Goal: Task Accomplishment & Management: Manage account settings

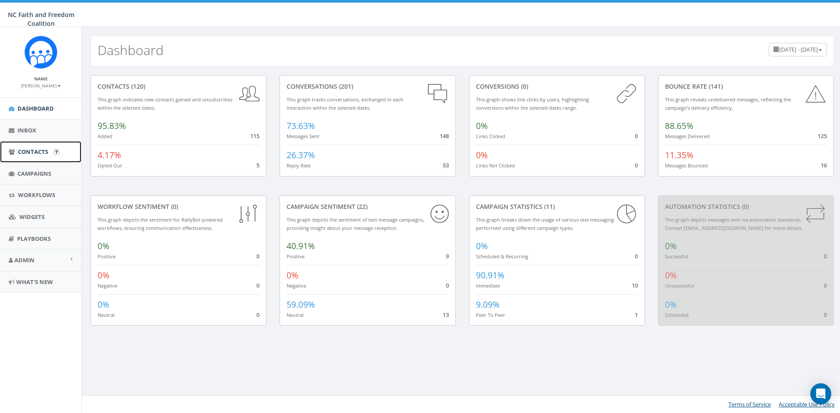
click at [33, 151] on span "Contacts" at bounding box center [33, 152] width 30 height 8
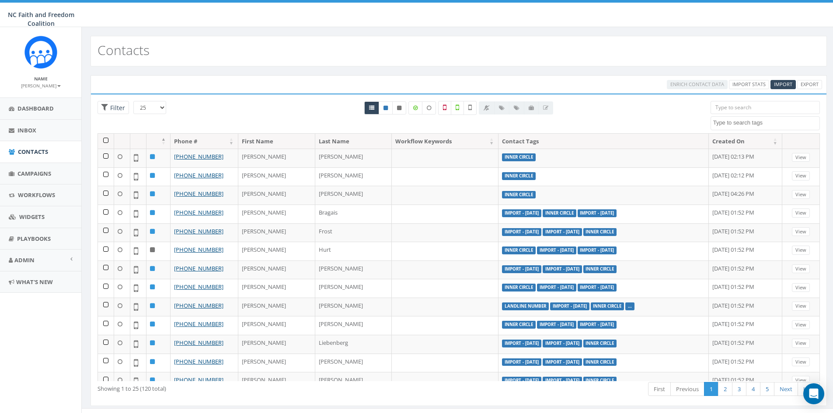
select select
click at [726, 107] on input "search" at bounding box center [765, 107] width 109 height 13
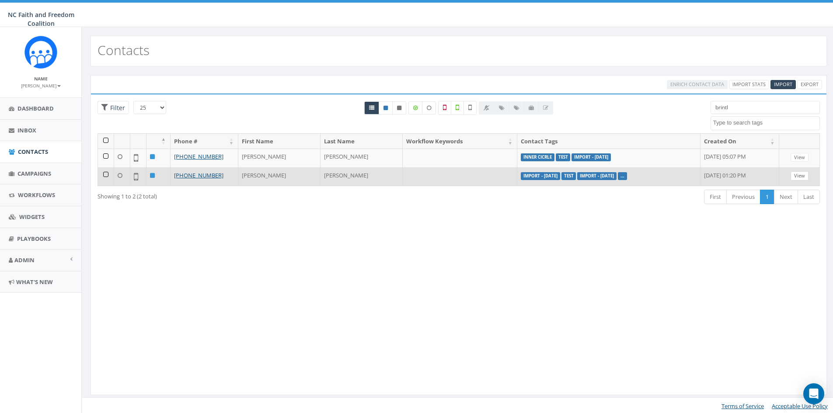
type input "brintl"
click at [797, 178] on link "View" at bounding box center [800, 175] width 18 height 9
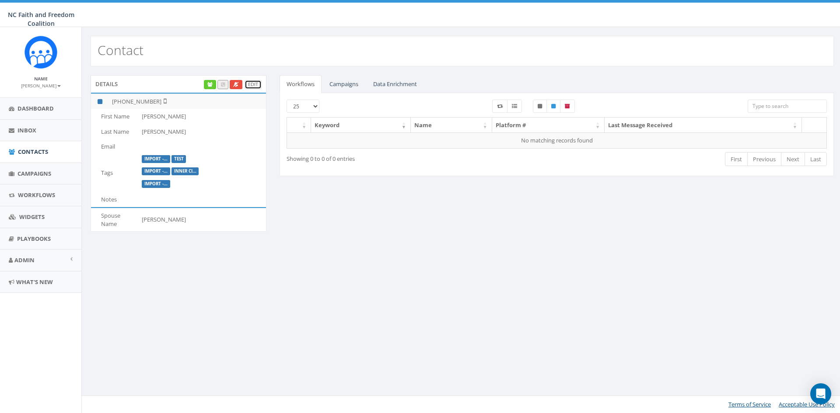
click at [251, 85] on link "Edit" at bounding box center [253, 84] width 17 height 9
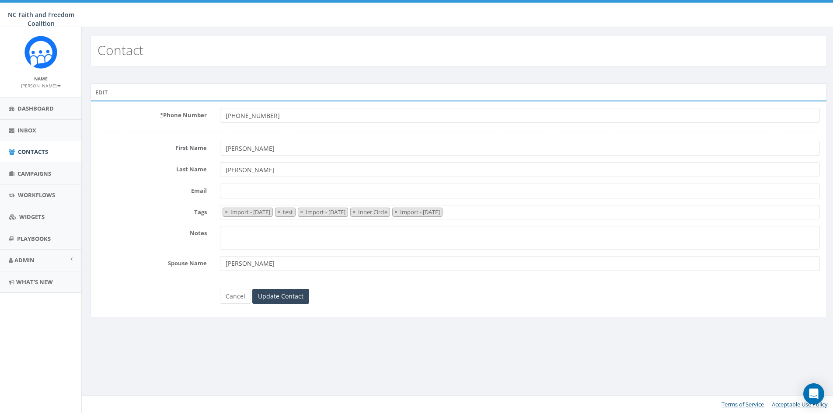
select select "Import - 08/04/2025"
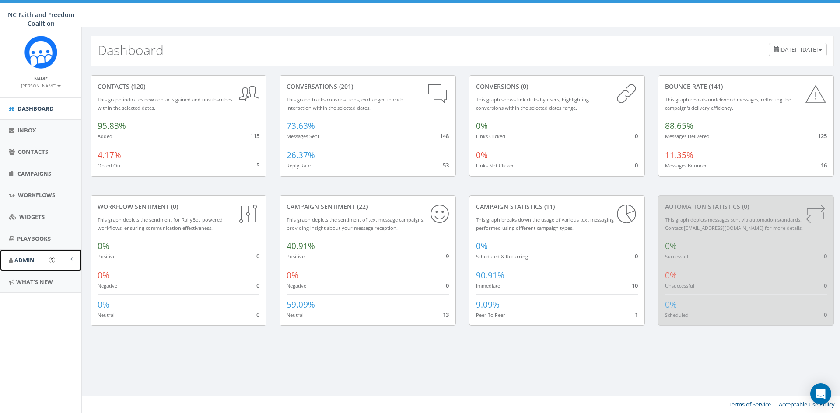
click at [29, 261] on span "Admin" at bounding box center [24, 260] width 20 height 8
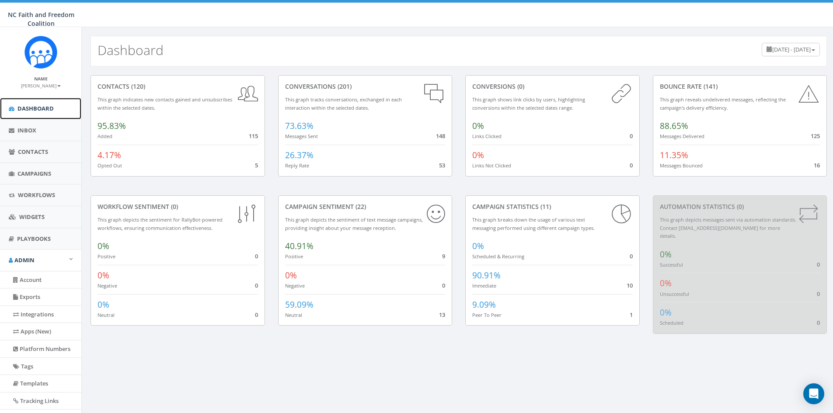
click at [38, 108] on span "Dashboard" at bounding box center [35, 109] width 36 height 8
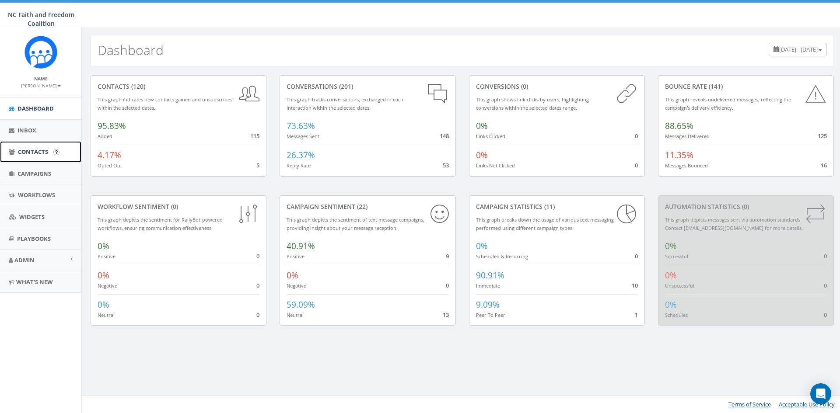
click at [32, 150] on span "Contacts" at bounding box center [33, 152] width 30 height 8
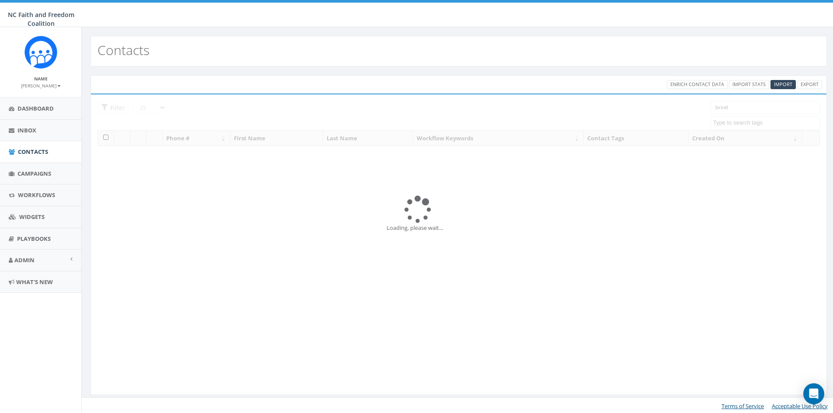
select select
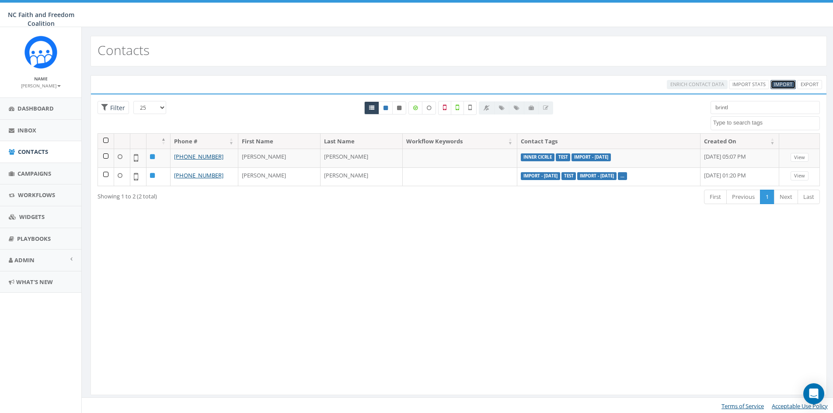
click at [780, 83] on span "Import" at bounding box center [783, 84] width 18 height 7
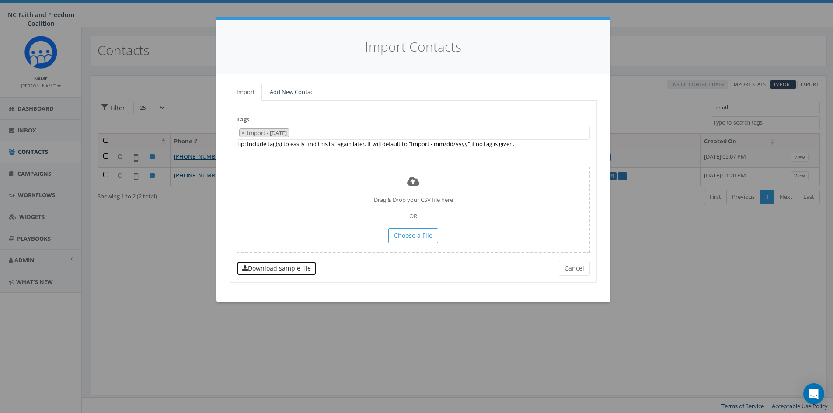
click at [283, 270] on link "Download sample file" at bounding box center [277, 268] width 80 height 15
click at [575, 272] on button "Cancel" at bounding box center [574, 268] width 31 height 15
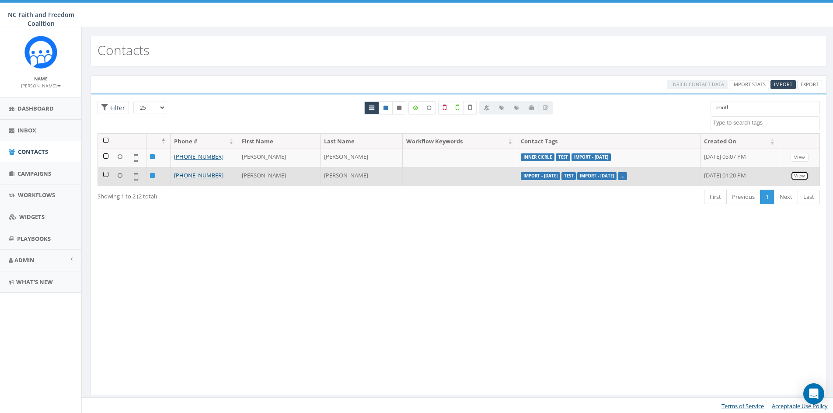
click at [801, 174] on link "View" at bounding box center [800, 175] width 18 height 9
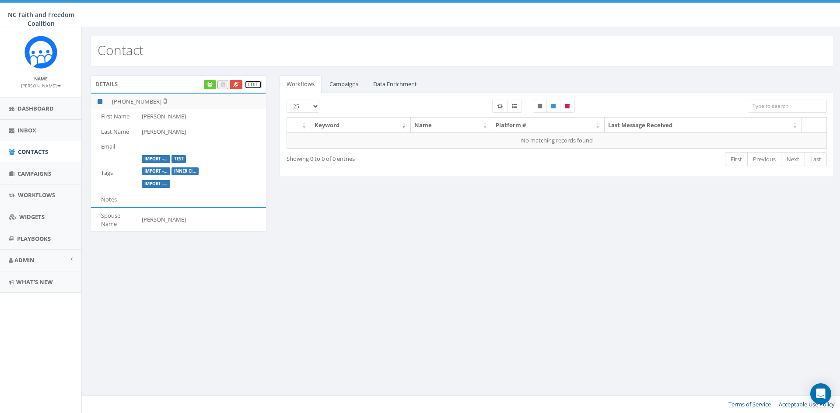
click at [257, 82] on link "Edit" at bounding box center [253, 84] width 17 height 9
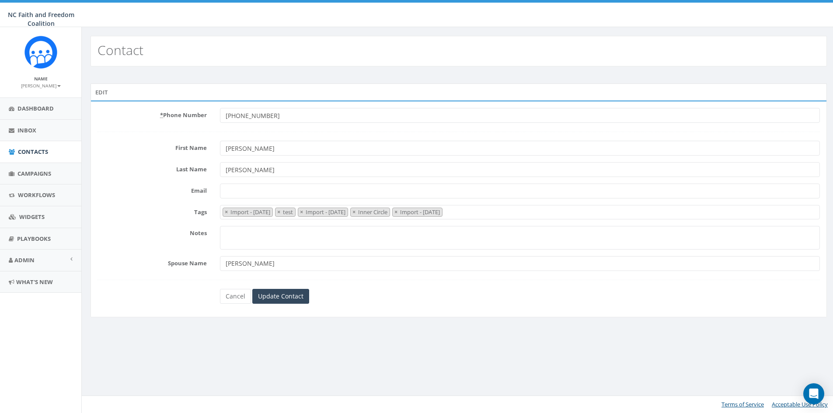
select select "Import - [DATE]"
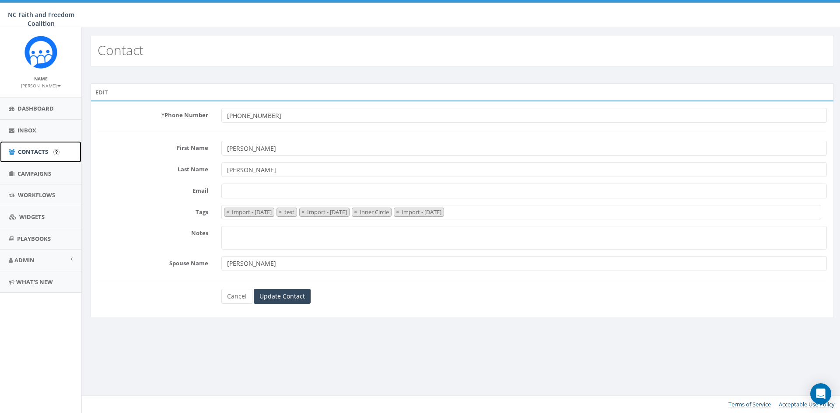
click at [30, 153] on span "Contacts" at bounding box center [33, 152] width 30 height 8
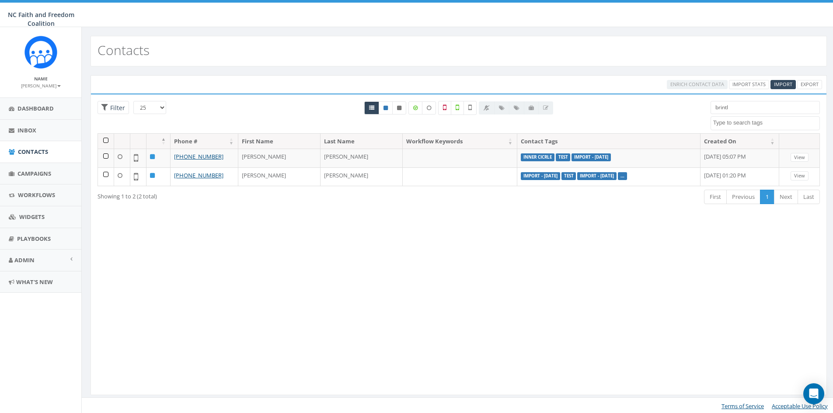
select select
drag, startPoint x: 746, startPoint y: 110, endPoint x: 692, endPoint y: 106, distance: 53.5
click at [692, 106] on div "25 50 100 Filter brintl Import - 07/28/2025 Import - 07/29/2025 Import - 08/04/…" at bounding box center [459, 117] width 736 height 32
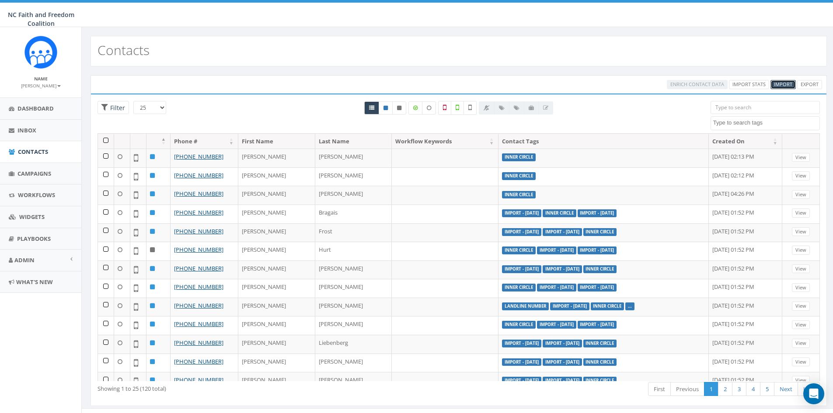
click at [783, 83] on span "Import" at bounding box center [783, 84] width 18 height 7
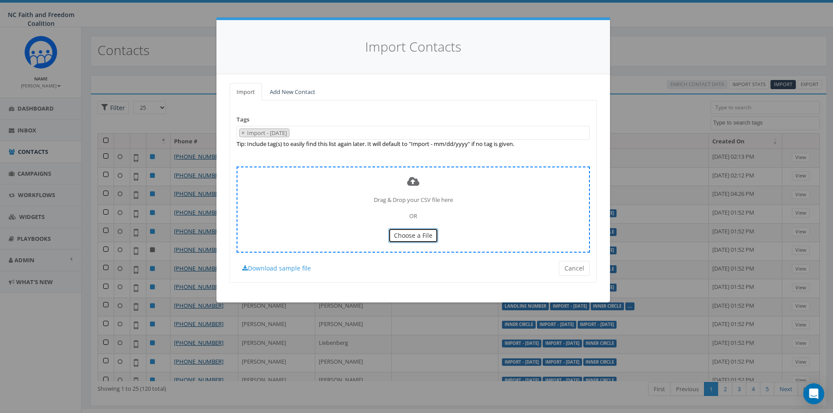
click at [410, 235] on span "Choose a File" at bounding box center [413, 235] width 38 height 8
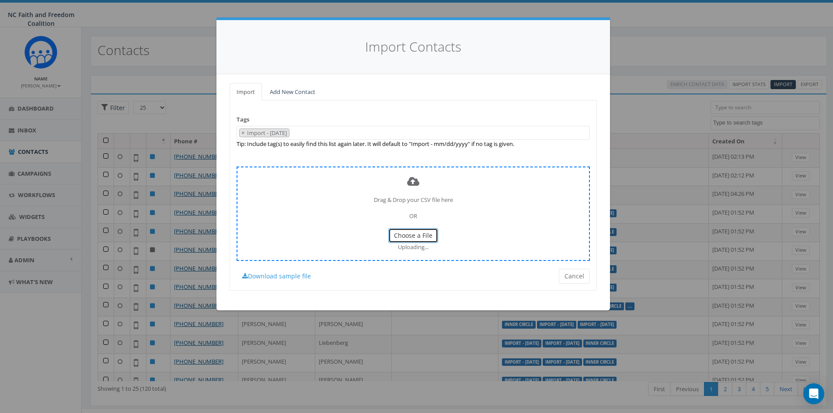
click at [420, 236] on span "Choose a File" at bounding box center [413, 235] width 38 height 8
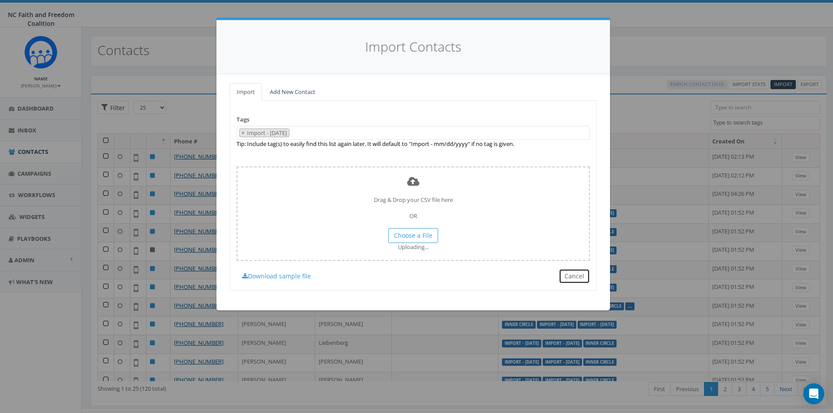
click at [579, 277] on button "Cancel" at bounding box center [574, 276] width 31 height 15
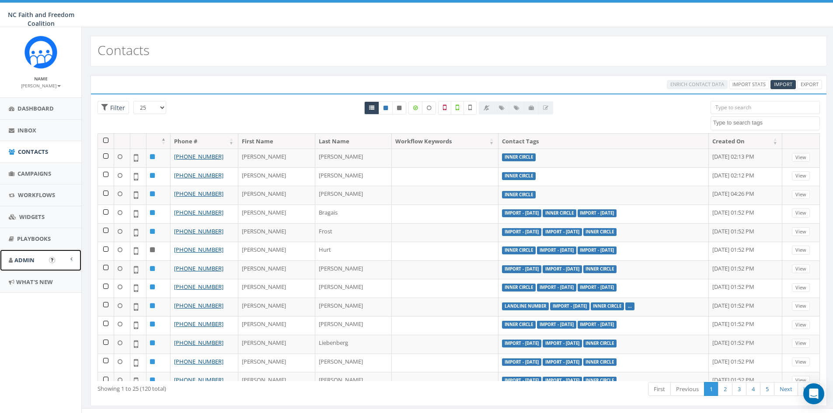
click at [23, 259] on span "Admin" at bounding box center [24, 260] width 20 height 8
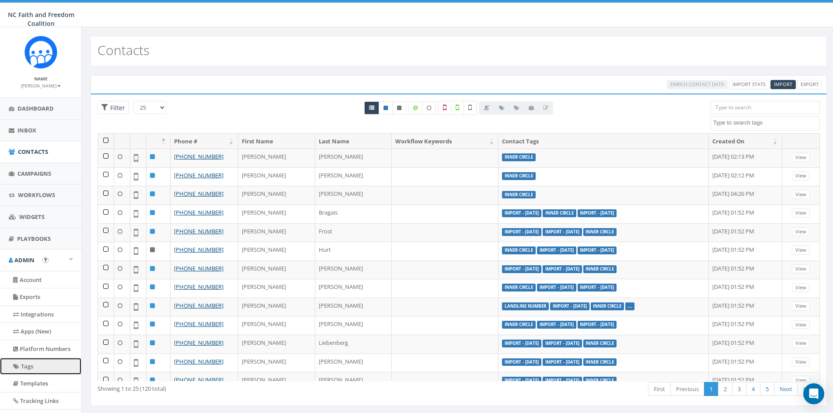
click at [31, 369] on link "Tags" at bounding box center [40, 366] width 81 height 17
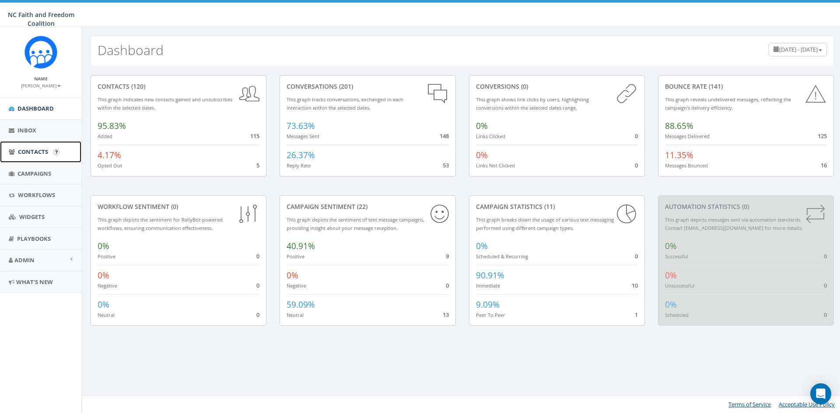
click at [37, 150] on span "Contacts" at bounding box center [33, 152] width 30 height 8
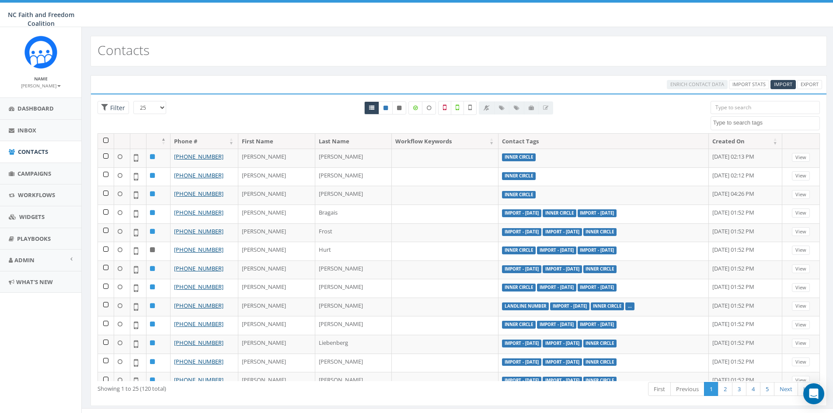
select select
click at [26, 259] on span "Admin" at bounding box center [24, 260] width 20 height 8
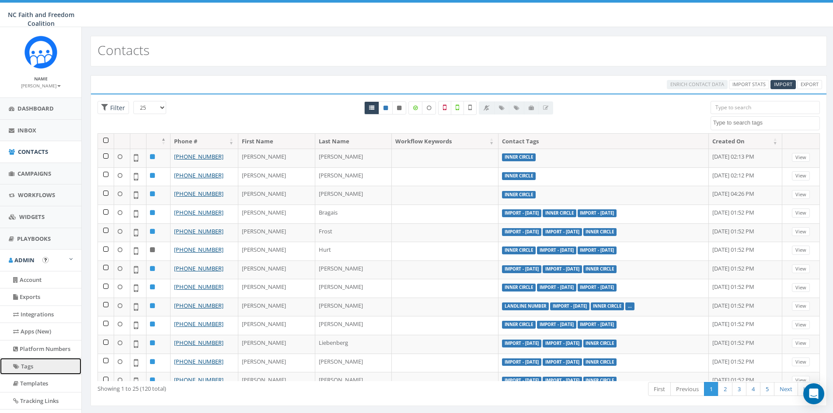
click at [31, 367] on link "Tags" at bounding box center [40, 366] width 81 height 17
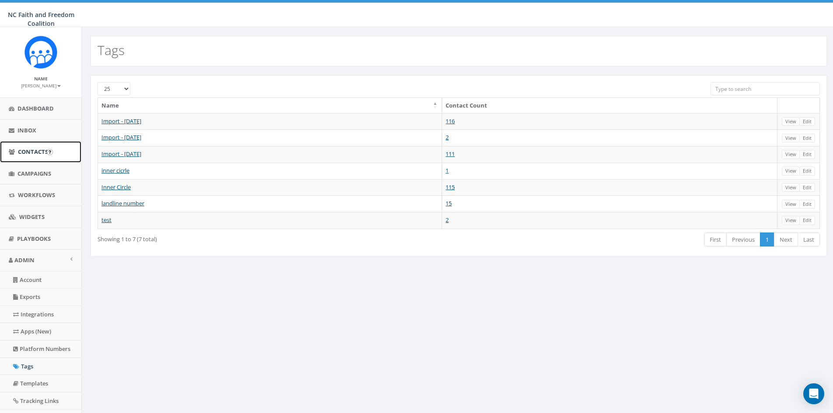
click at [36, 148] on span "Contacts" at bounding box center [33, 152] width 30 height 8
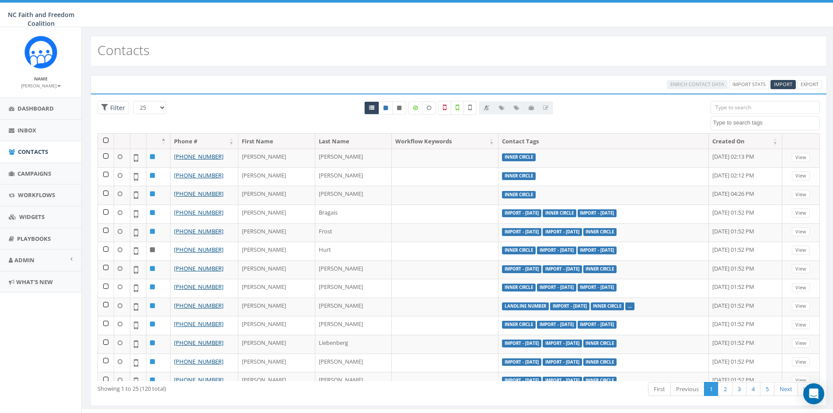
select select
click at [781, 83] on span "Import" at bounding box center [783, 84] width 18 height 7
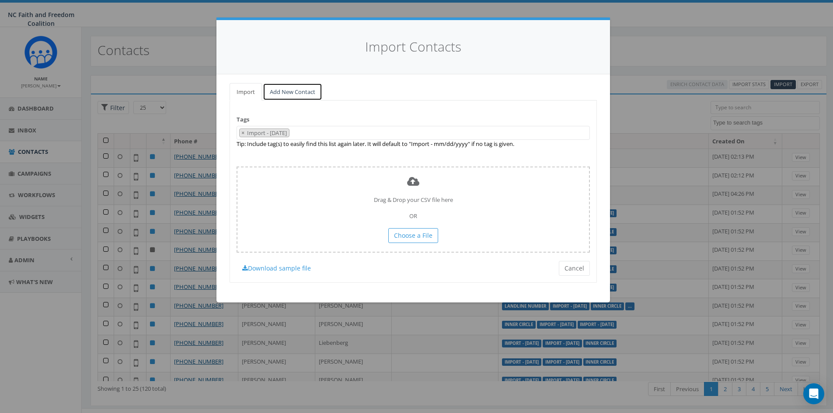
click at [284, 90] on link "Add New Contact" at bounding box center [292, 92] width 59 height 18
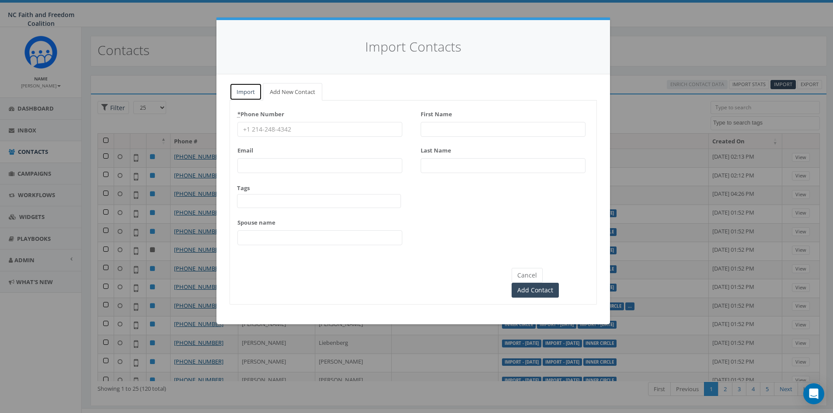
click at [251, 93] on link "Import" at bounding box center [246, 92] width 32 height 18
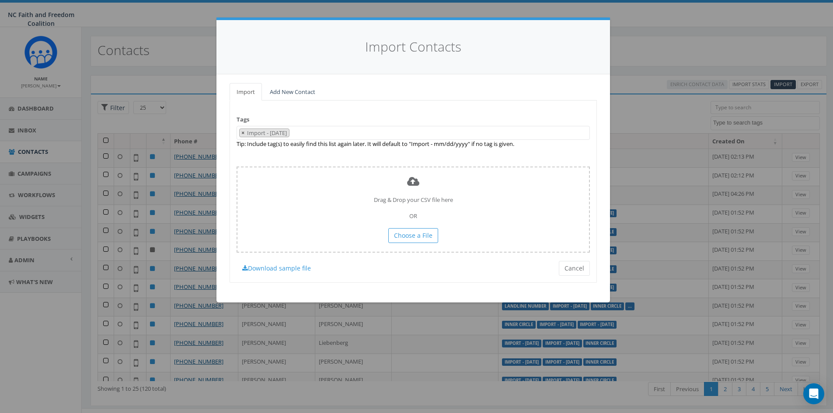
click at [242, 132] on span "×" at bounding box center [242, 133] width 3 height 8
select select
click at [315, 120] on div "Tags Import - 09/02/2025 Import - 07/28/2025 Import - 07/29/2025 Import - 08/04…" at bounding box center [413, 192] width 367 height 182
click at [274, 133] on span at bounding box center [413, 133] width 353 height 14
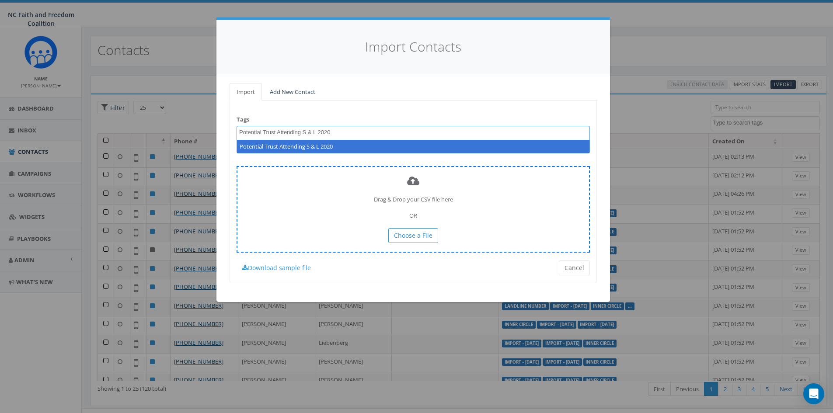
type textarea "Potential Trust Attending S & L 2020"
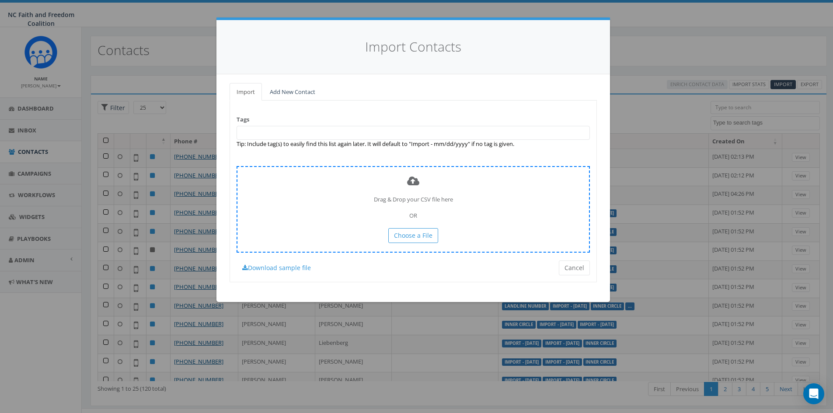
click at [356, 222] on div "Drag & Drop your CSV file here OR Choose a File" at bounding box center [413, 209] width 353 height 86
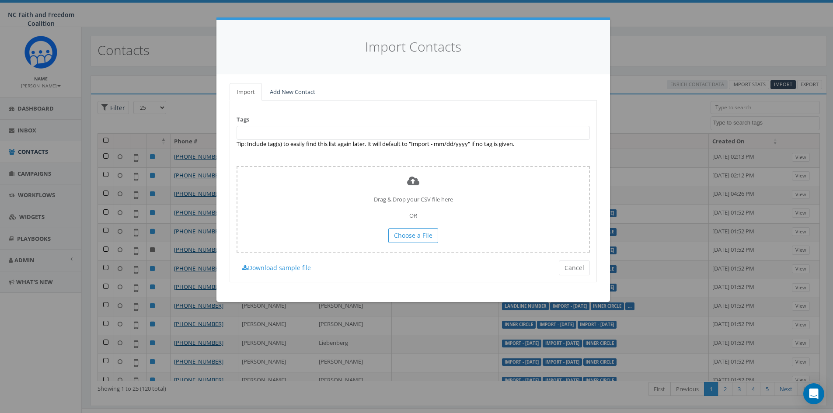
click at [288, 132] on span at bounding box center [413, 133] width 353 height 14
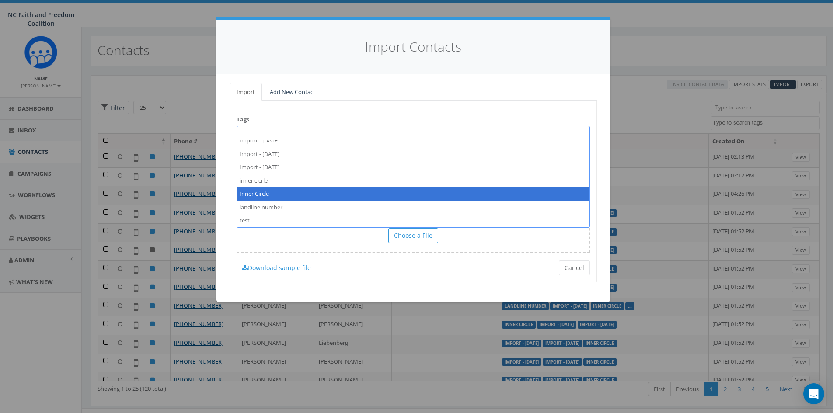
scroll to position [19, 0]
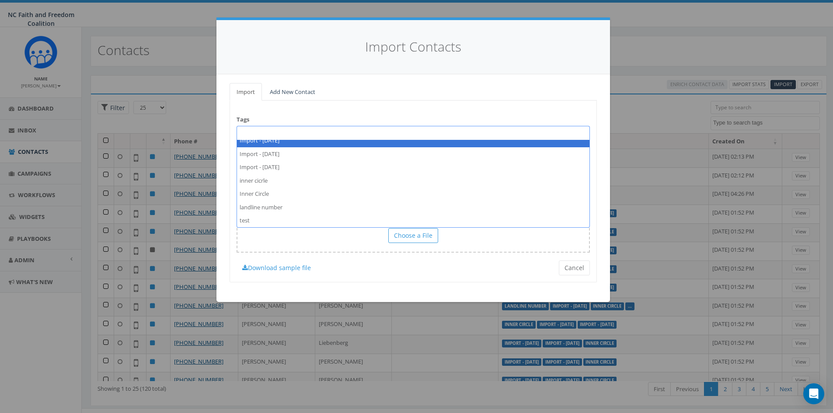
click at [275, 129] on span at bounding box center [413, 133] width 353 height 14
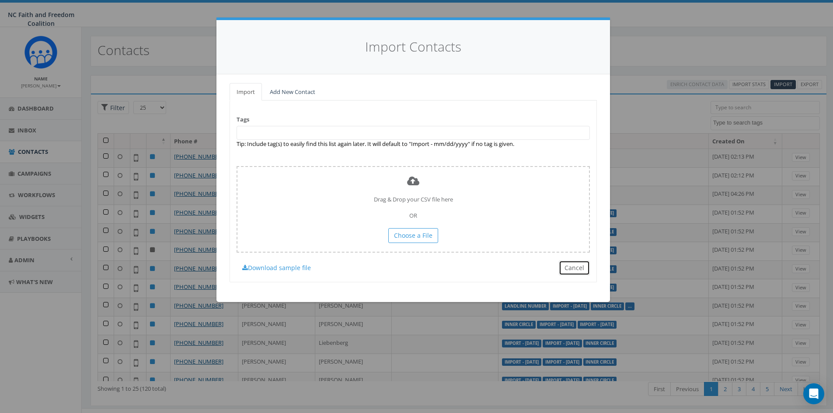
click at [580, 266] on button "Cancel" at bounding box center [574, 268] width 31 height 15
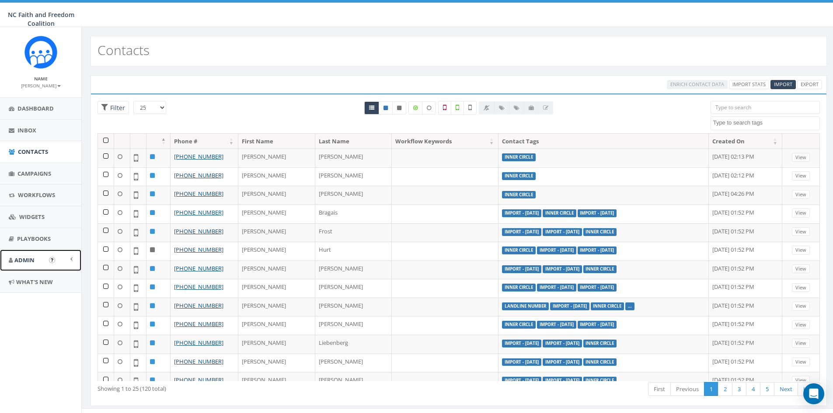
click at [29, 264] on span "Admin" at bounding box center [24, 260] width 20 height 8
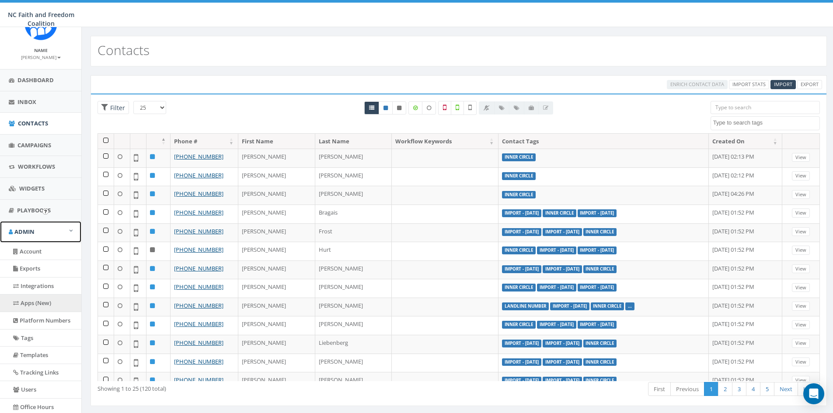
scroll to position [78, 0]
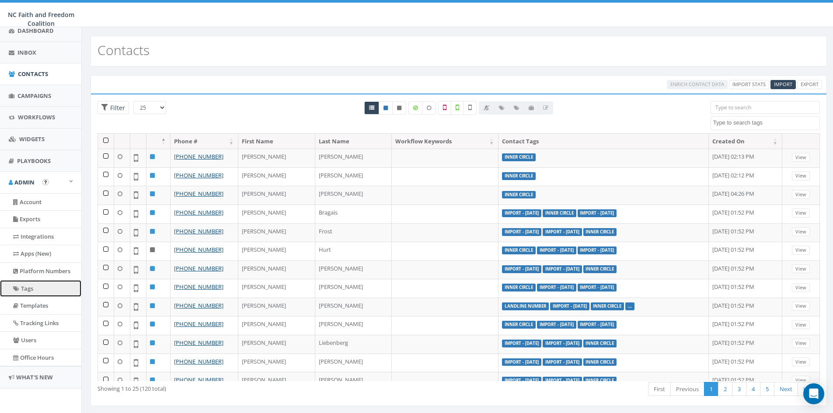
click at [35, 288] on link "Tags" at bounding box center [40, 288] width 81 height 17
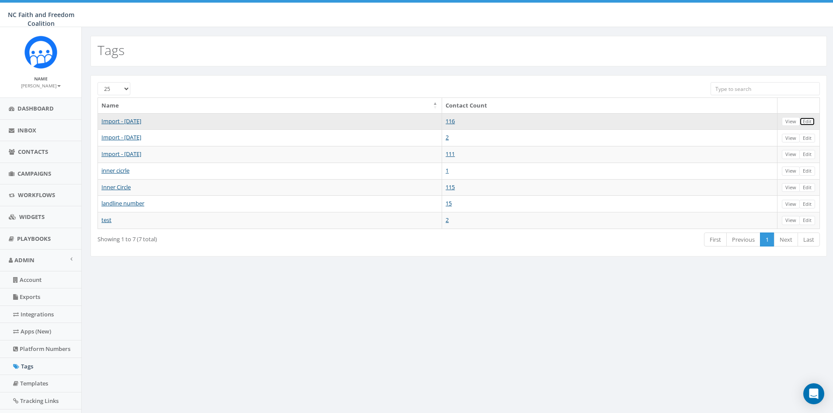
click at [808, 120] on link "Edit" at bounding box center [808, 121] width 16 height 9
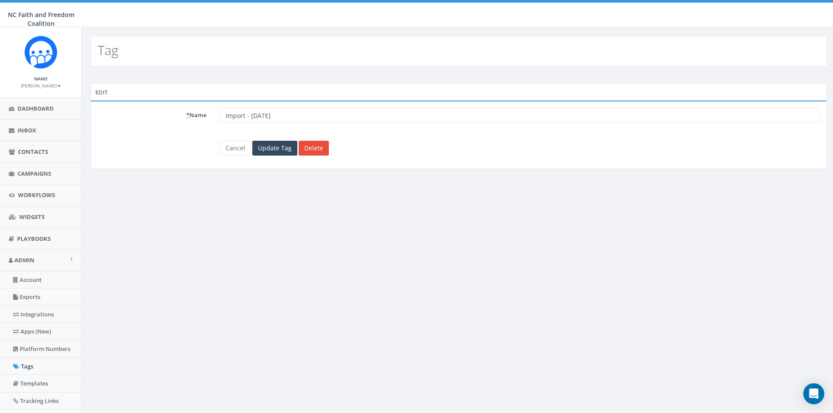
click at [116, 210] on div "Tag Edit * Name Import - [DATE] Cancel Update Tag Delete Terms of Service Accep…" at bounding box center [458, 259] width 755 height 464
click at [32, 147] on link "Contacts" at bounding box center [40, 151] width 81 height 21
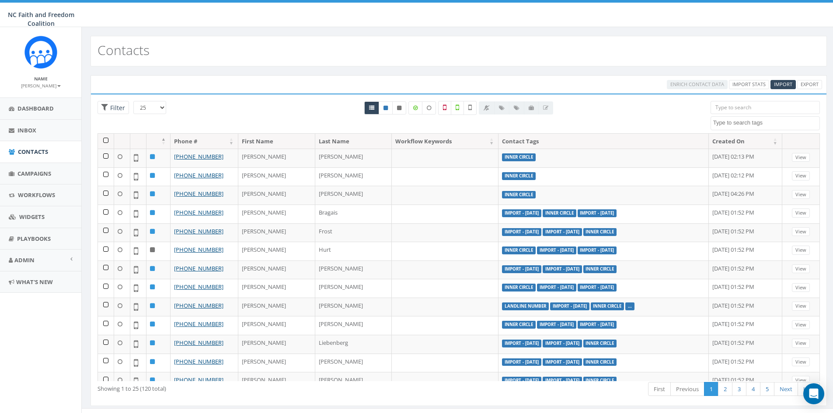
select select
click at [779, 80] on link "Import" at bounding box center [783, 84] width 25 height 9
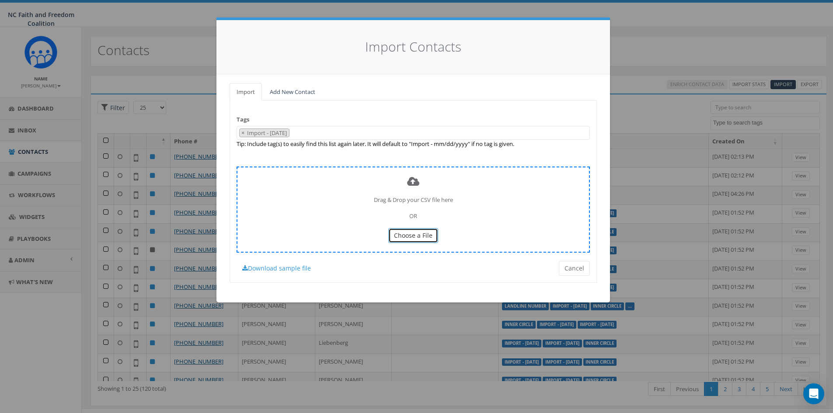
click at [414, 235] on span "Choose a File" at bounding box center [413, 235] width 38 height 8
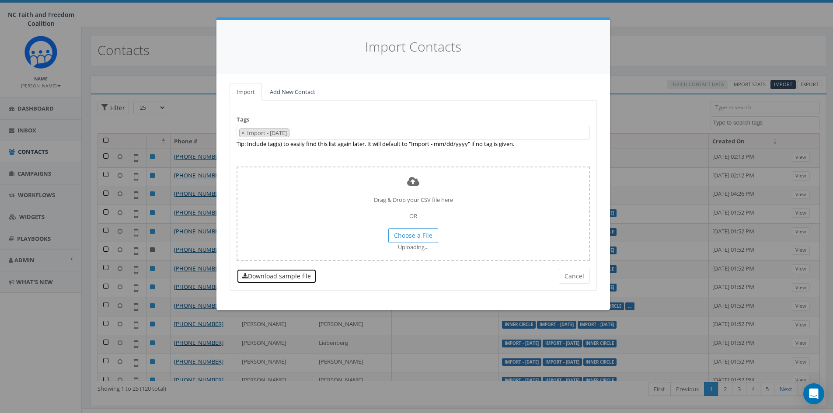
click at [272, 275] on link "Download sample file" at bounding box center [277, 276] width 80 height 15
click at [576, 280] on button "Cancel" at bounding box center [574, 276] width 31 height 15
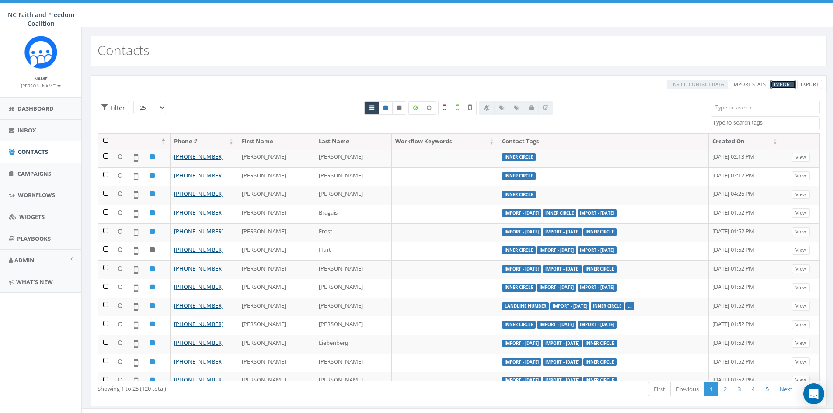
click at [783, 84] on span "Import" at bounding box center [783, 84] width 18 height 7
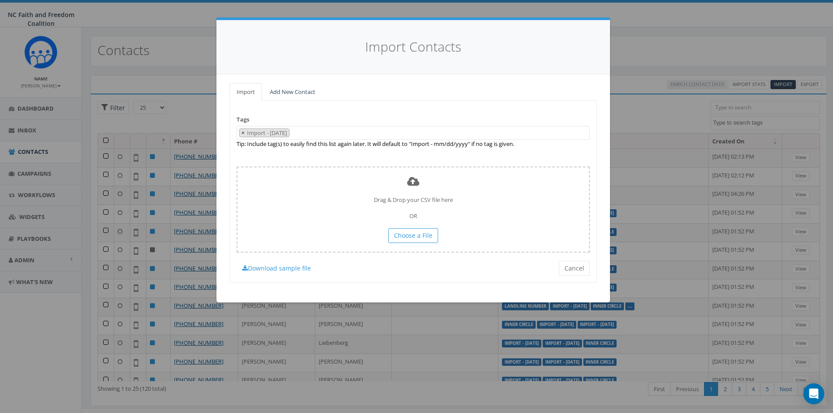
click at [242, 131] on span "×" at bounding box center [242, 133] width 3 height 8
select select
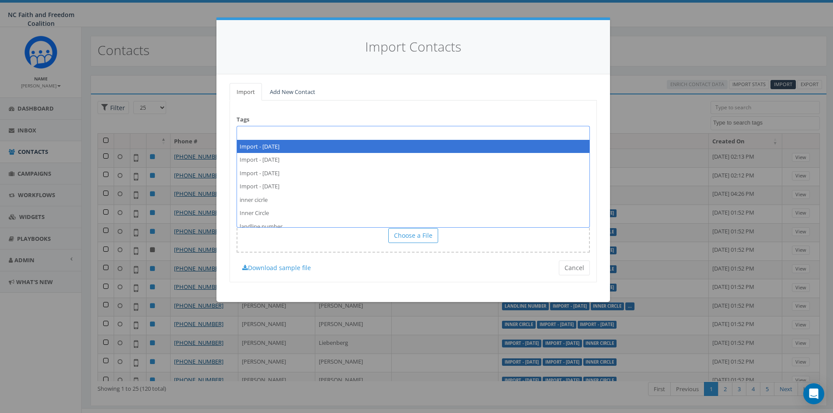
click at [352, 114] on div "Tags Import - 09/02/2025 Import - 07/28/2025 Import - 07/29/2025 Import - 08/04…" at bounding box center [413, 192] width 367 height 182
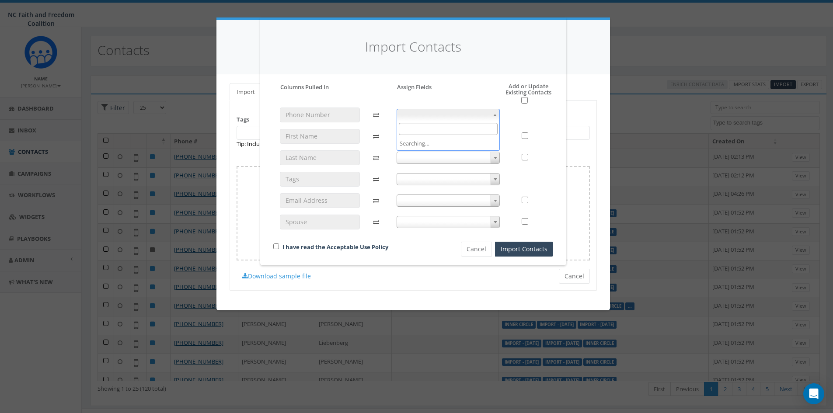
click at [500, 112] on span at bounding box center [495, 114] width 9 height 11
select select "phone_number"
click at [495, 135] on span at bounding box center [495, 136] width 9 height 11
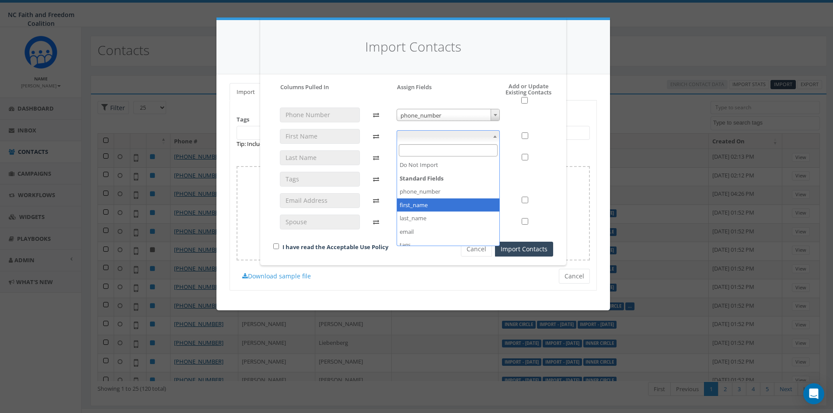
select select "first_name"
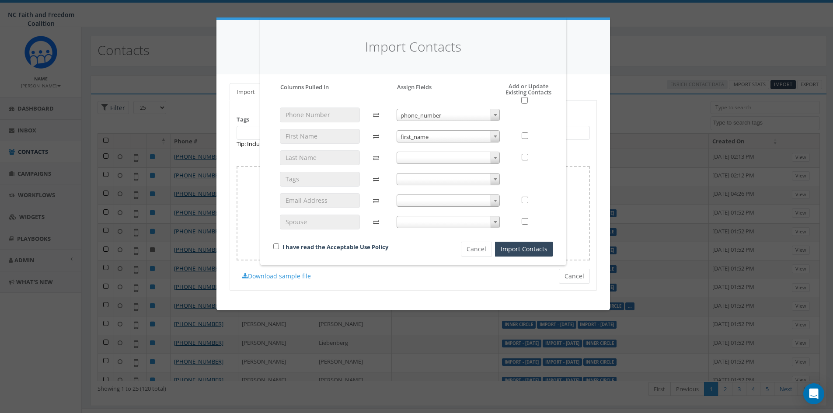
click at [496, 157] on b at bounding box center [495, 158] width 3 height 2
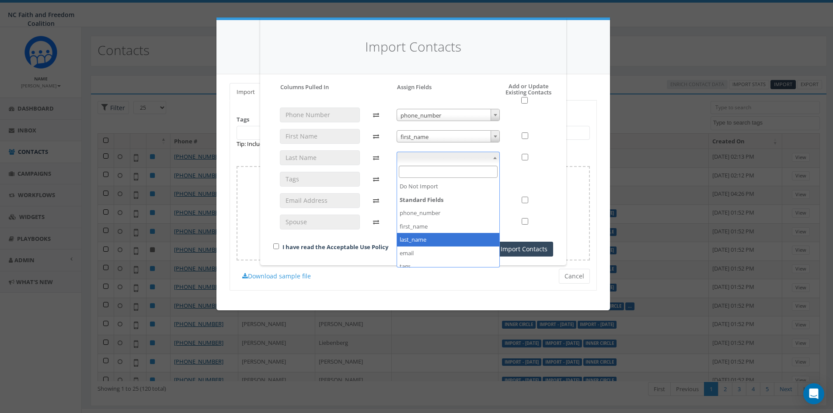
select select "last_name"
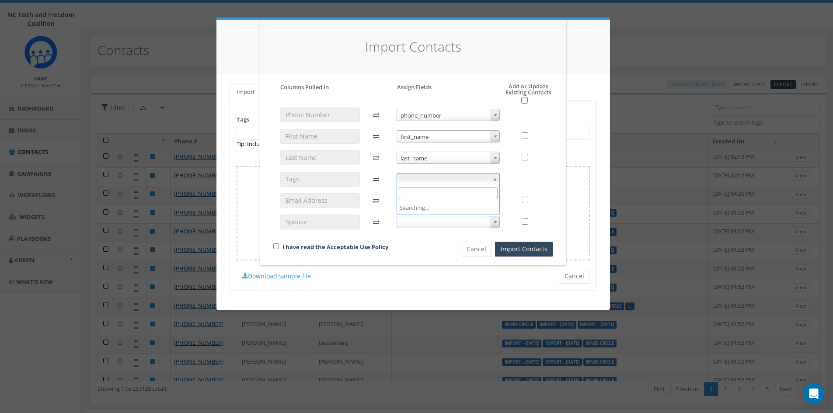
click at [495, 178] on b at bounding box center [494, 179] width 3 height 2
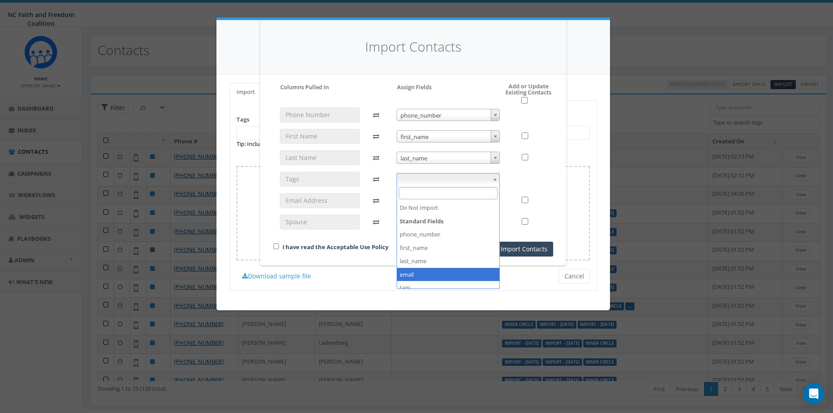
select select "email"
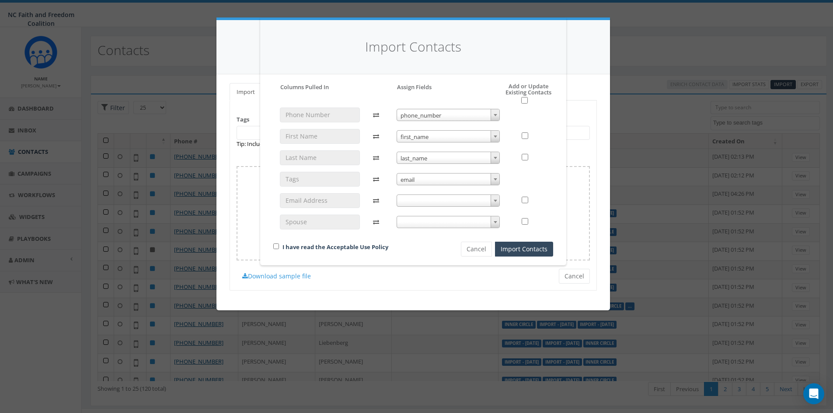
click at [497, 203] on span at bounding box center [495, 200] width 9 height 11
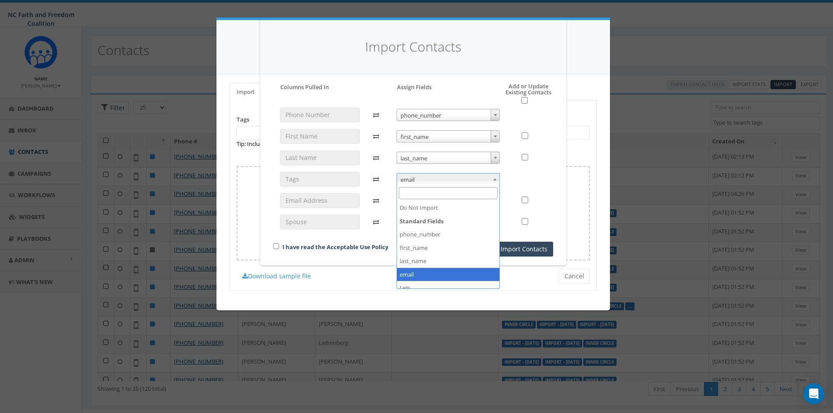
click at [498, 180] on span at bounding box center [495, 179] width 9 height 11
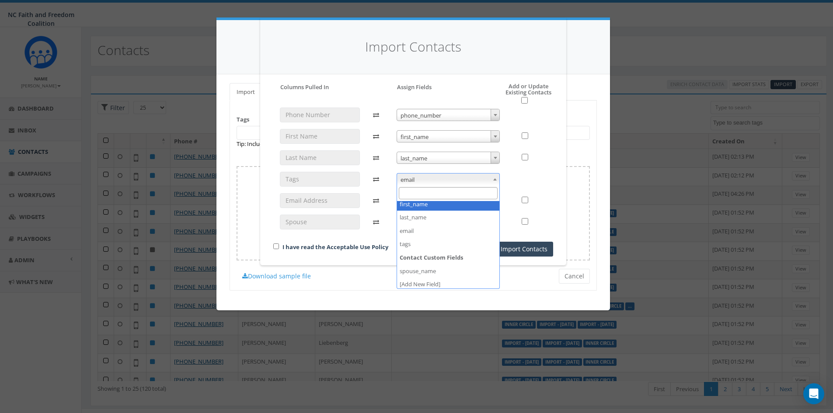
scroll to position [46, 0]
click at [536, 177] on div at bounding box center [530, 179] width 34 height 15
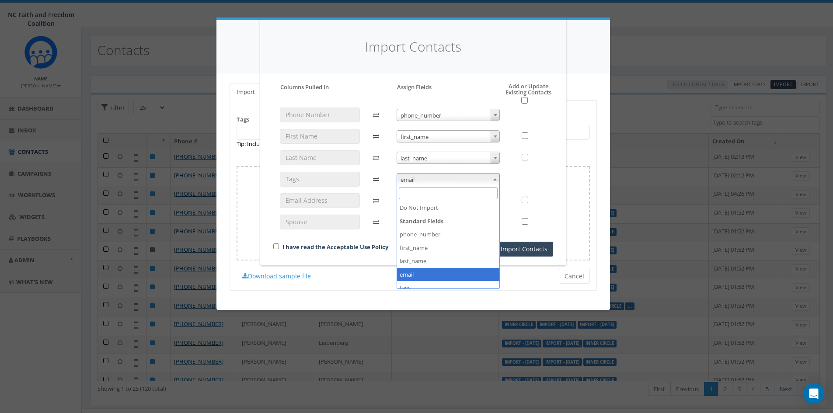
click at [498, 179] on span at bounding box center [495, 179] width 9 height 11
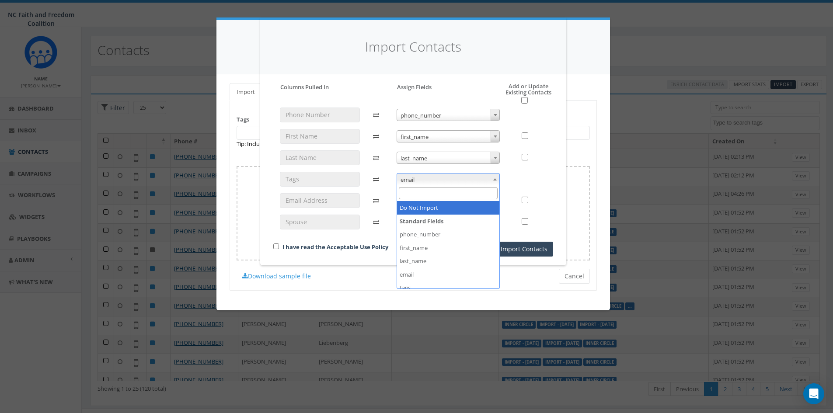
click at [379, 201] on icon at bounding box center [378, 200] width 23 height 15
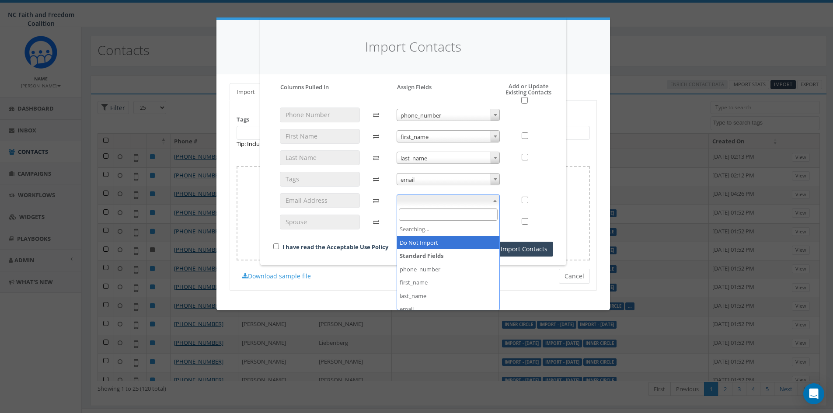
click at [495, 200] on b at bounding box center [494, 201] width 3 height 2
select select "email"
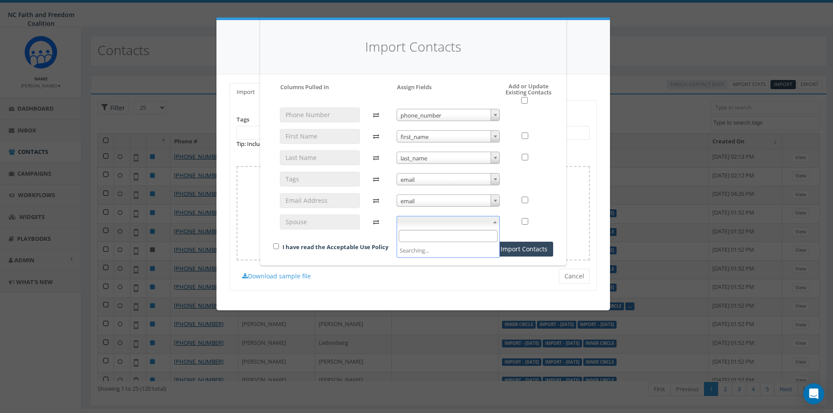
click at [494, 223] on b at bounding box center [494, 222] width 3 height 2
select select "spouse_name"
click at [496, 178] on b at bounding box center [494, 179] width 3 height 2
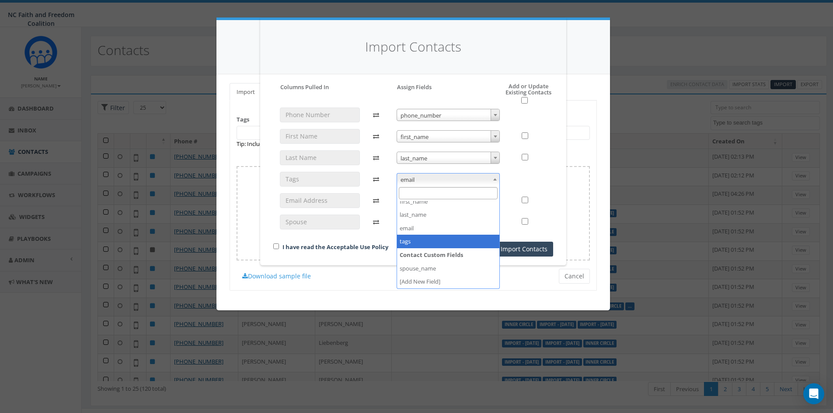
select select "tags"
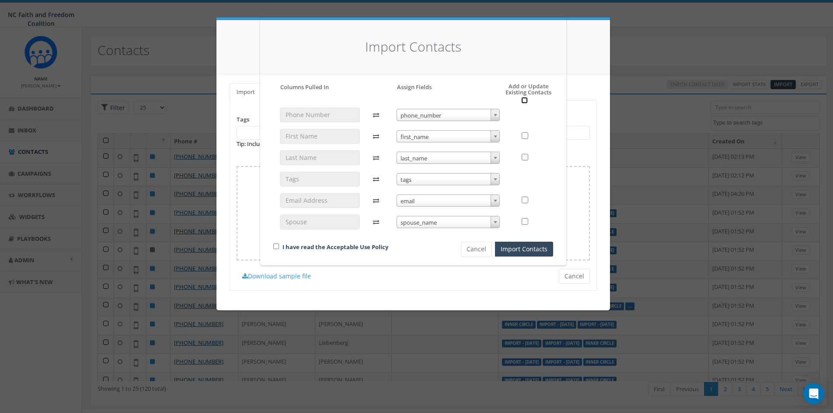
click at [524, 101] on input "checkbox" at bounding box center [524, 100] width 7 height 7
checkbox input "true"
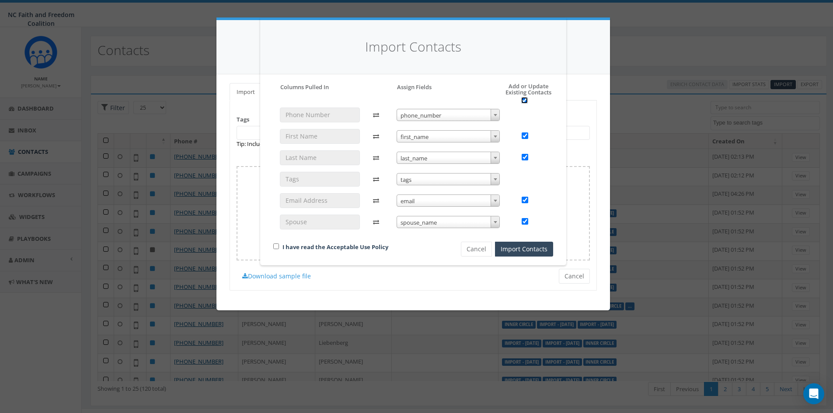
checkbox input "true"
click at [276, 248] on input "checkbox" at bounding box center [276, 247] width 6 height 6
checkbox input "true"
click at [521, 248] on button "Import Contacts" at bounding box center [524, 249] width 58 height 15
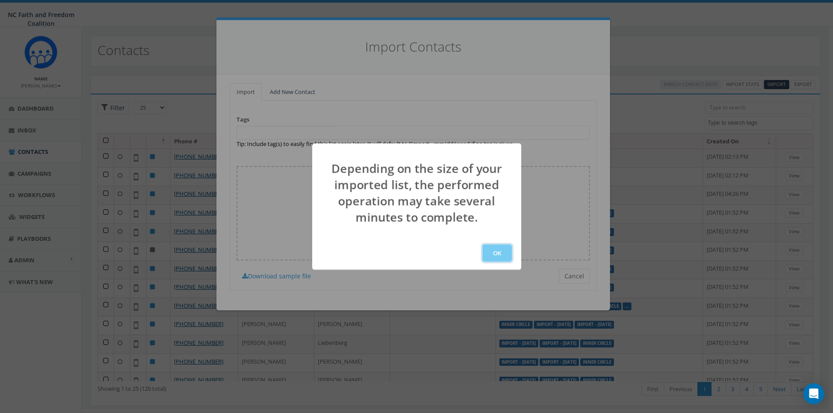
click at [494, 254] on button "OK" at bounding box center [497, 253] width 30 height 17
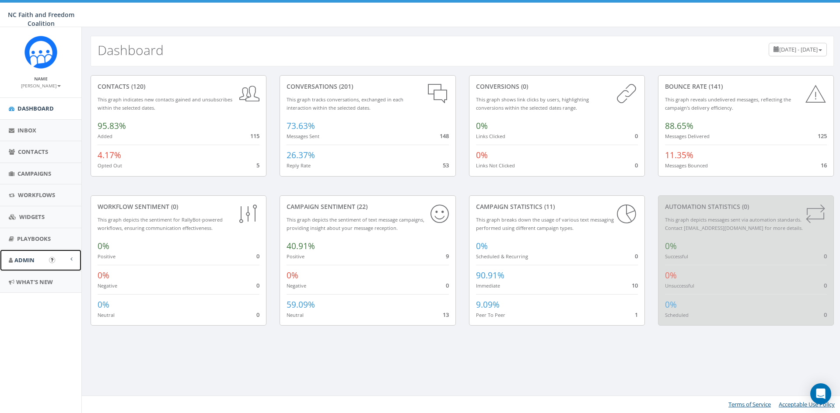
click at [34, 260] on span "Admin" at bounding box center [24, 260] width 20 height 8
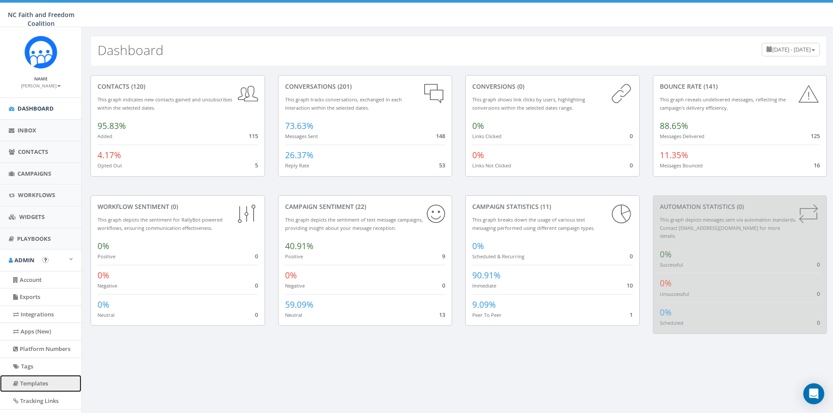
click at [38, 381] on link "Templates" at bounding box center [40, 383] width 81 height 17
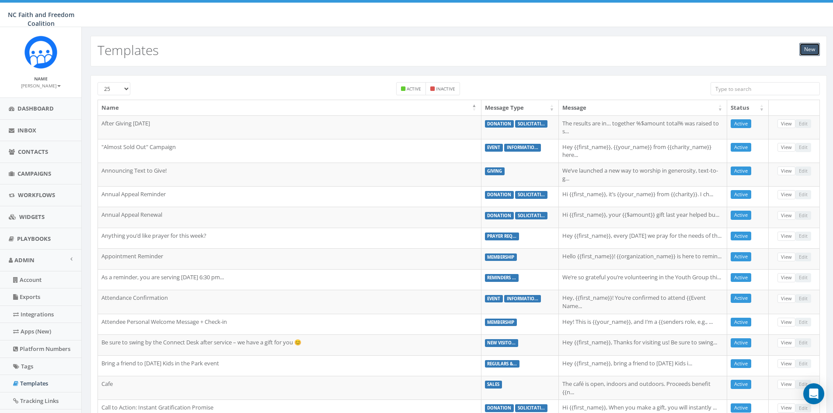
click at [808, 49] on link "New" at bounding box center [810, 49] width 21 height 13
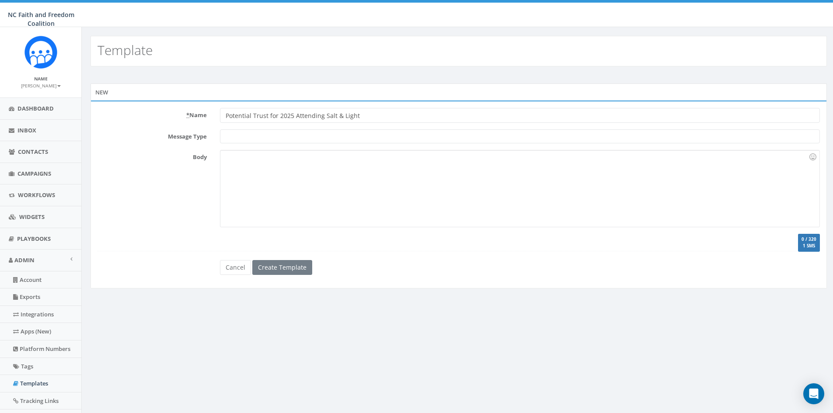
type input "Potential Trust for 2025 Attending Salt & Light"
click at [231, 139] on span at bounding box center [520, 136] width 600 height 14
click at [229, 160] on div at bounding box center [519, 188] width 599 height 77
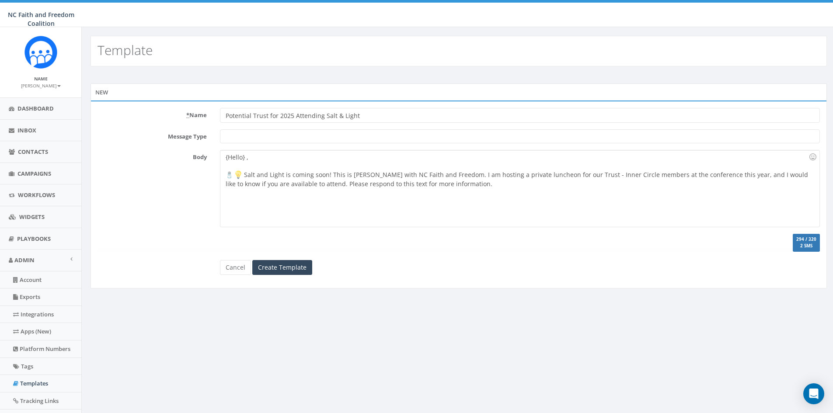
click at [263, 136] on span at bounding box center [520, 136] width 600 height 14
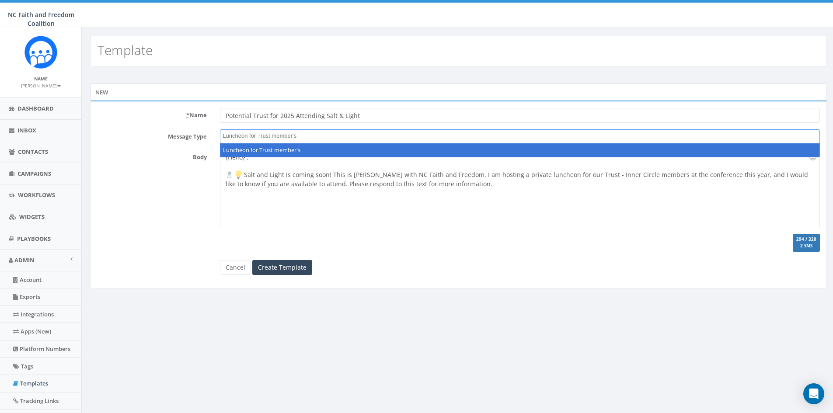
type textarea "Luncheon for Trust member's"
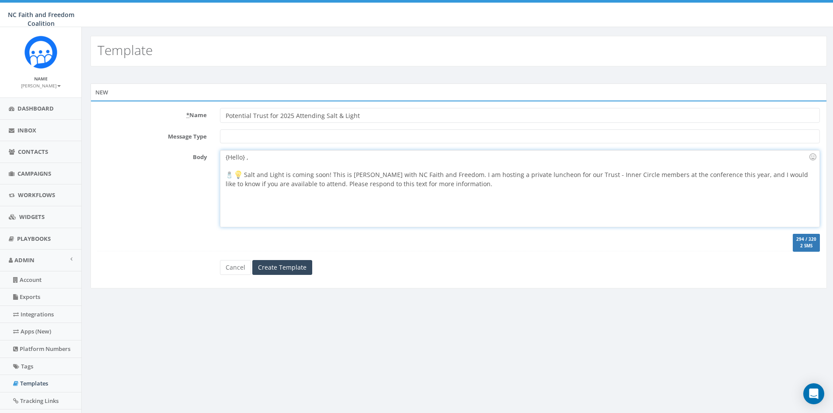
click at [399, 219] on div "{Hello} , 🧂 Salt and Light is coming soon! This is Dr. Paul with NC Faith and F…" at bounding box center [519, 188] width 599 height 77
click at [282, 140] on span at bounding box center [520, 136] width 600 height 14
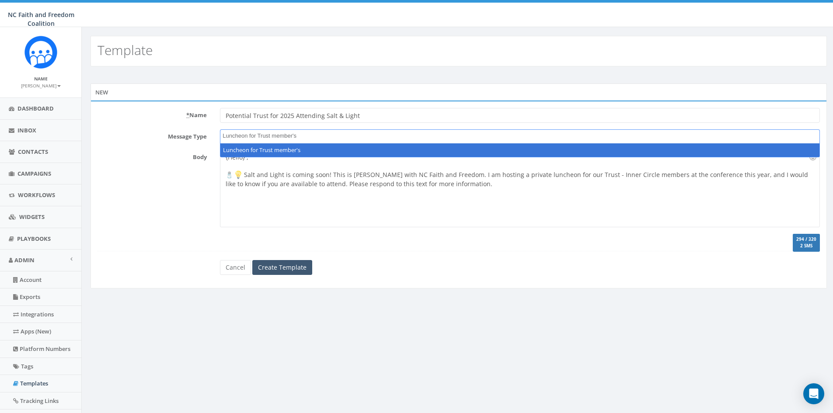
type textarea "Luncheon for Trust member's"
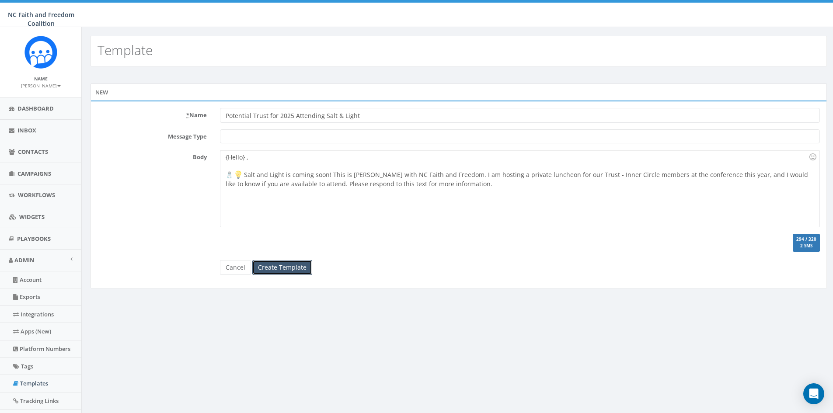
click at [284, 266] on input "Create Template" at bounding box center [282, 267] width 60 height 15
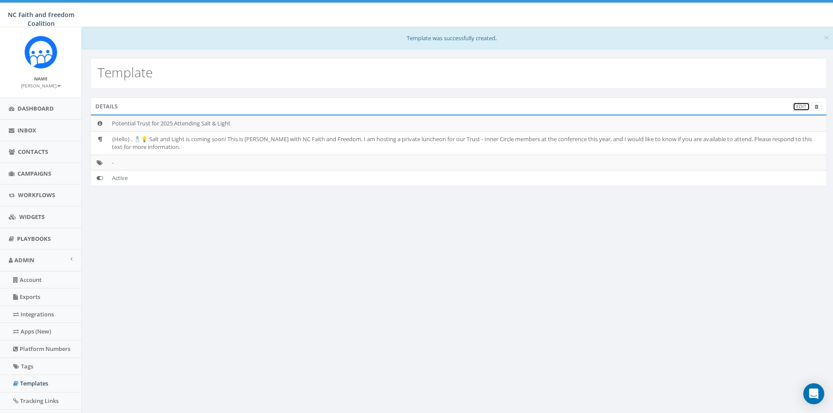
click at [797, 105] on link "Edit" at bounding box center [801, 106] width 17 height 9
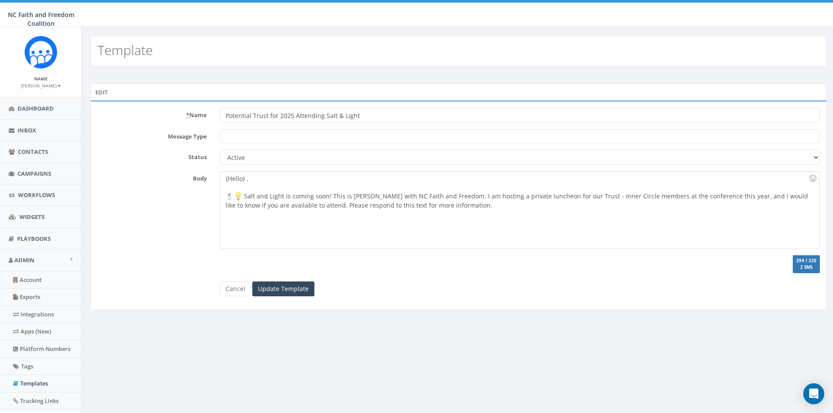
click at [238, 134] on span at bounding box center [520, 136] width 600 height 14
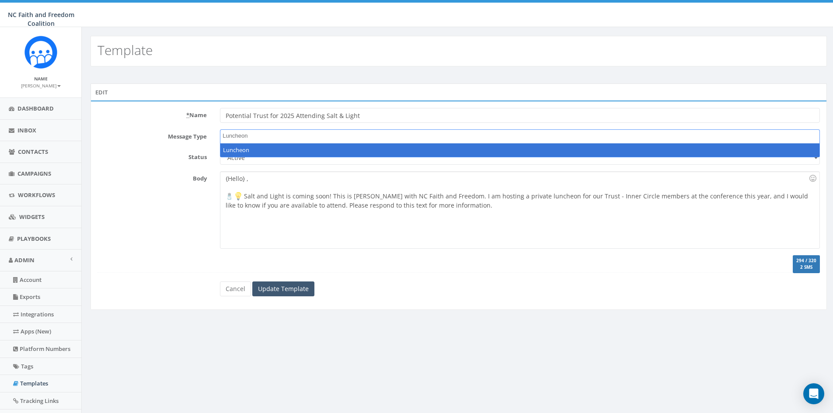
type textarea "Luncheon"
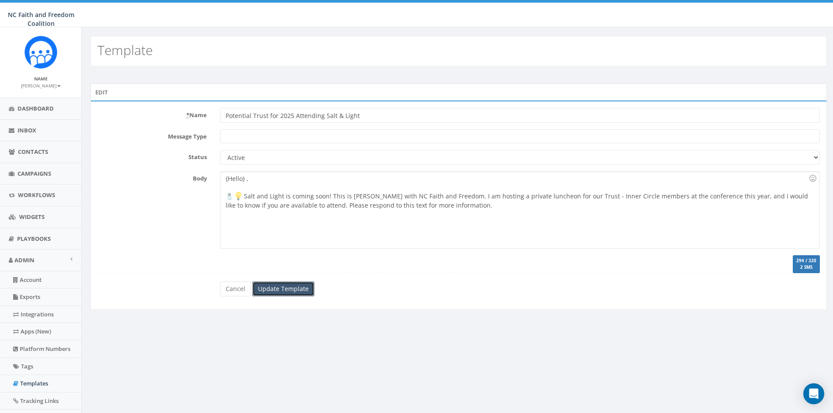
click at [280, 290] on input "Update Template" at bounding box center [283, 289] width 62 height 15
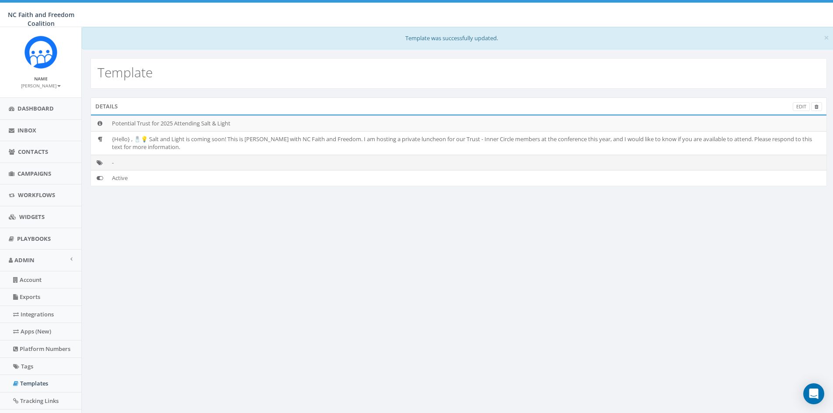
click at [101, 162] on icon at bounding box center [100, 163] width 6 height 6
click at [99, 162] on icon at bounding box center [100, 163] width 6 height 6
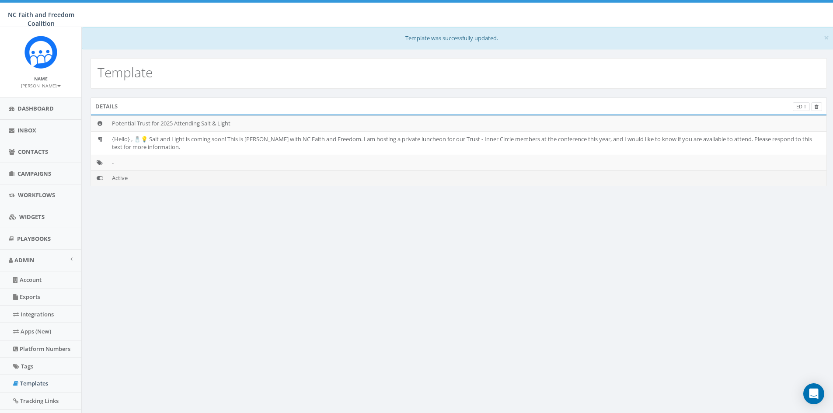
click at [99, 177] on icon at bounding box center [100, 178] width 7 height 6
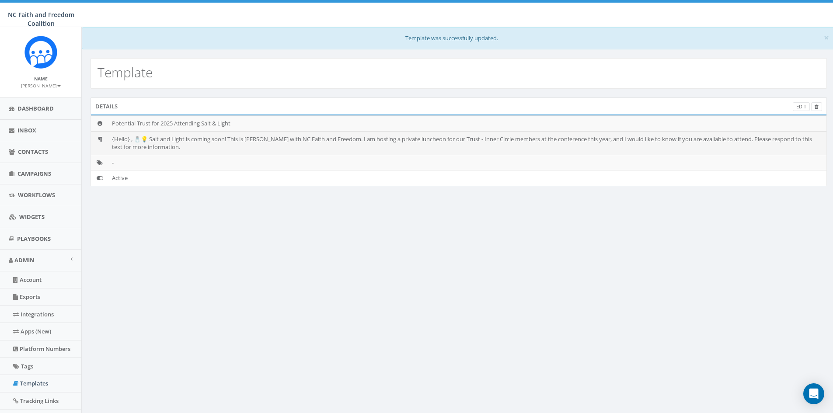
click at [151, 143] on td "{Hello} , 🧂💡 Salt and Light is coming soon! This is [PERSON_NAME] with NC Faith…" at bounding box center [467, 143] width 718 height 24
click at [154, 147] on td "{Hello} , 🧂💡 Salt and Light is coming soon! This is [PERSON_NAME] with NC Faith…" at bounding box center [467, 143] width 718 height 24
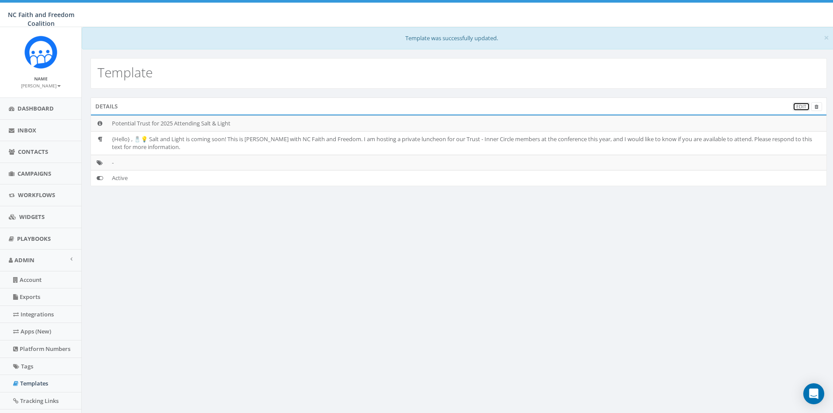
click at [802, 108] on link "Edit" at bounding box center [801, 106] width 17 height 9
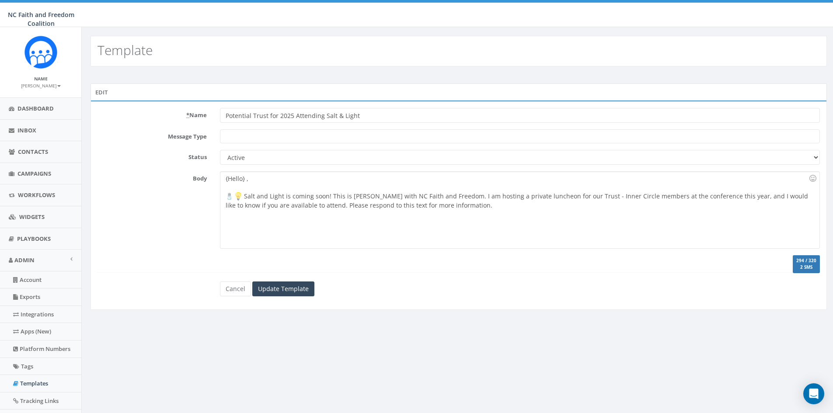
click at [238, 137] on span at bounding box center [520, 136] width 600 height 14
click at [208, 165] on form "* Name Potential Trust for 2025 Attending Salt & Light Message Type Status Acti…" at bounding box center [459, 202] width 723 height 189
click at [232, 136] on span at bounding box center [520, 136] width 600 height 14
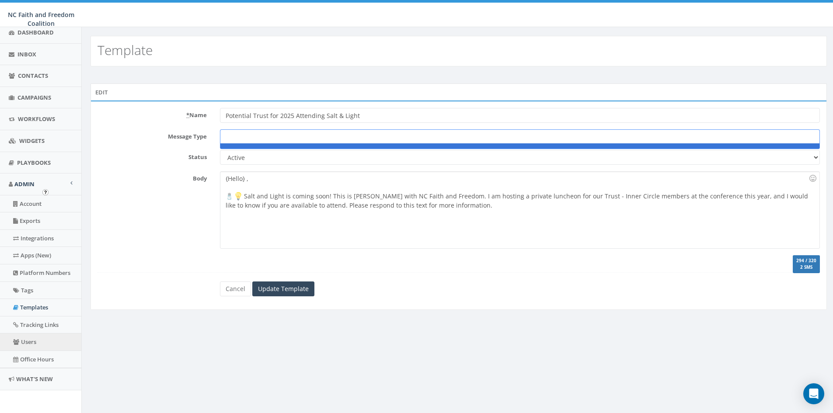
scroll to position [78, 0]
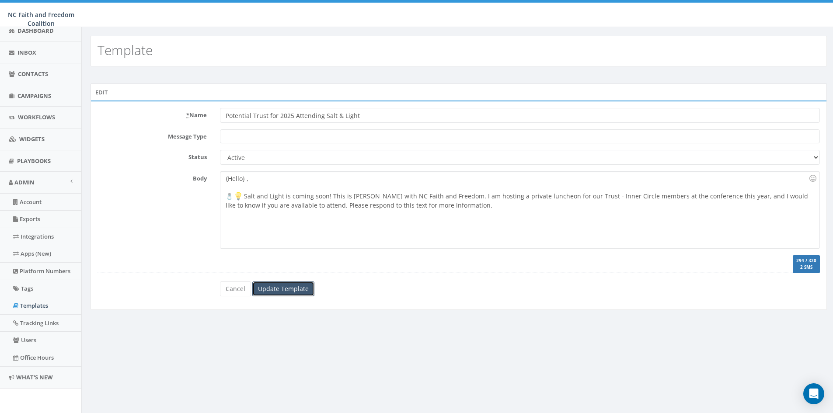
click at [284, 291] on input "Update Template" at bounding box center [283, 289] width 62 height 15
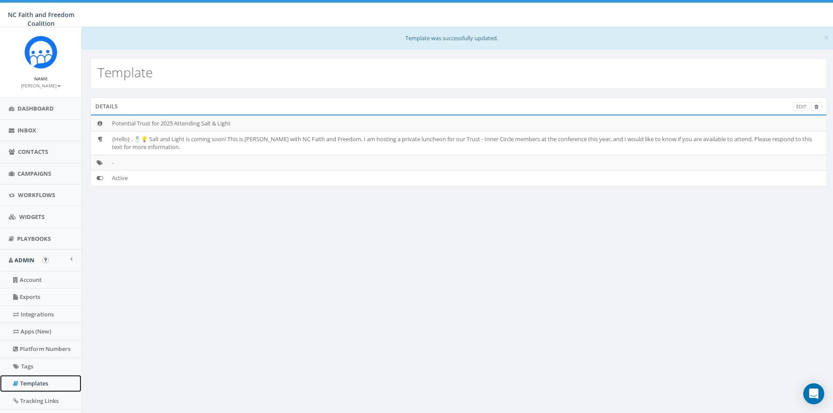
click at [36, 382] on link "Templates" at bounding box center [40, 383] width 81 height 17
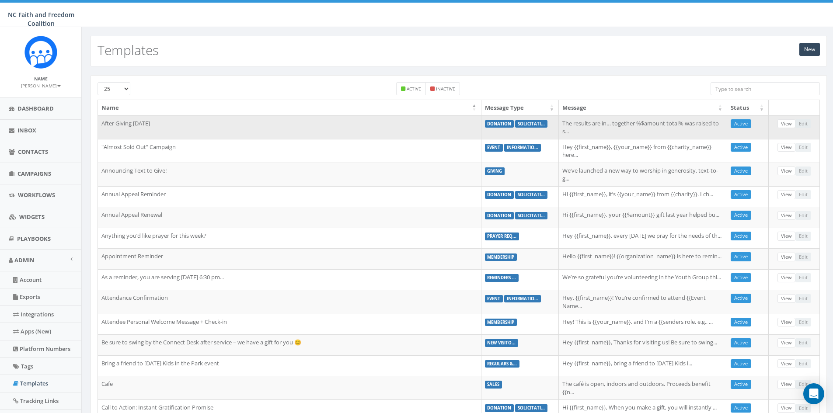
click at [203, 129] on td "After Giving [DATE]" at bounding box center [290, 127] width 384 height 24
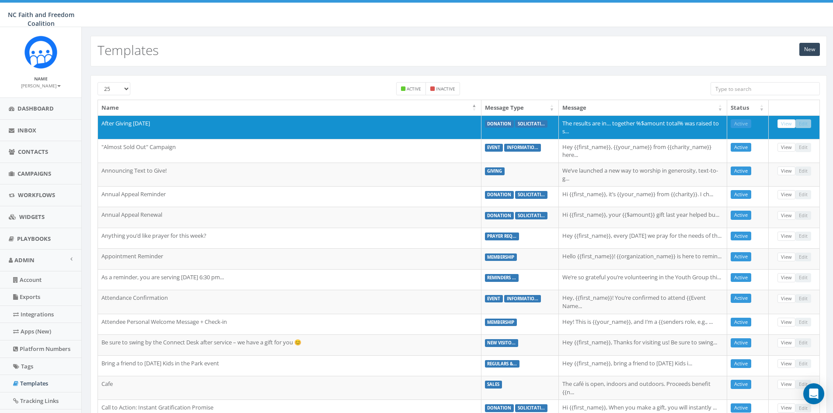
click at [720, 90] on input "search" at bounding box center [765, 88] width 109 height 13
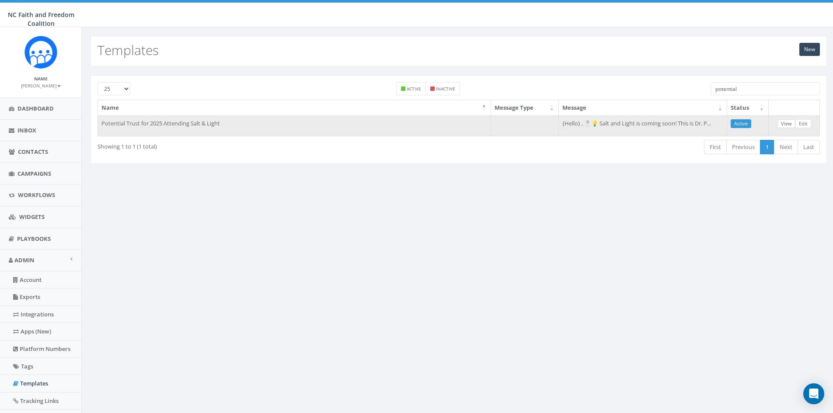
type input "potential"
click at [790, 124] on link "View" at bounding box center [787, 123] width 18 height 9
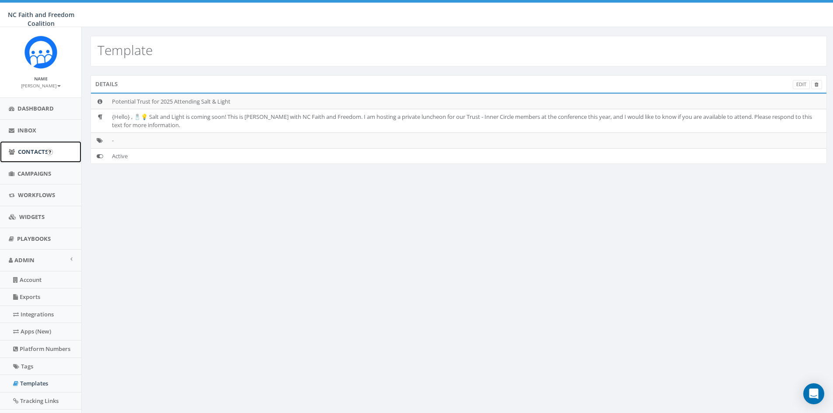
click at [32, 150] on span "Contacts" at bounding box center [33, 152] width 30 height 8
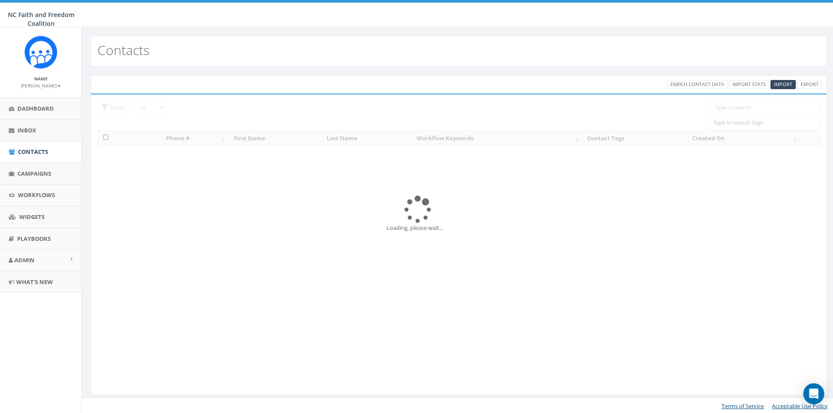
select select
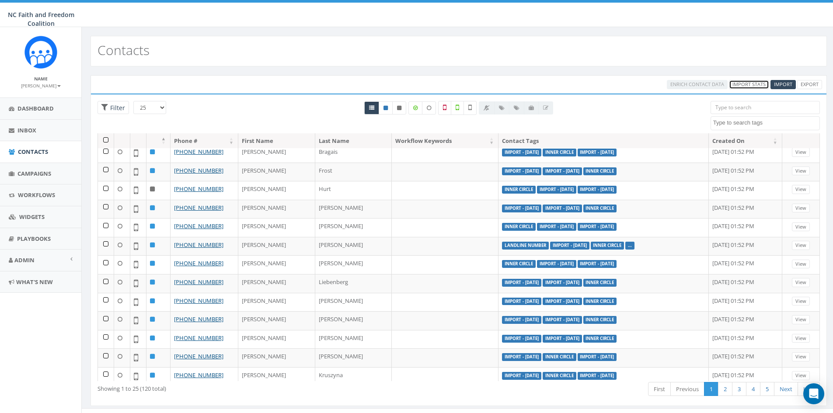
click at [757, 81] on link "Import Stats" at bounding box center [749, 84] width 40 height 9
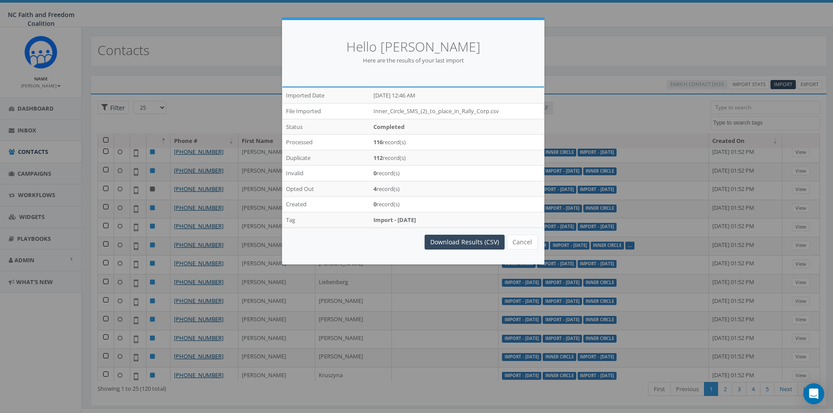
click at [637, 48] on div "Hello Paul Brintley Here are the results of your last import /imports/7469/expo…" at bounding box center [416, 206] width 833 height 413
click at [526, 244] on button "Cancel" at bounding box center [522, 242] width 31 height 15
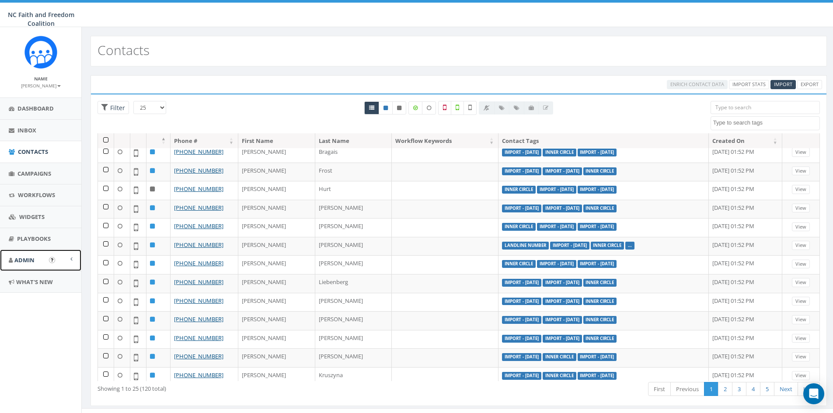
click at [21, 260] on span "Admin" at bounding box center [24, 260] width 20 height 8
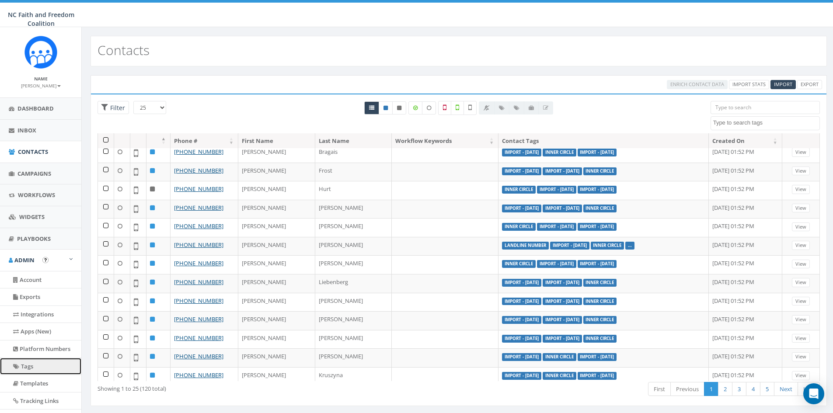
click at [28, 371] on link "Tags" at bounding box center [40, 366] width 81 height 17
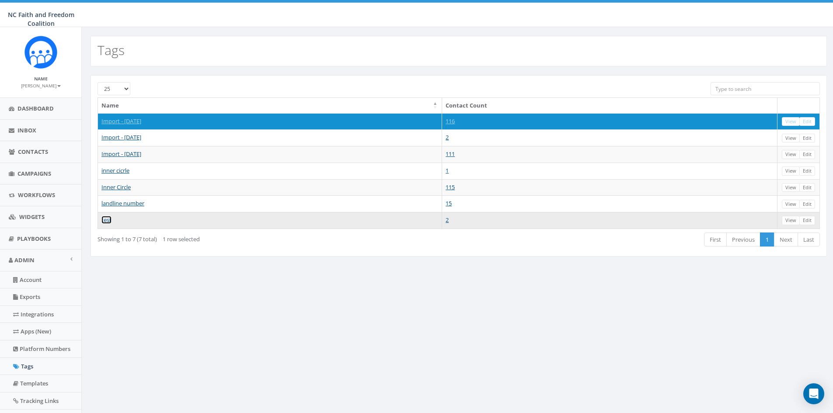
click at [107, 221] on link "test" at bounding box center [106, 220] width 10 height 8
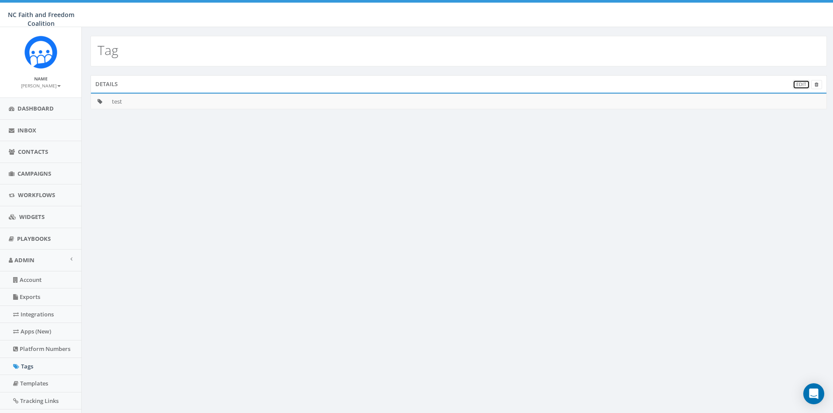
click at [803, 83] on link "Edit" at bounding box center [801, 84] width 17 height 9
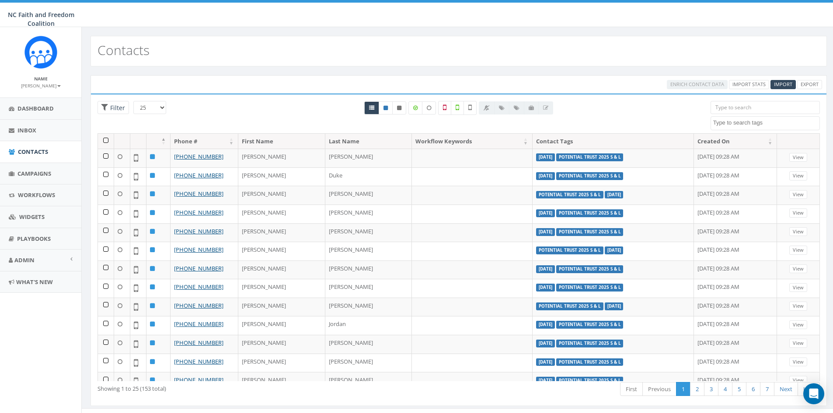
select select
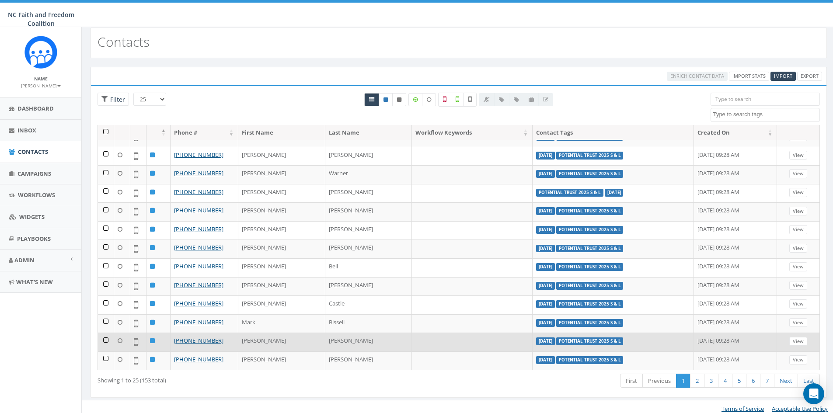
scroll to position [13, 0]
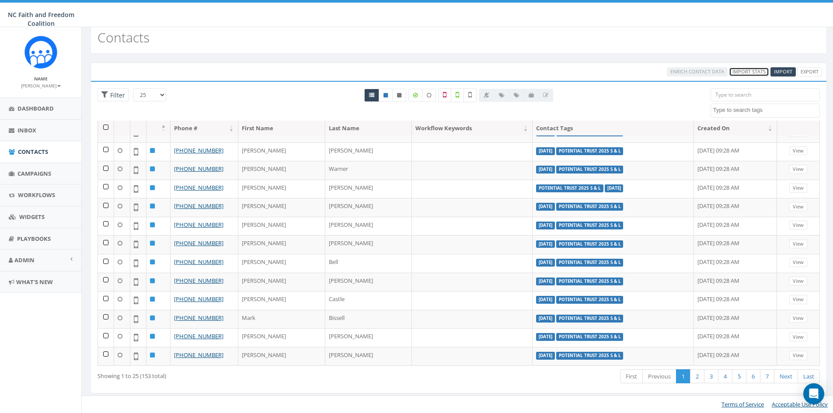
click at [753, 72] on link "Import Stats" at bounding box center [749, 71] width 40 height 9
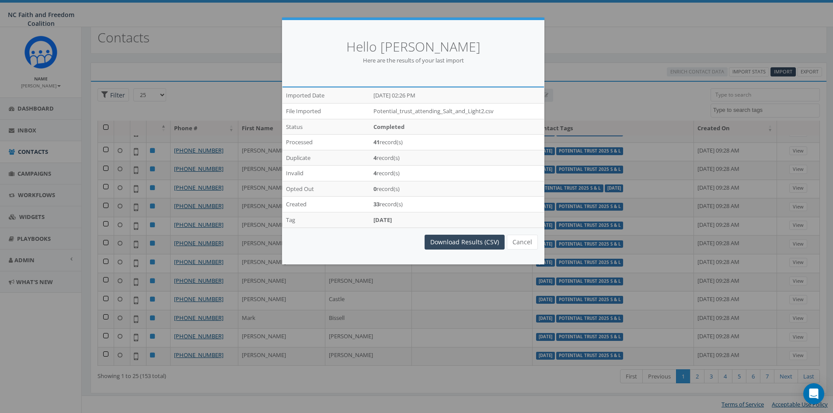
click at [594, 26] on div "Hello Paul Brintley Here are the results of your last import /imports/7604/expo…" at bounding box center [416, 206] width 833 height 413
click at [521, 240] on button "Cancel" at bounding box center [522, 242] width 31 height 15
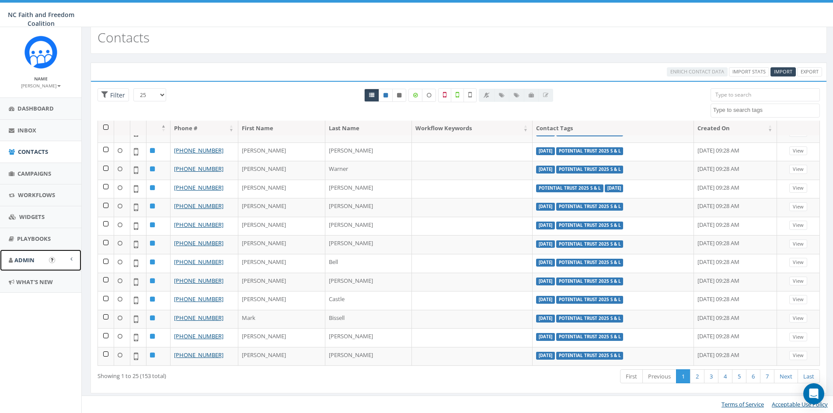
click at [30, 258] on span "Admin" at bounding box center [24, 260] width 20 height 8
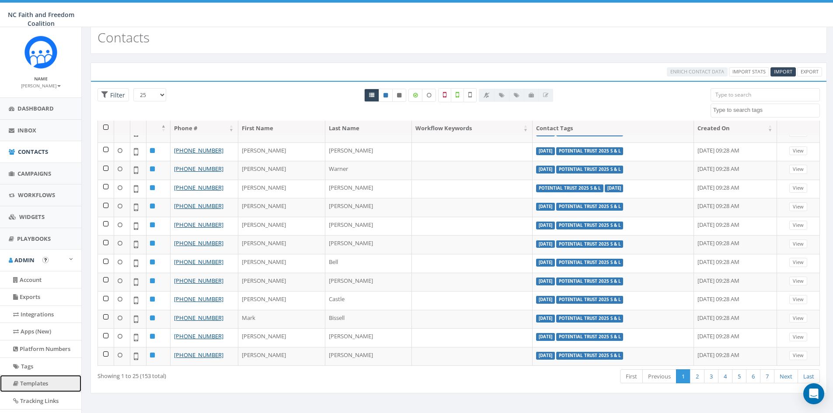
click at [36, 381] on link "Templates" at bounding box center [40, 383] width 81 height 17
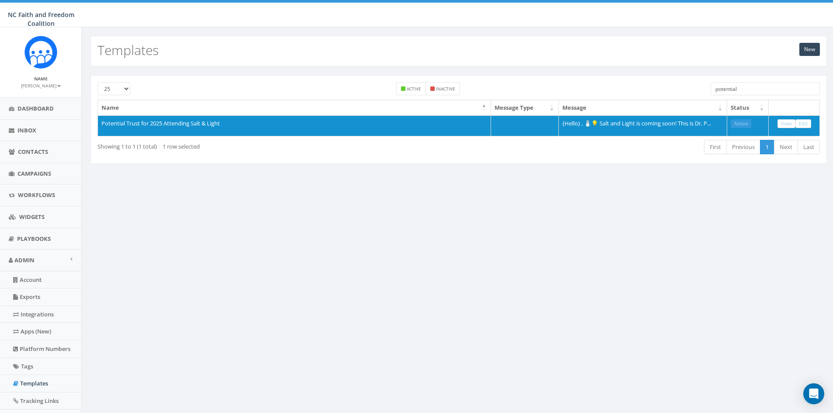
click at [551, 109] on th "Message Type" at bounding box center [525, 107] width 68 height 15
click at [553, 105] on th "Message Type" at bounding box center [525, 107] width 68 height 15
click at [35, 384] on link "Templates" at bounding box center [40, 383] width 81 height 17
click at [33, 384] on link "Templates" at bounding box center [40, 383] width 81 height 17
drag, startPoint x: 747, startPoint y: 89, endPoint x: 703, endPoint y: 87, distance: 44.2
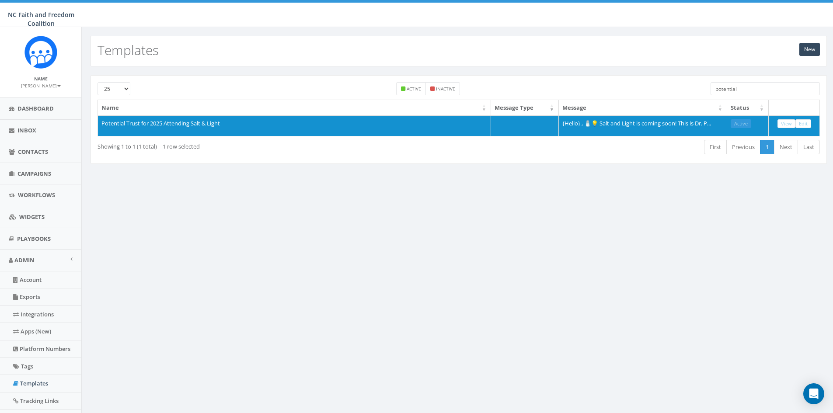
click at [703, 87] on div "25 50 100 Active Inactive potential" at bounding box center [459, 90] width 736 height 17
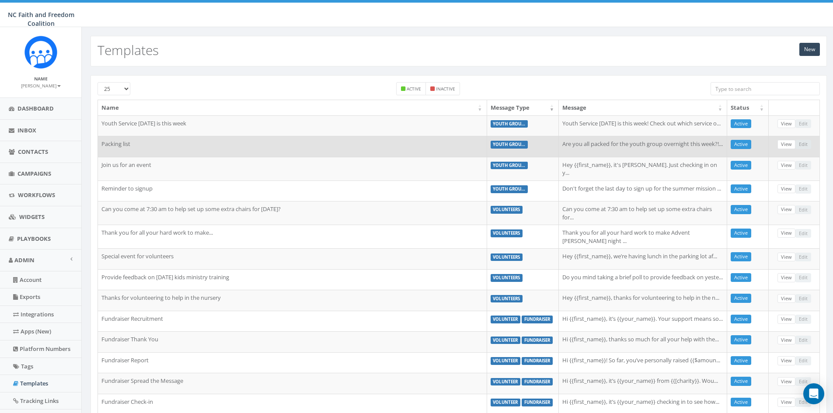
click at [276, 151] on td "Packing list" at bounding box center [292, 146] width 389 height 21
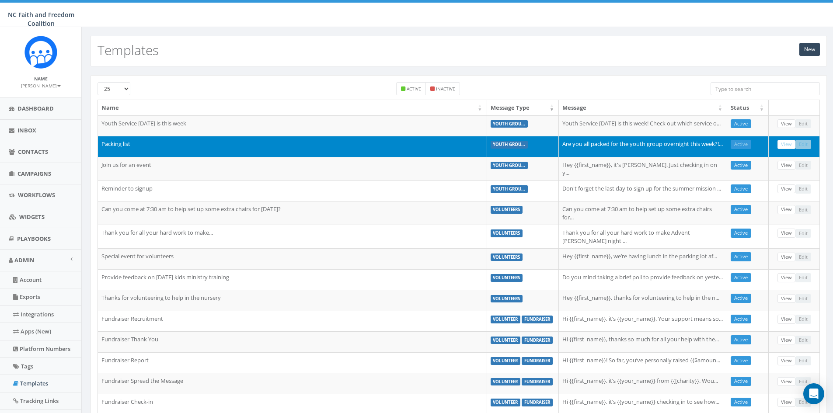
click at [125, 143] on td "Packing list" at bounding box center [292, 146] width 389 height 21
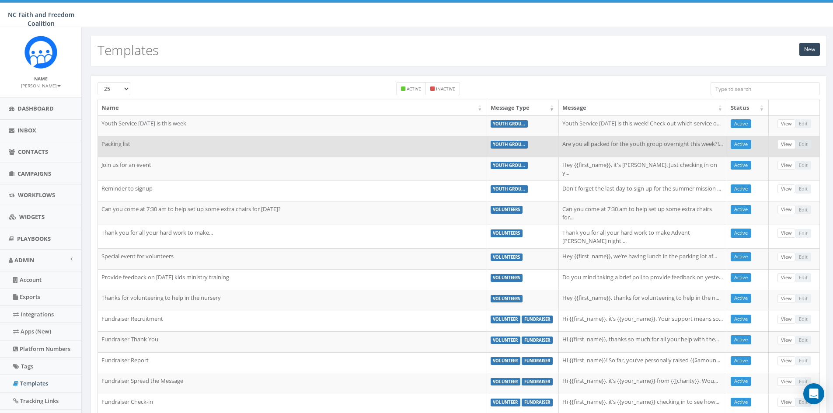
click at [445, 151] on td "Packing list" at bounding box center [292, 146] width 389 height 21
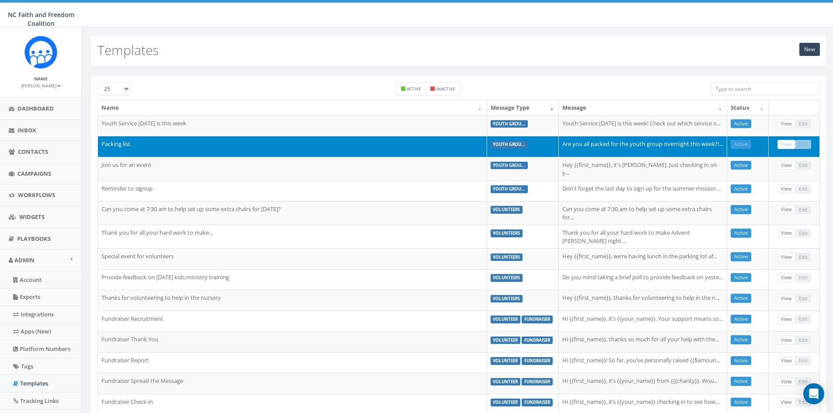
click at [445, 151] on td "Packing list" at bounding box center [292, 146] width 389 height 21
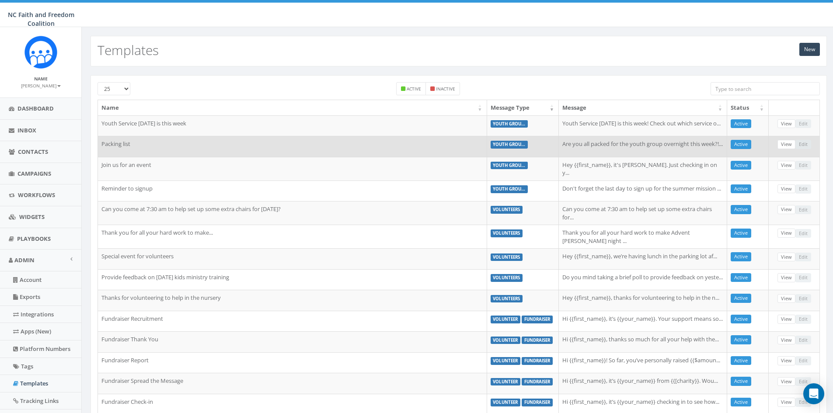
click at [445, 151] on td "Packing list" at bounding box center [292, 146] width 389 height 21
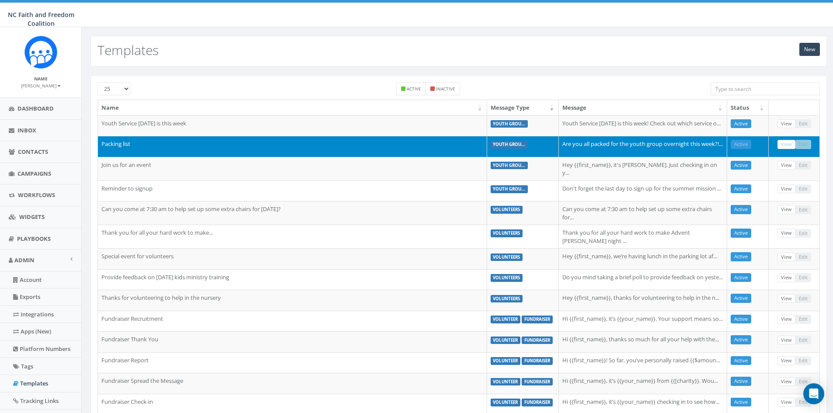
click at [736, 91] on input "search" at bounding box center [765, 88] width 109 height 13
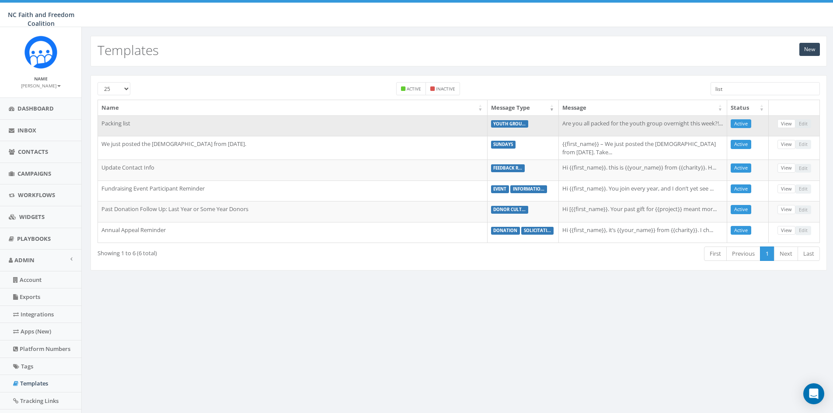
click at [620, 133] on td "Are you all packed for the youth group overnight this week?!..." at bounding box center [643, 125] width 168 height 21
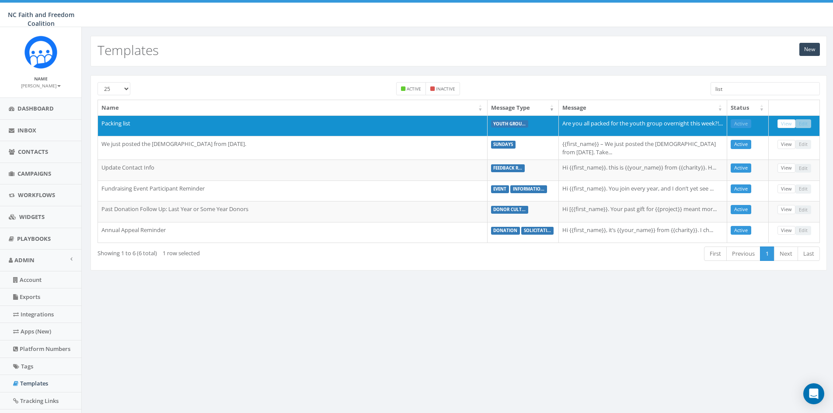
click at [752, 87] on input "list" at bounding box center [765, 88] width 109 height 13
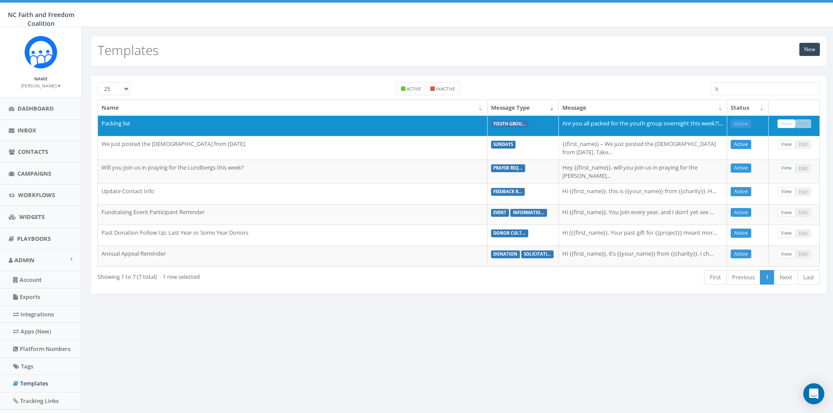
type input "l"
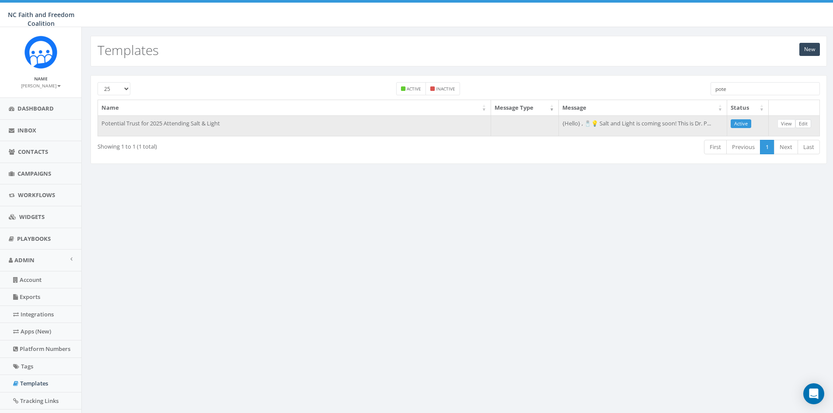
type input "pote"
click at [799, 124] on link "Edit" at bounding box center [804, 123] width 16 height 9
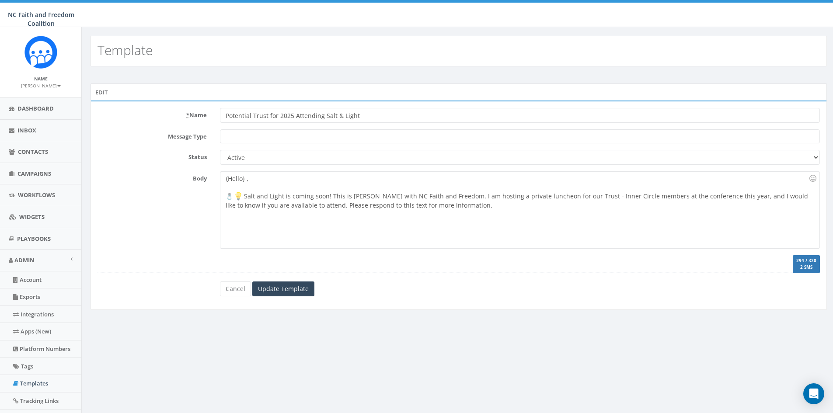
click at [239, 136] on span at bounding box center [520, 136] width 600 height 14
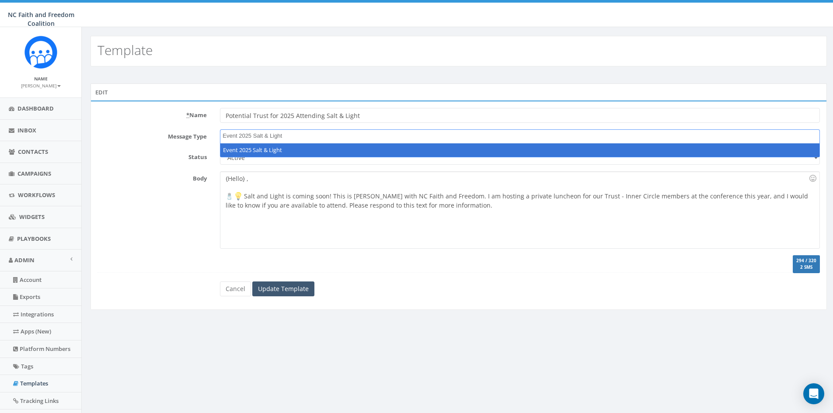
type textarea "Event 2025 Salt & Light"
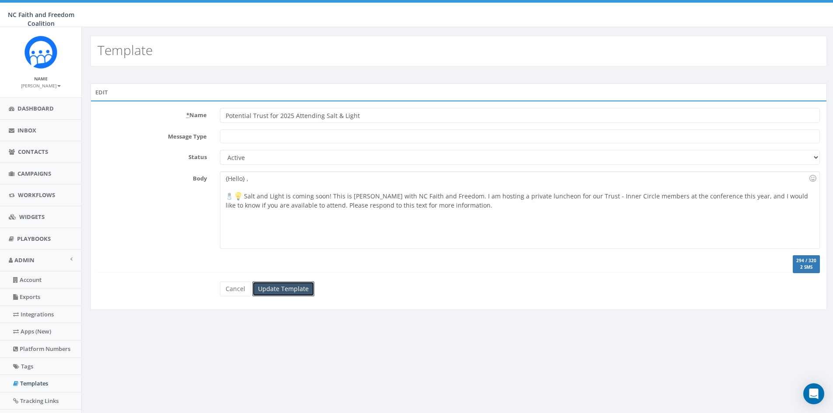
click at [269, 290] on input "Update Template" at bounding box center [283, 289] width 62 height 15
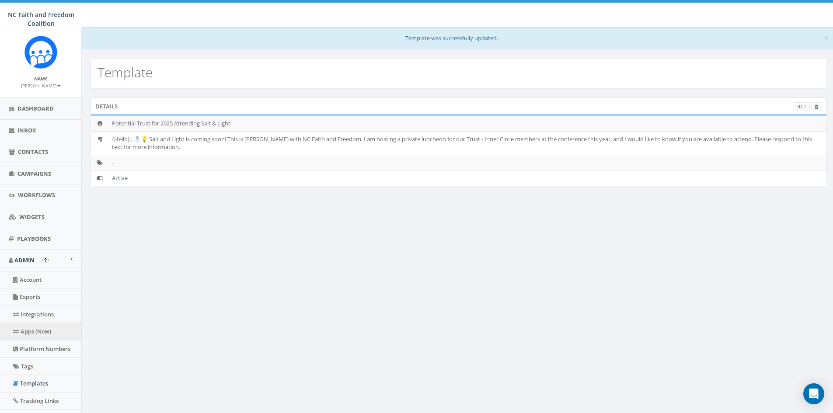
scroll to position [44, 0]
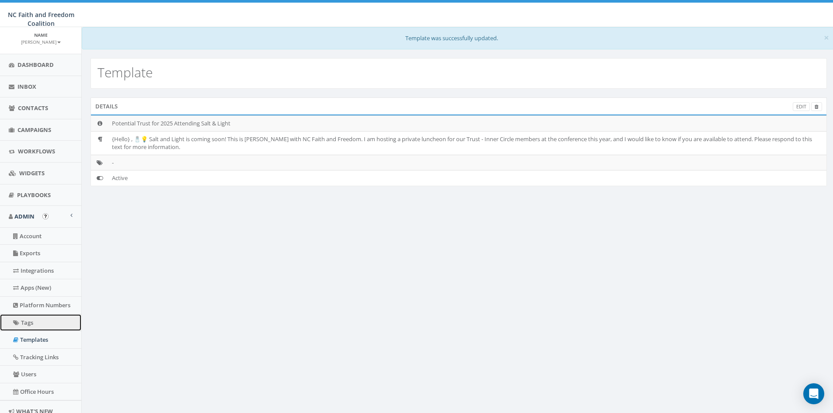
click at [33, 322] on link "Tags" at bounding box center [40, 323] width 81 height 17
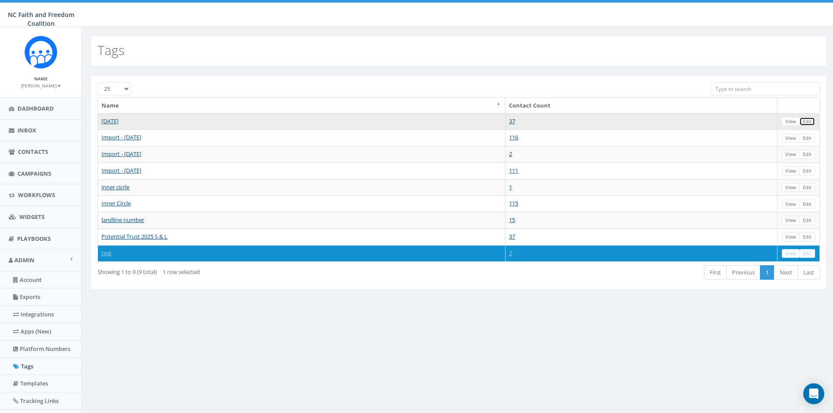
click at [808, 122] on link "Edit" at bounding box center [808, 121] width 16 height 9
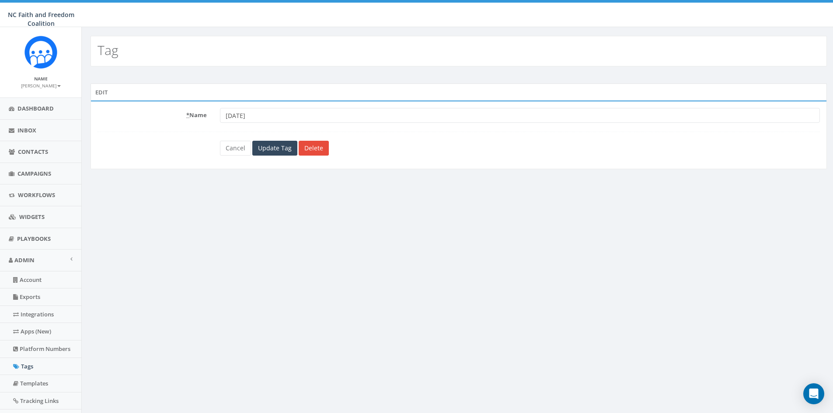
drag, startPoint x: 270, startPoint y: 118, endPoint x: 224, endPoint y: 112, distance: 46.8
click at [224, 112] on input "[DATE]" at bounding box center [520, 115] width 600 height 15
type input "Potential Trust attending Salt & Light 2025"
click at [276, 151] on input "Update Tag" at bounding box center [274, 148] width 45 height 15
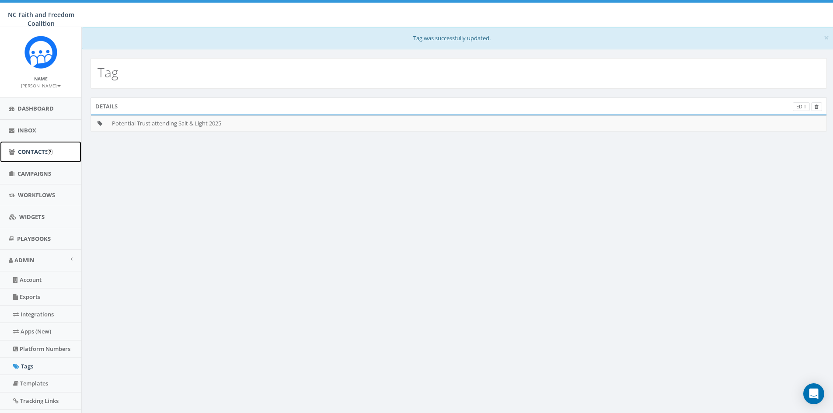
click at [32, 147] on link "Contacts" at bounding box center [40, 151] width 81 height 21
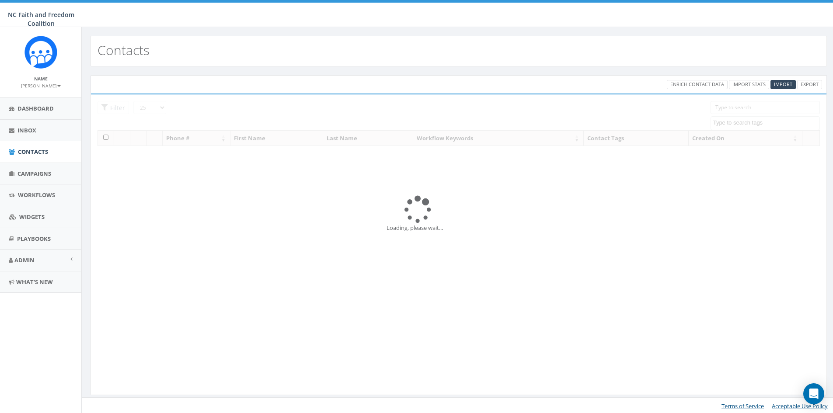
select select
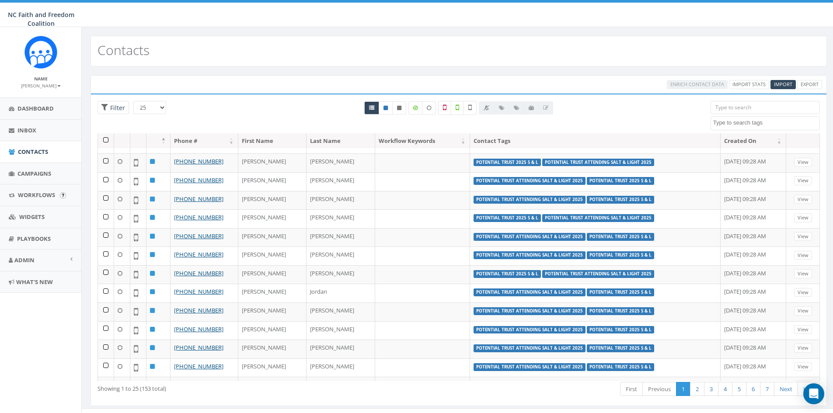
scroll to position [17, 0]
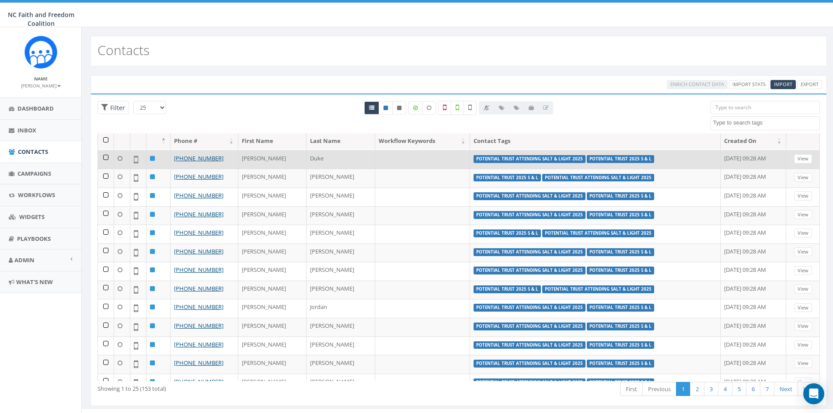
click at [259, 157] on td "John" at bounding box center [272, 159] width 68 height 19
click at [794, 157] on link "View" at bounding box center [803, 158] width 18 height 9
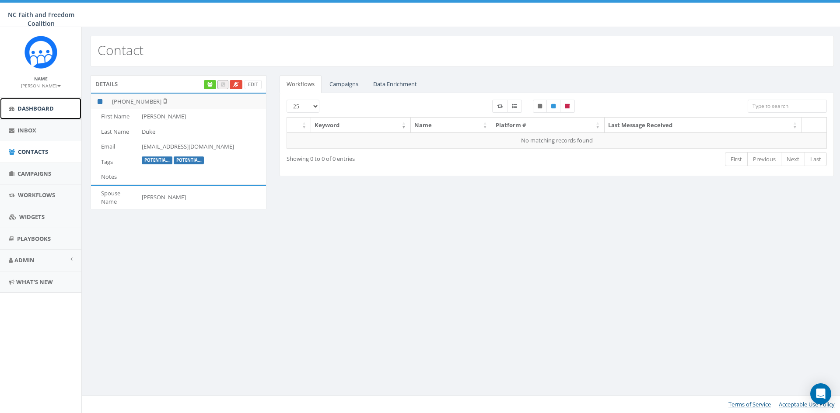
click at [37, 107] on span "Dashboard" at bounding box center [35, 109] width 36 height 8
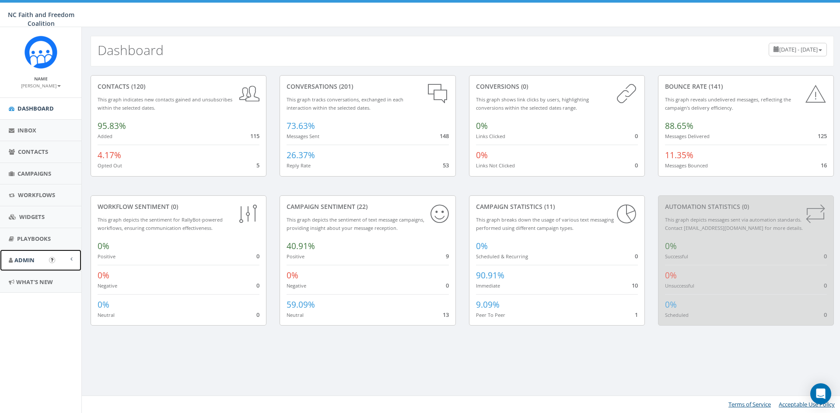
click at [32, 258] on span "Admin" at bounding box center [24, 260] width 20 height 8
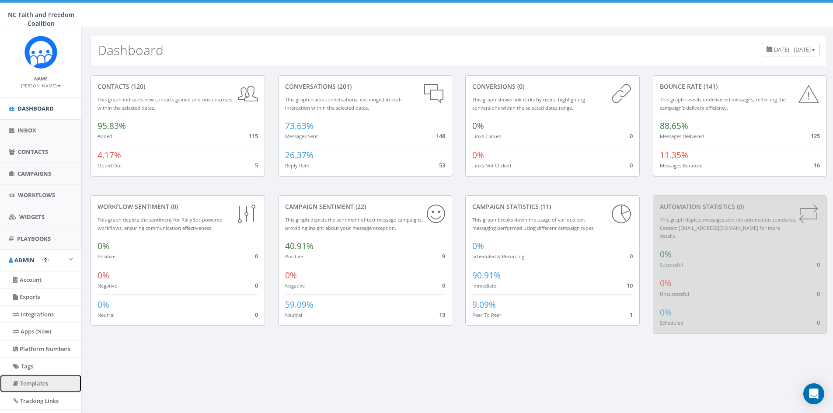
click at [33, 383] on link "Templates" at bounding box center [40, 383] width 81 height 17
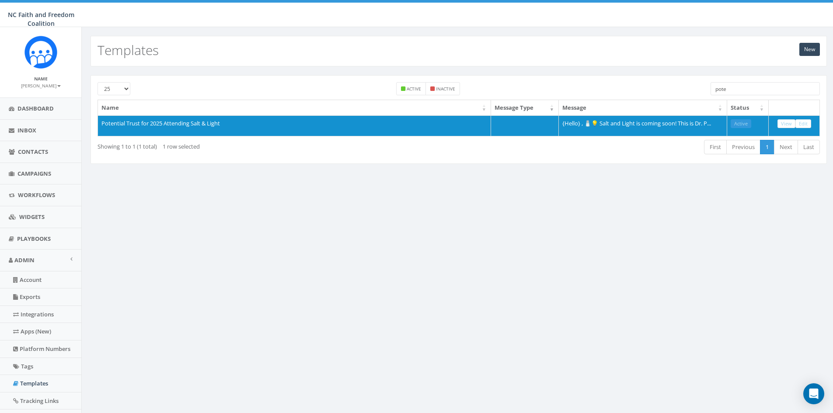
drag, startPoint x: 745, startPoint y: 93, endPoint x: 706, endPoint y: 98, distance: 38.7
click at [706, 98] on div "25 50 100 Active Inactive pote" at bounding box center [459, 90] width 736 height 17
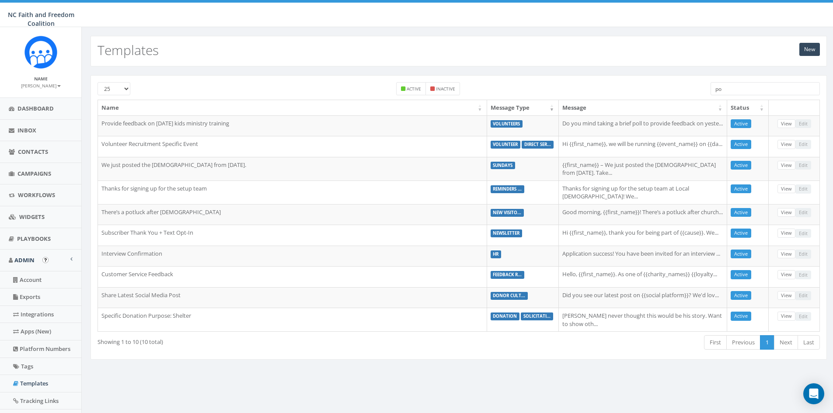
type input "po"
click at [37, 379] on link "Templates" at bounding box center [40, 383] width 81 height 17
click at [29, 367] on link "Tags" at bounding box center [40, 366] width 81 height 17
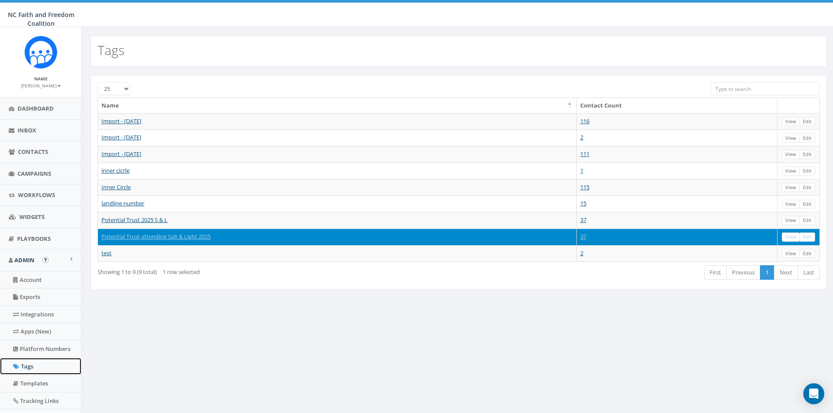
click at [28, 364] on link "Tags" at bounding box center [40, 366] width 81 height 17
click at [38, 384] on link "Templates" at bounding box center [40, 383] width 81 height 17
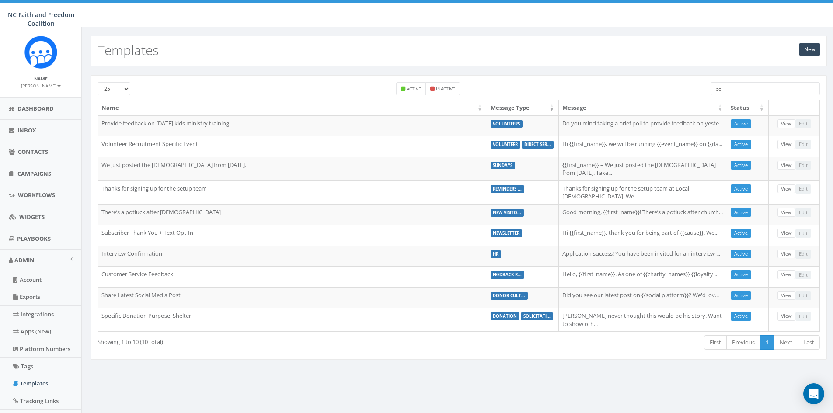
click at [729, 88] on input "po" at bounding box center [765, 88] width 109 height 13
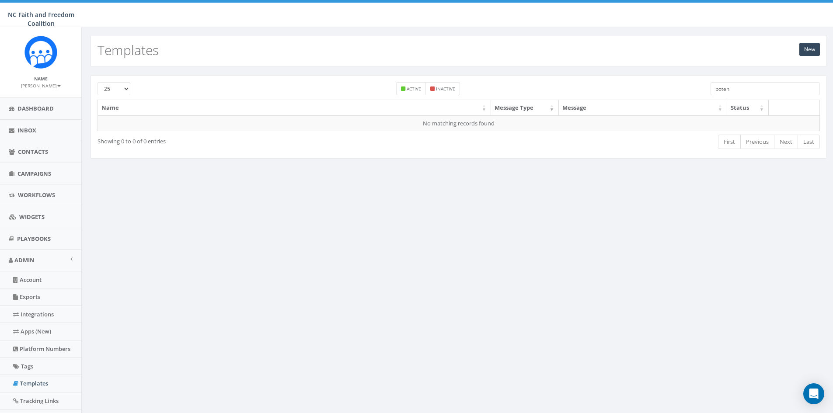
type input "poten"
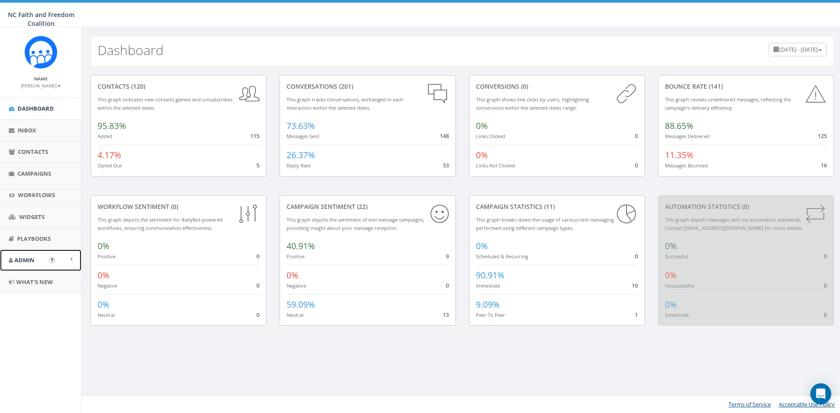
click at [31, 261] on span "Admin" at bounding box center [24, 260] width 20 height 8
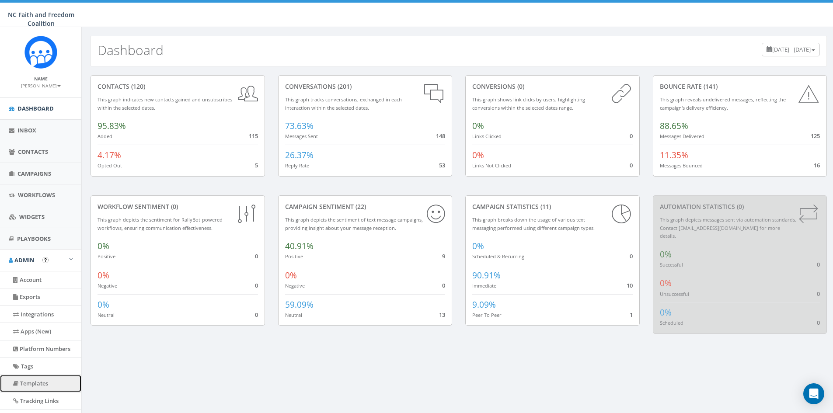
click at [33, 384] on link "Templates" at bounding box center [40, 383] width 81 height 17
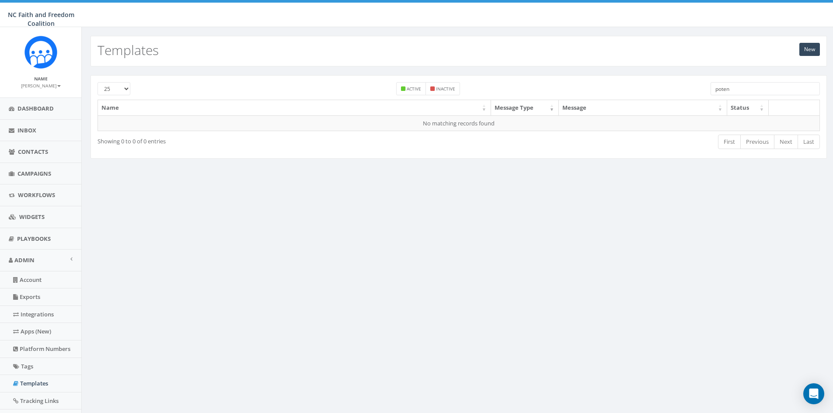
drag, startPoint x: 759, startPoint y: 94, endPoint x: 705, endPoint y: 94, distance: 54.7
click at [705, 94] on div "poten" at bounding box center [765, 89] width 122 height 15
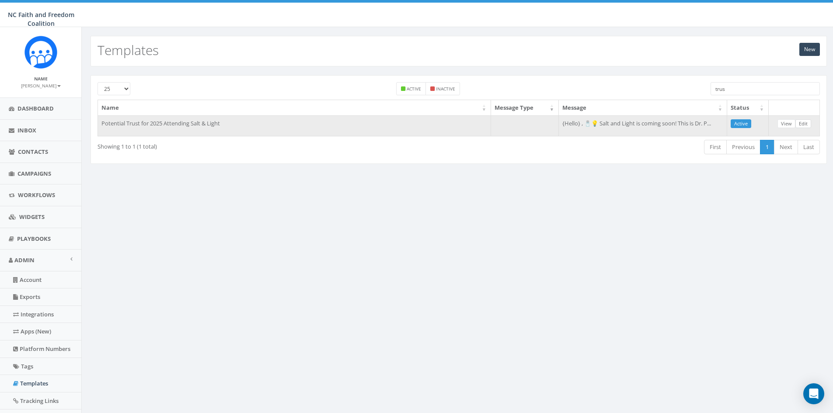
type input "trus"
click at [800, 124] on link "Edit" at bounding box center [804, 123] width 16 height 9
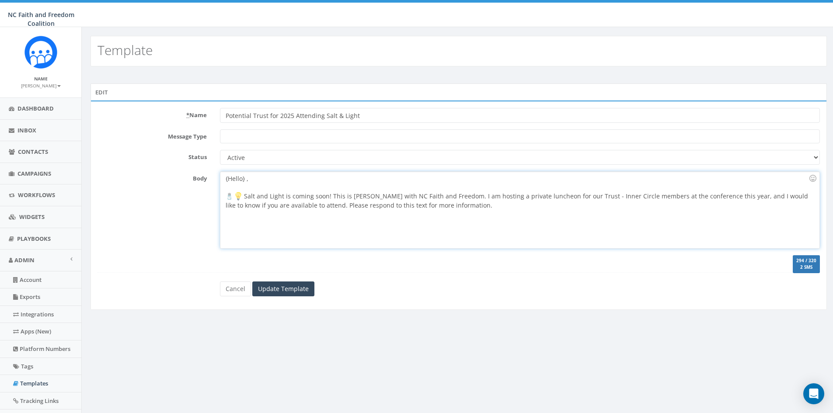
click at [244, 179] on div "{Hello} , 🧂 Salt and Light is coming soon! This is Dr. Paul with NC Faith and F…" at bounding box center [519, 210] width 599 height 77
click at [279, 289] on input "Update Template" at bounding box center [283, 289] width 62 height 15
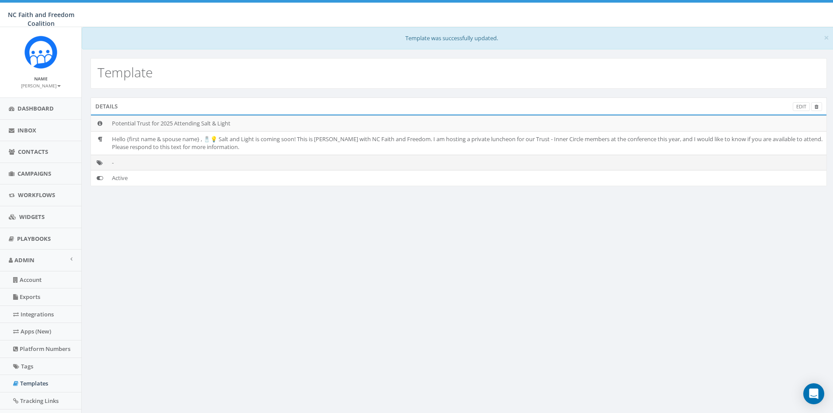
click at [97, 163] on icon at bounding box center [100, 163] width 6 height 6
click at [799, 105] on link "Edit" at bounding box center [801, 106] width 17 height 9
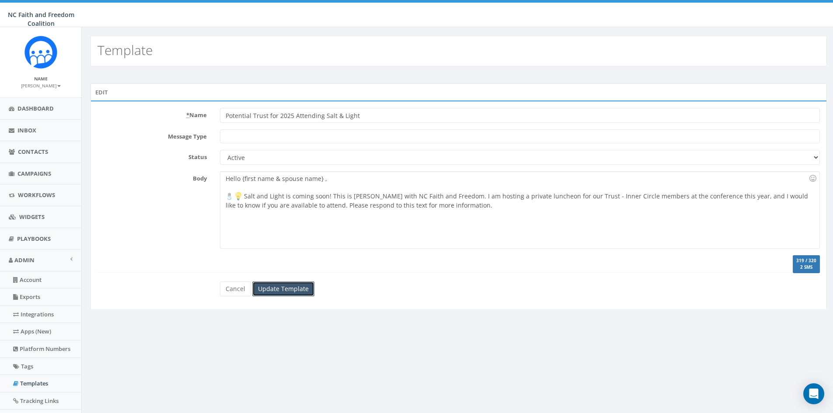
click at [280, 284] on input "Update Template" at bounding box center [283, 289] width 62 height 15
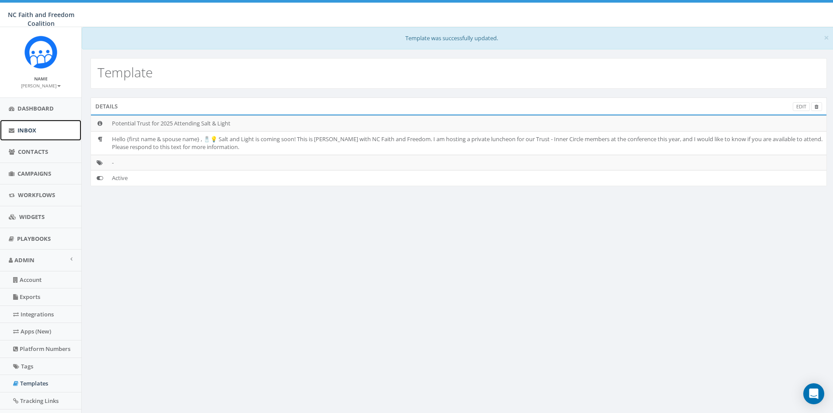
click at [31, 130] on span "Inbox" at bounding box center [26, 130] width 19 height 8
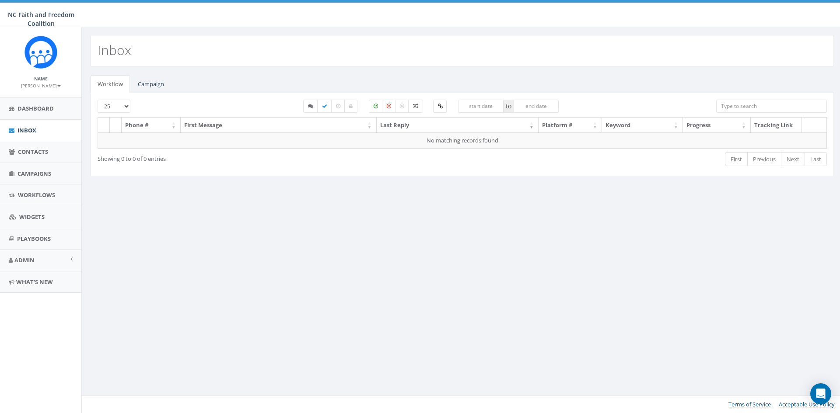
click at [735, 107] on input "search" at bounding box center [771, 106] width 111 height 13
type input "p"
type input "c"
click at [142, 85] on link "Campaign" at bounding box center [151, 84] width 40 height 18
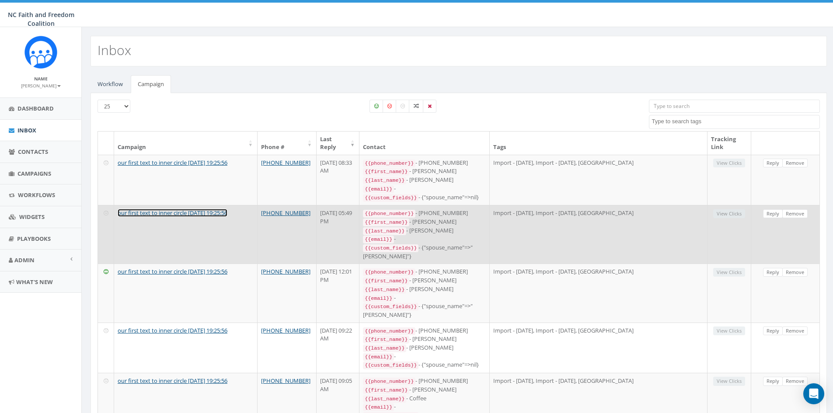
click at [193, 217] on link "our first text to inner circle [DATE] 19:25:56" at bounding box center [173, 213] width 110 height 8
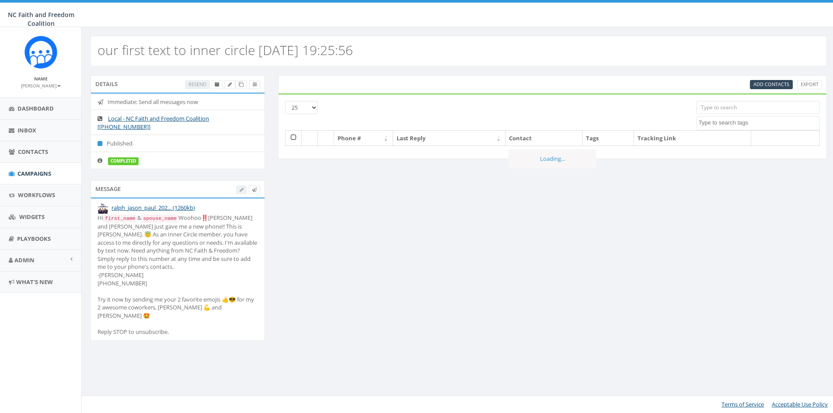
select select
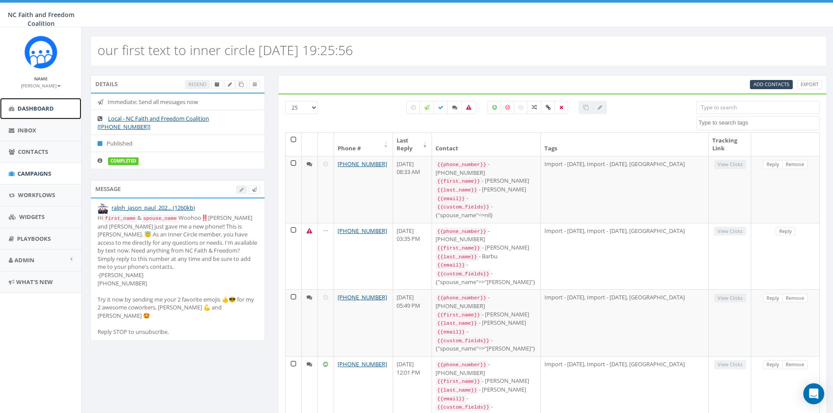
click at [44, 109] on span "Dashboard" at bounding box center [35, 109] width 36 height 8
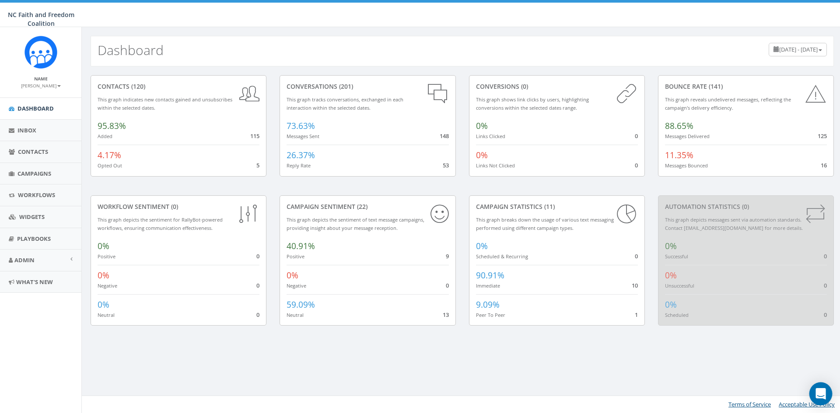
click at [824, 400] on div "Open Intercom Messenger" at bounding box center [820, 394] width 23 height 23
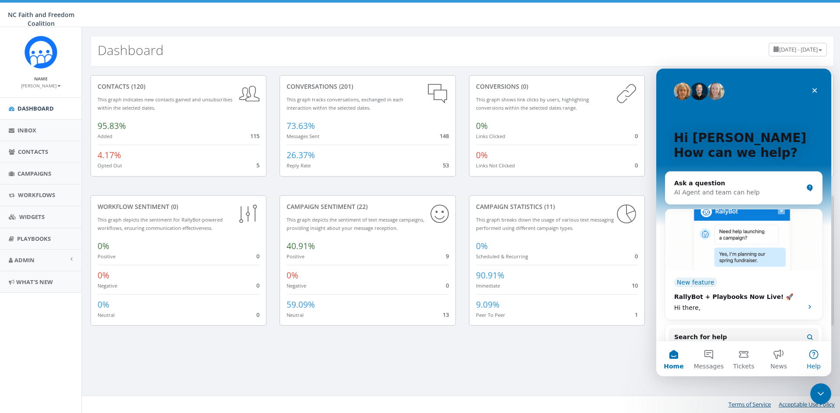
click at [815, 353] on button "Help" at bounding box center [813, 359] width 35 height 35
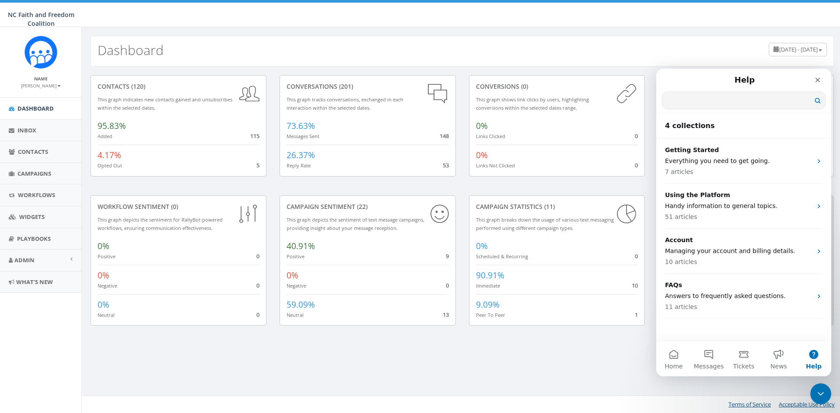
click at [705, 103] on input "Search for help" at bounding box center [743, 100] width 163 height 17
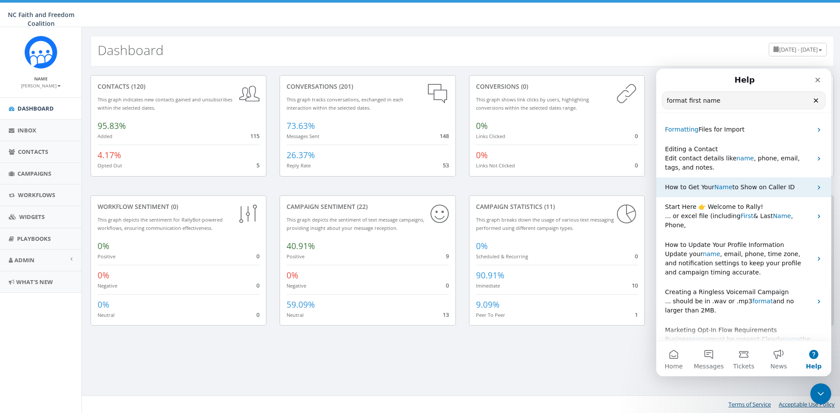
type input "format first name"
click at [721, 189] on span "Name" at bounding box center [723, 187] width 18 height 7
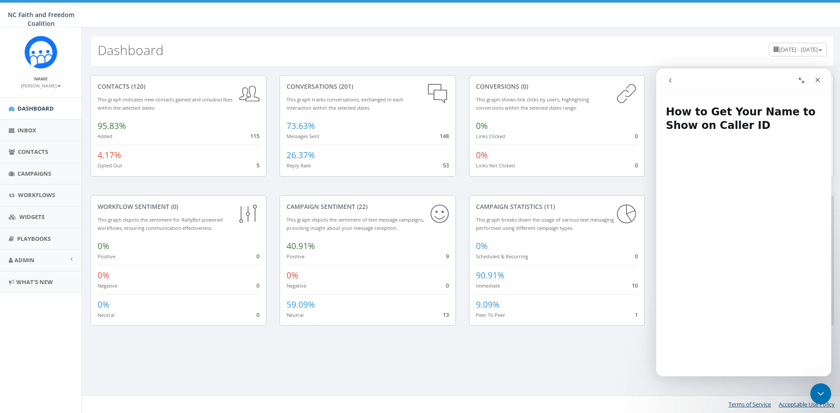
click at [669, 81] on icon "go back" at bounding box center [670, 80] width 7 height 7
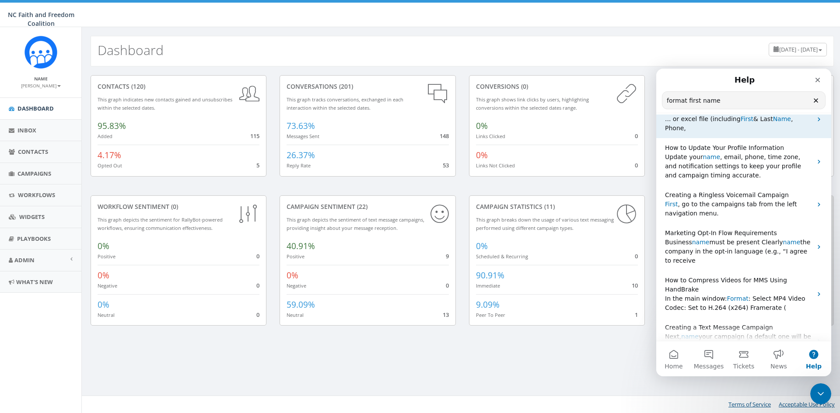
scroll to position [10, 0]
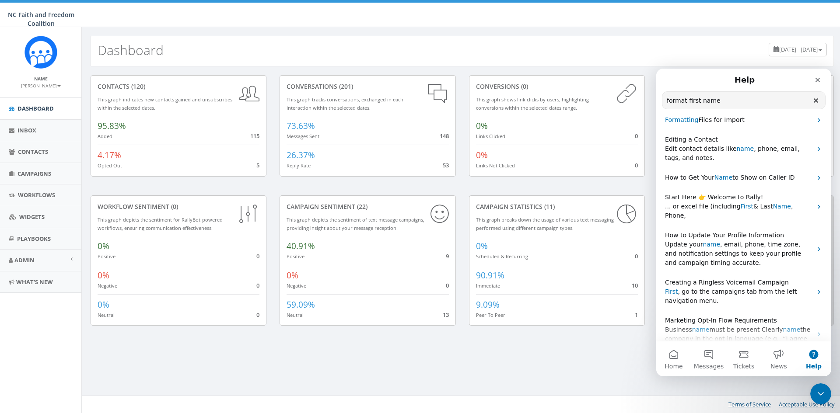
drag, startPoint x: 715, startPoint y: 103, endPoint x: 668, endPoint y: 100, distance: 46.9
click at [668, 100] on input "format first name" at bounding box center [743, 100] width 163 height 17
drag, startPoint x: 730, startPoint y: 101, endPoint x: 668, endPoint y: 101, distance: 62.6
click at [667, 101] on input "format first name" at bounding box center [743, 100] width 163 height 17
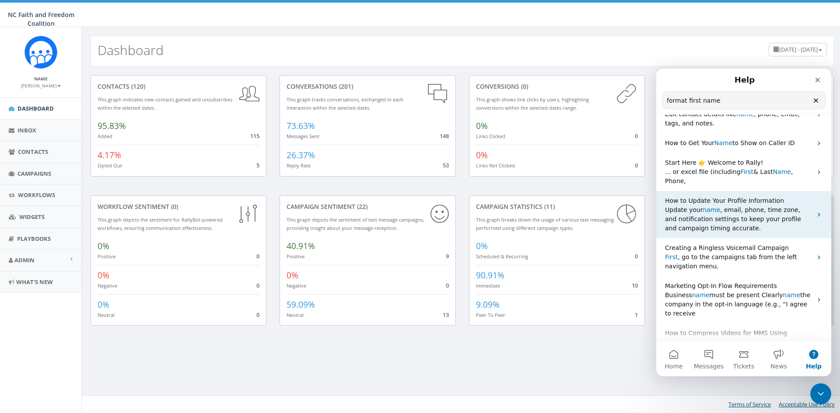
scroll to position [0, 0]
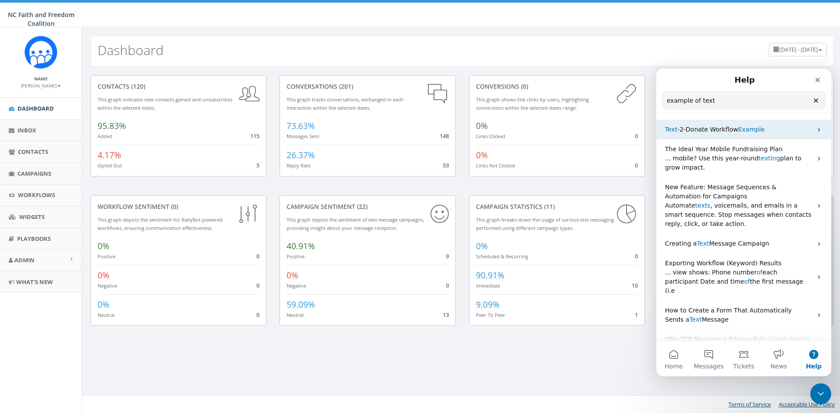
type input "example of text"
click at [748, 132] on span "Example" at bounding box center [751, 129] width 27 height 7
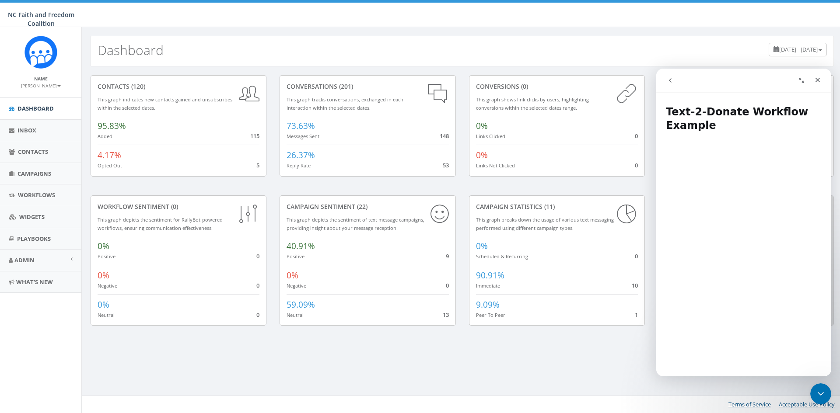
click at [668, 76] on button "go back" at bounding box center [670, 80] width 17 height 17
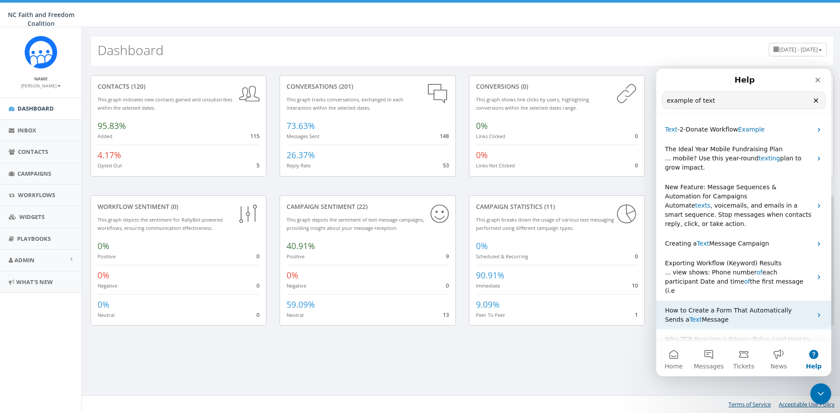
scroll to position [44, 0]
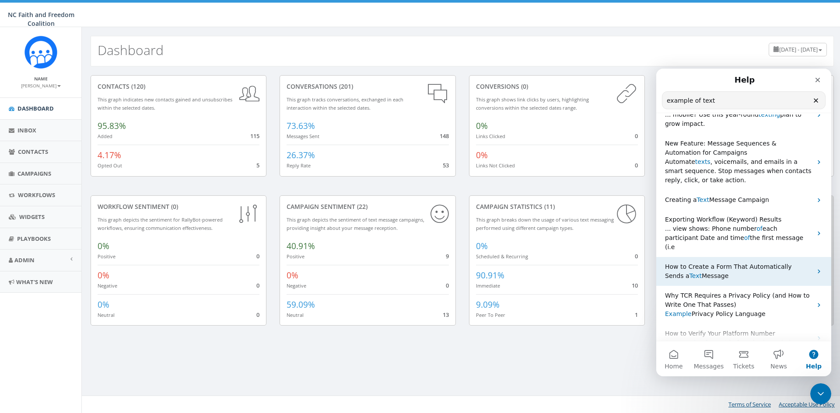
click at [689, 273] on span "Text" at bounding box center [695, 276] width 12 height 7
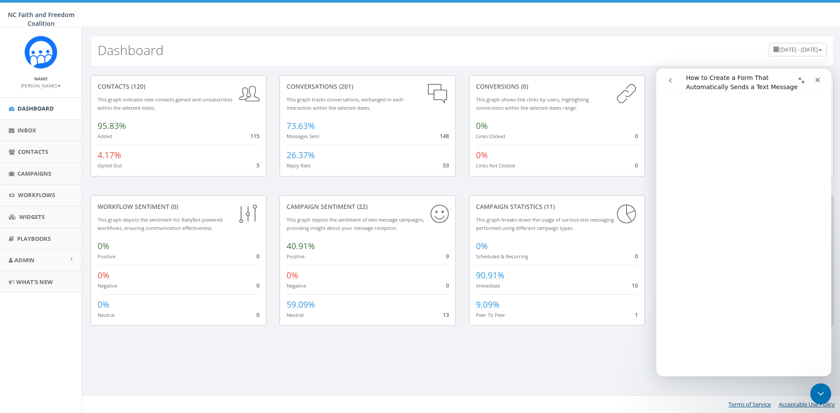
scroll to position [87, 0]
click at [819, 80] on icon "Close" at bounding box center [817, 80] width 7 height 7
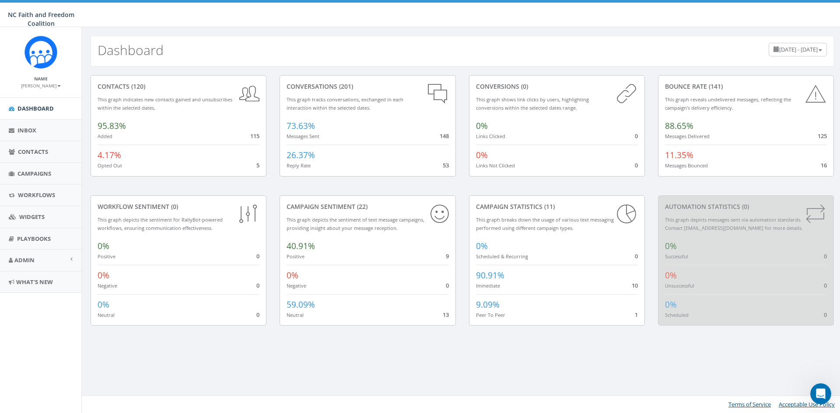
scroll to position [0, 0]
click at [25, 129] on span "Inbox" at bounding box center [26, 130] width 19 height 8
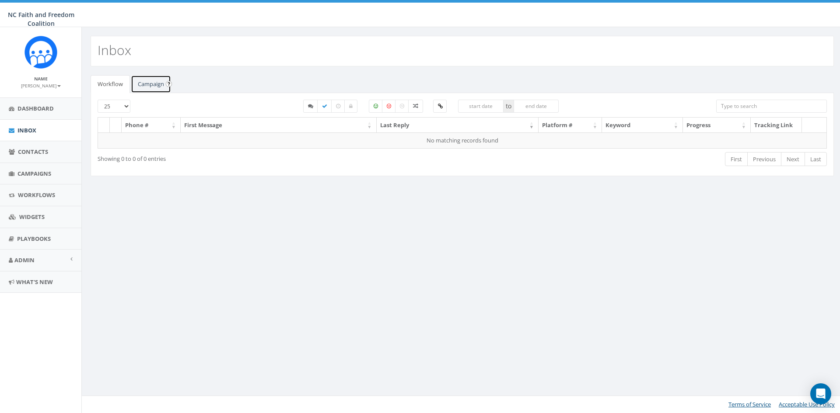
click at [155, 83] on link "Campaign" at bounding box center [151, 84] width 40 height 18
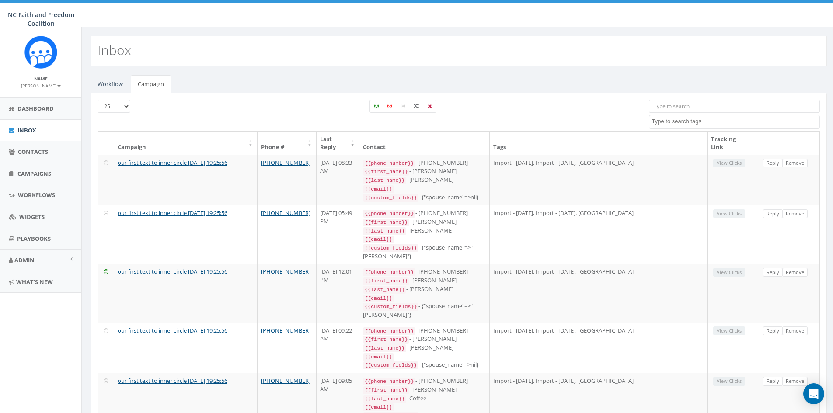
click at [704, 108] on input "search" at bounding box center [734, 106] width 171 height 13
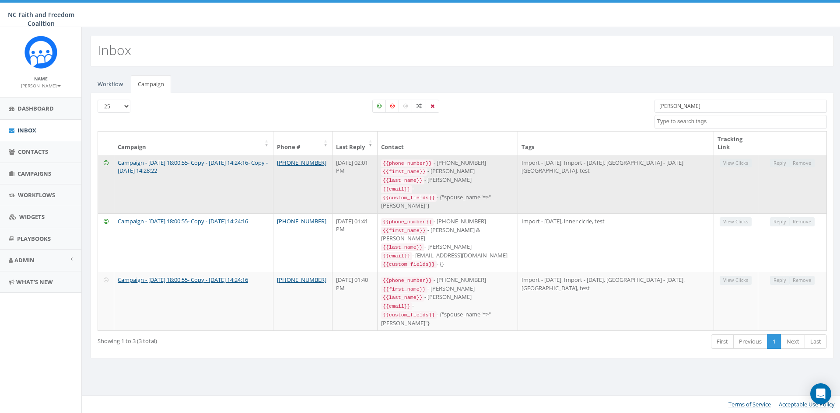
type input "brintley"
click at [210, 163] on link "Campaign - 08/04/2025, 18:00:55- Copy - 2025-08-05 14:24:16- Copy - 2025-08-05 …" at bounding box center [193, 167] width 150 height 16
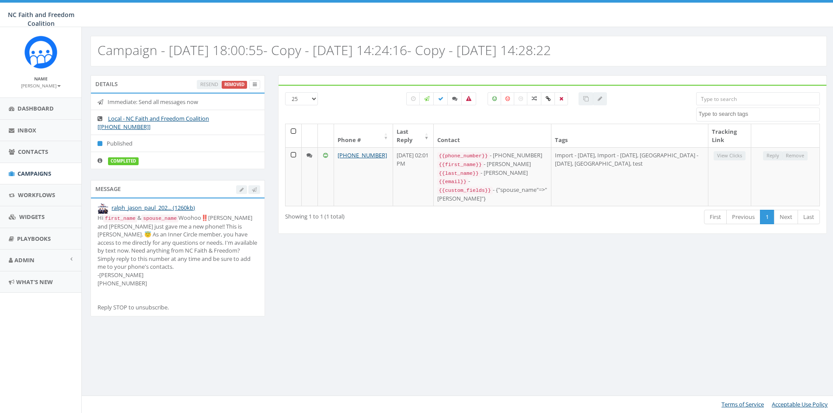
select select
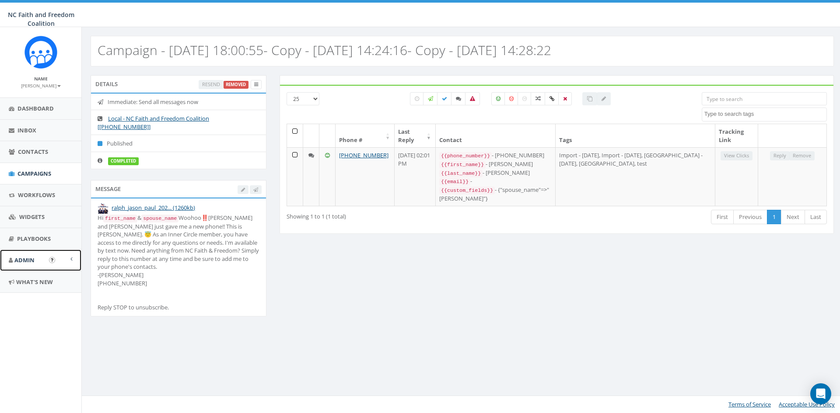
click at [33, 258] on span "Admin" at bounding box center [24, 260] width 20 height 8
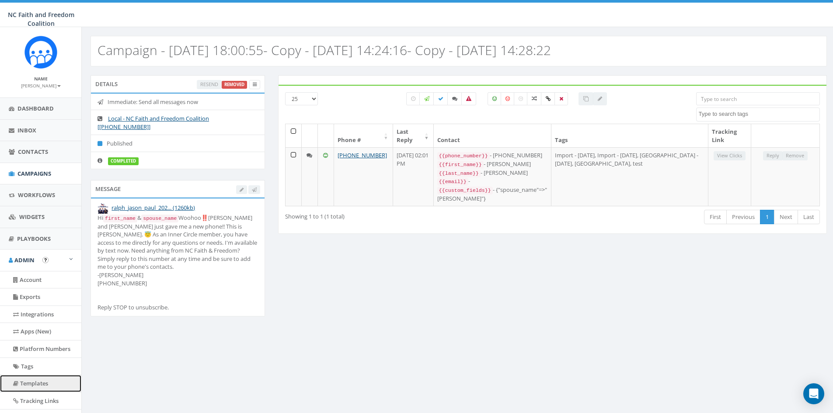
click at [30, 383] on link "Templates" at bounding box center [40, 383] width 81 height 17
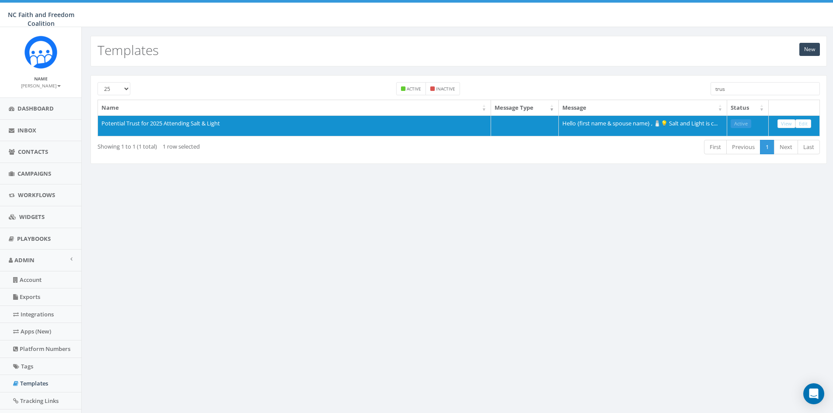
click at [498, 155] on div "First Previous 1 Next Last" at bounding box center [612, 148] width 416 height 18
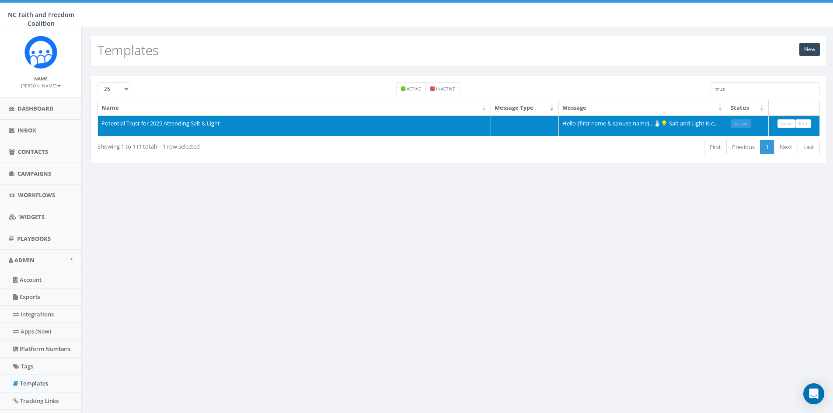
click at [627, 126] on td "Hello {first name & spouse name} , 🧂💡 Salt and Light is c..." at bounding box center [643, 125] width 168 height 21
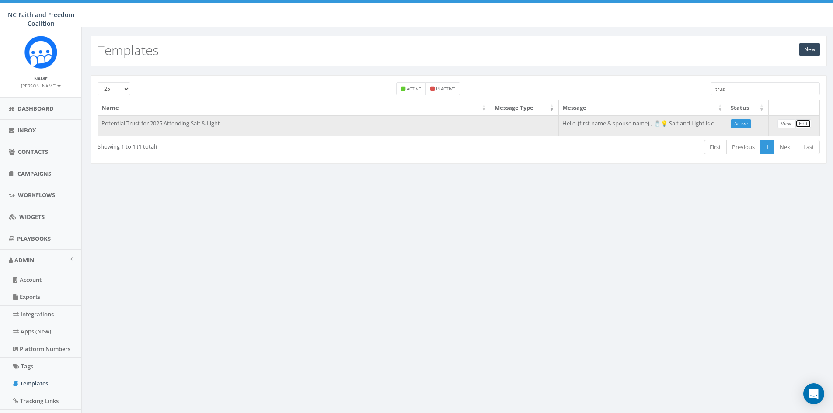
click at [803, 124] on link "Edit" at bounding box center [804, 123] width 16 height 9
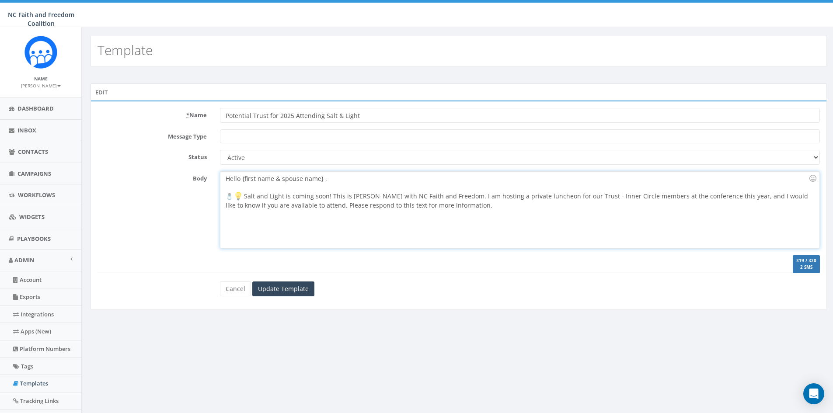
click at [255, 178] on div "Hello {first name & spouse name} , 🧂 Salt and Light is coming soon! This is Dr.…" at bounding box center [519, 210] width 599 height 77
click at [301, 178] on div "Hello {first_name & spouse name} , 🧂 Salt and Light is coming soon! This is Dr.…" at bounding box center [519, 210] width 599 height 77
click at [307, 179] on div "Hello {first_name & spouse_ name} , 🧂 Salt and Light is coming soon! This is Dr…" at bounding box center [519, 210] width 599 height 77
click at [292, 287] on input "Update Template" at bounding box center [283, 289] width 62 height 15
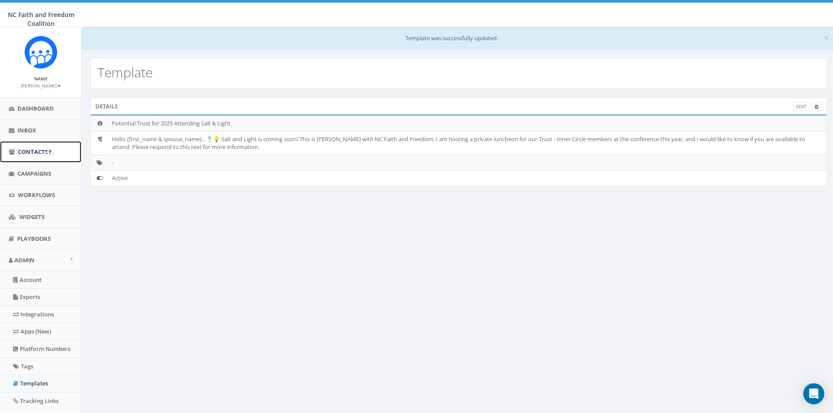
click at [34, 153] on span "Contacts" at bounding box center [33, 152] width 30 height 8
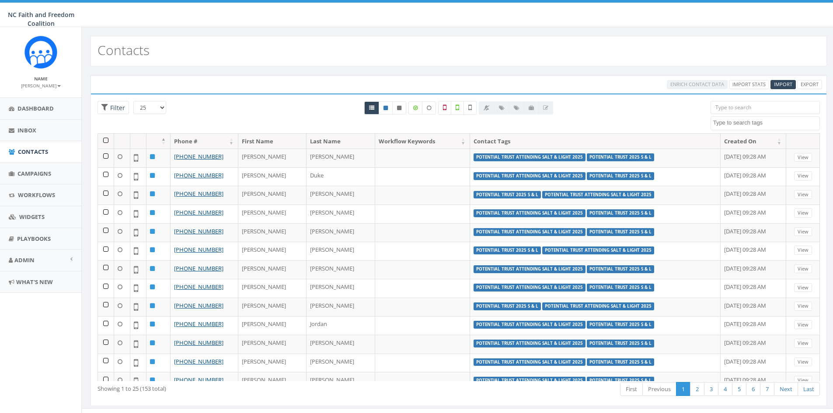
select select
click at [724, 109] on input "search" at bounding box center [765, 107] width 109 height 13
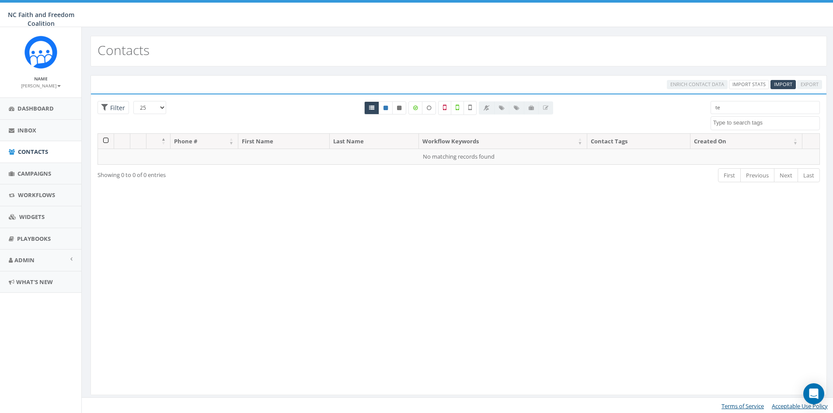
type input "t"
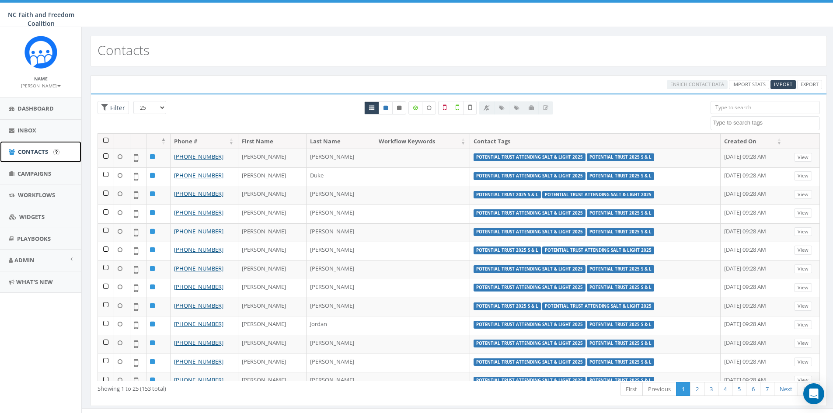
click at [37, 150] on span "Contacts" at bounding box center [33, 152] width 30 height 8
select select
click at [720, 105] on input "search" at bounding box center [765, 107] width 109 height 13
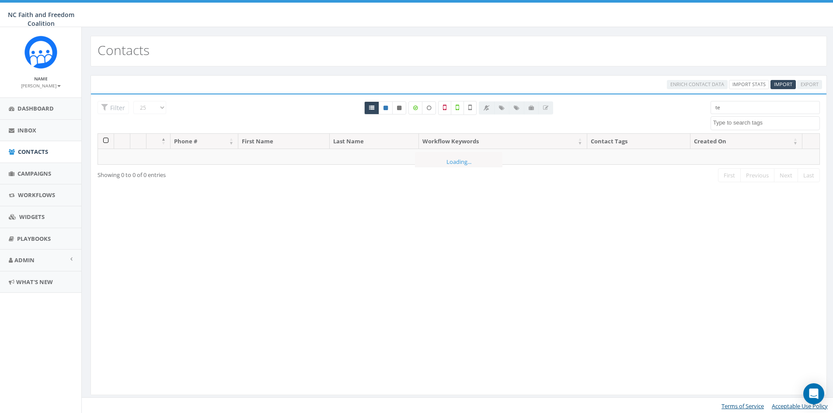
type input "t"
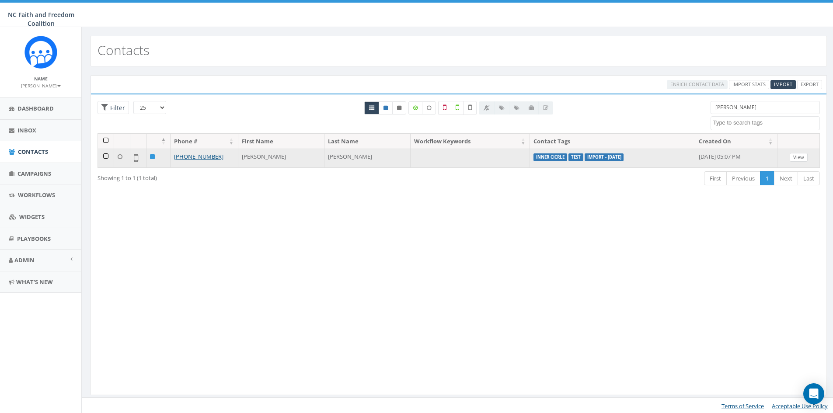
type input "[PERSON_NAME]"
click at [801, 157] on link "View" at bounding box center [799, 157] width 18 height 9
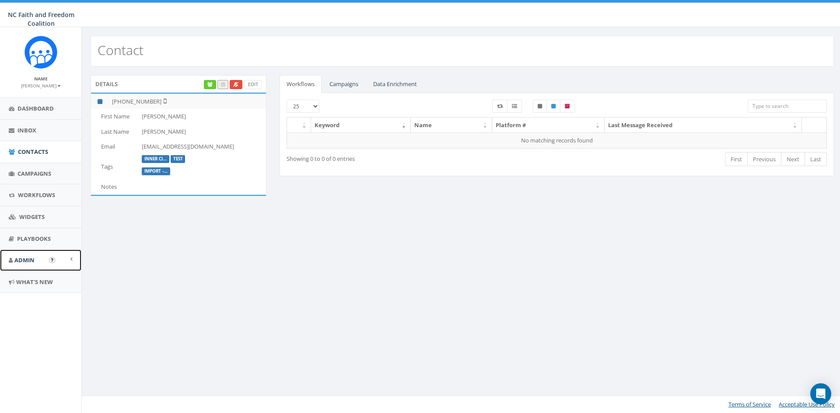
click at [31, 259] on span "Admin" at bounding box center [24, 260] width 20 height 8
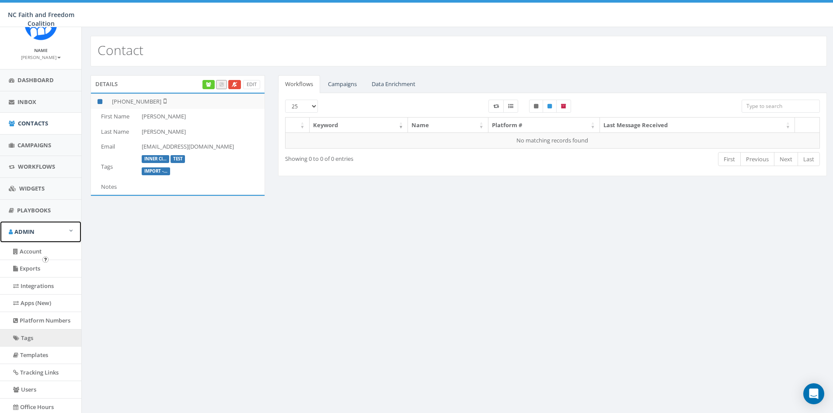
scroll to position [44, 0]
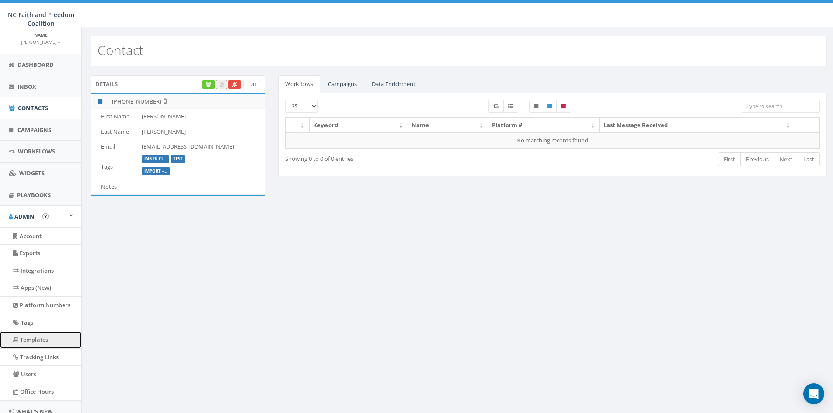
click at [40, 338] on link "Templates" at bounding box center [40, 340] width 81 height 17
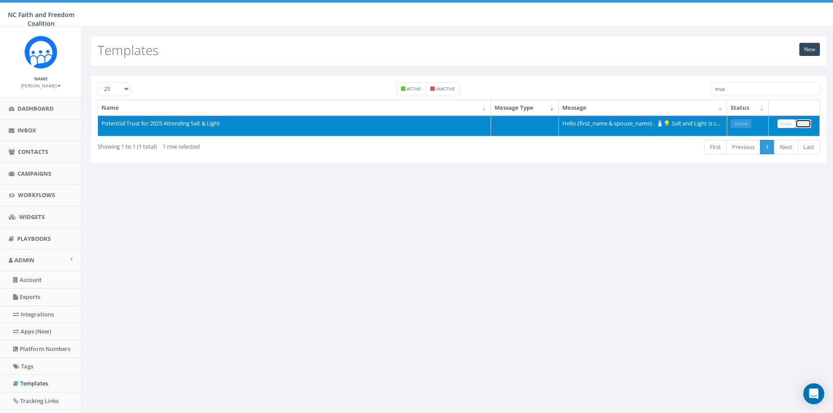
click at [808, 123] on link "Edit" at bounding box center [804, 123] width 16 height 9
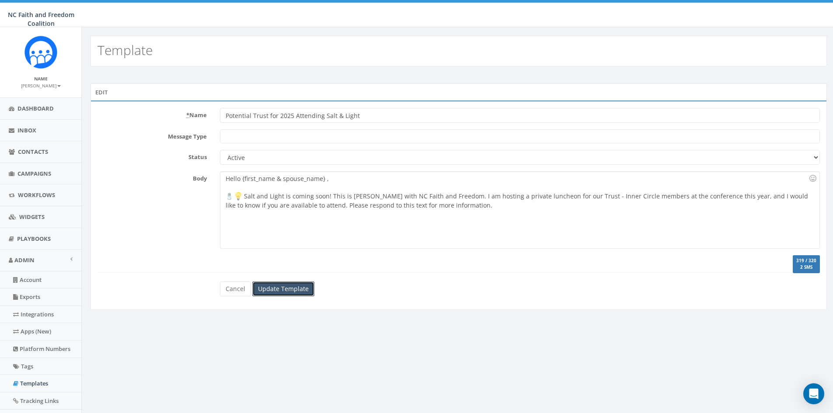
click at [276, 285] on input "Update Template" at bounding box center [283, 289] width 62 height 15
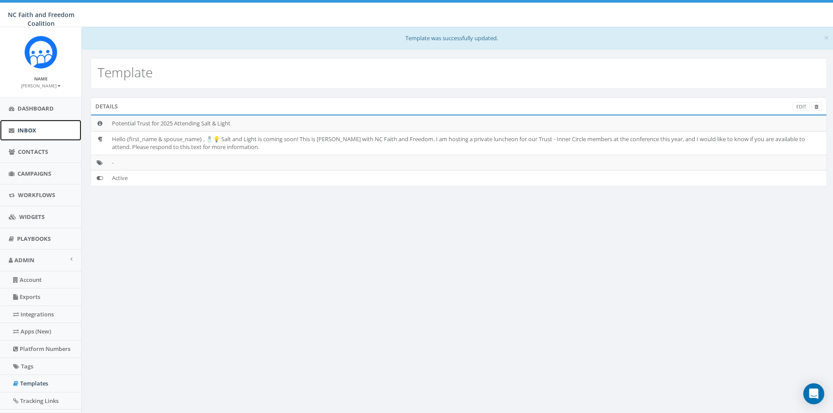
click at [25, 124] on link "Inbox" at bounding box center [40, 130] width 81 height 21
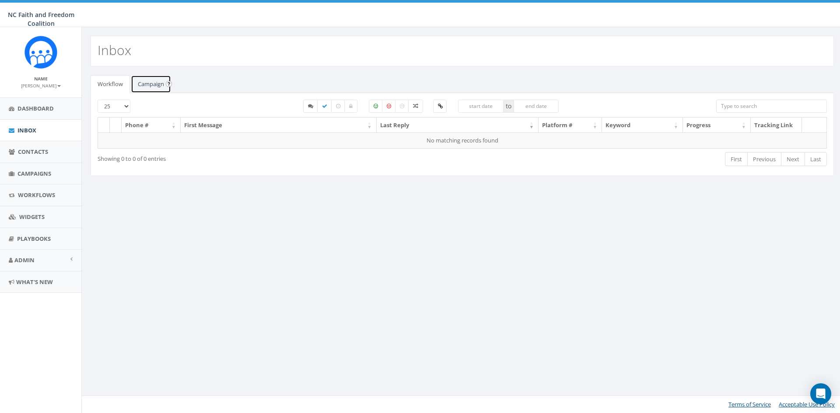
click at [147, 84] on link "Campaign" at bounding box center [151, 84] width 40 height 18
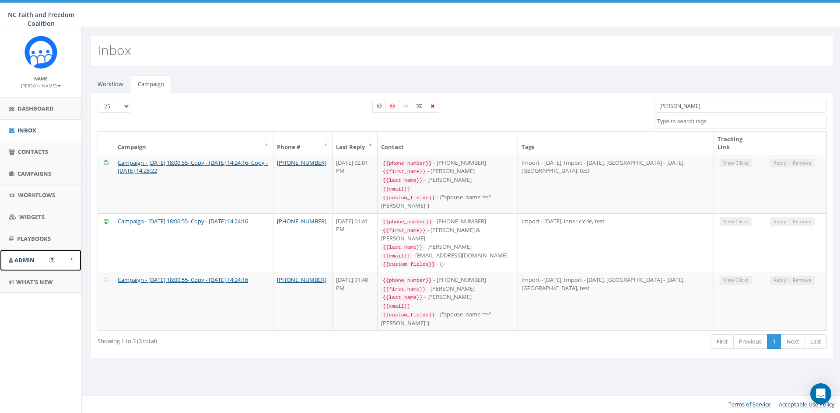
click at [28, 261] on span "Admin" at bounding box center [24, 260] width 20 height 8
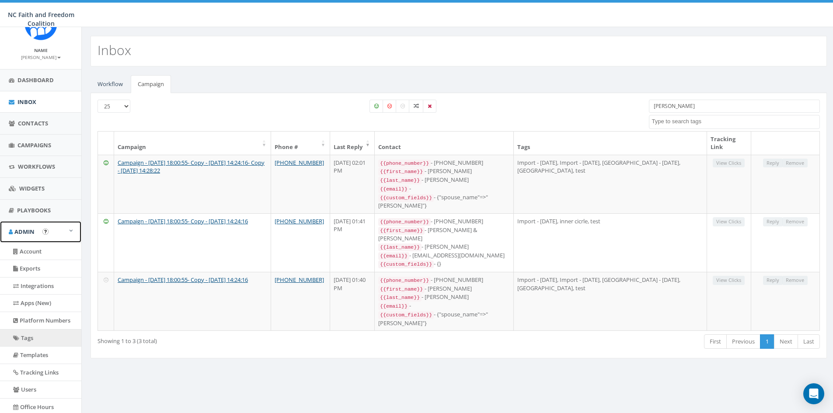
scroll to position [44, 0]
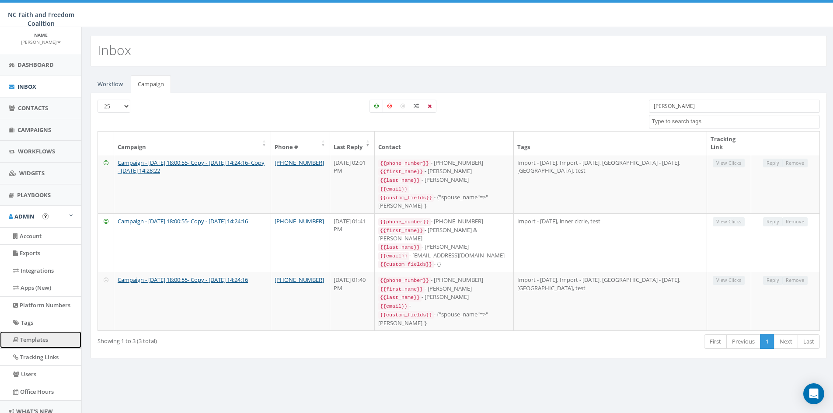
click at [52, 343] on link "Templates" at bounding box center [40, 340] width 81 height 17
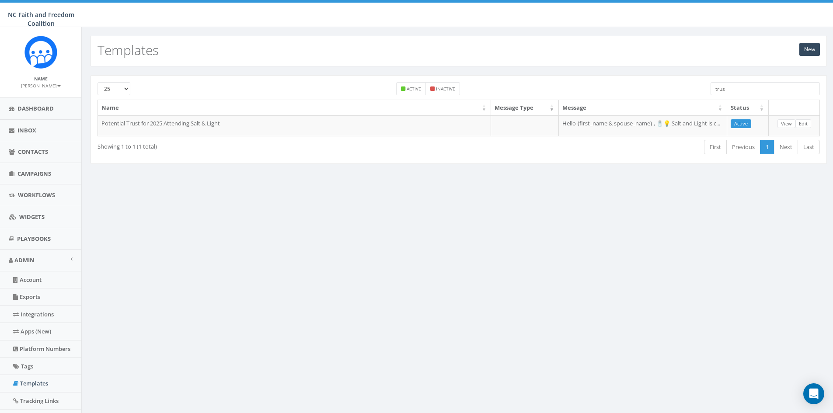
click at [742, 88] on input "trus" at bounding box center [765, 88] width 109 height 13
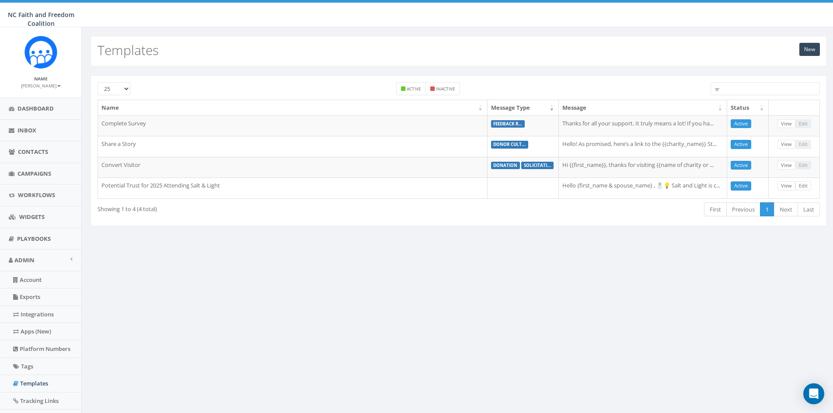
type input "t"
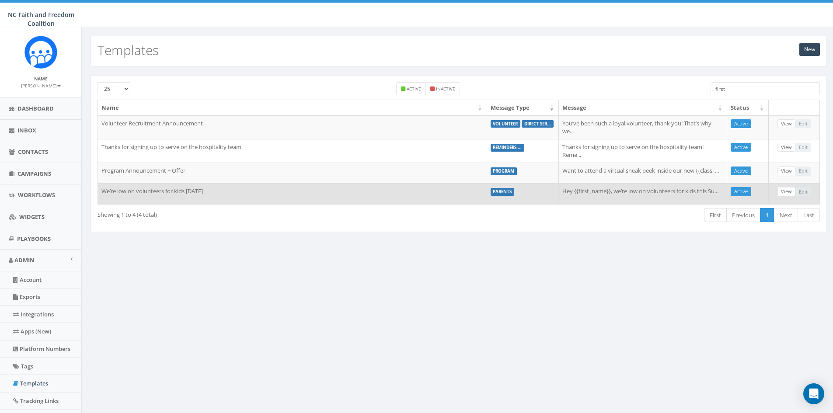
type input "first"
click at [591, 194] on td "Hey {{first_name}}, we’re low on volunteers for kids this Su..." at bounding box center [643, 193] width 168 height 21
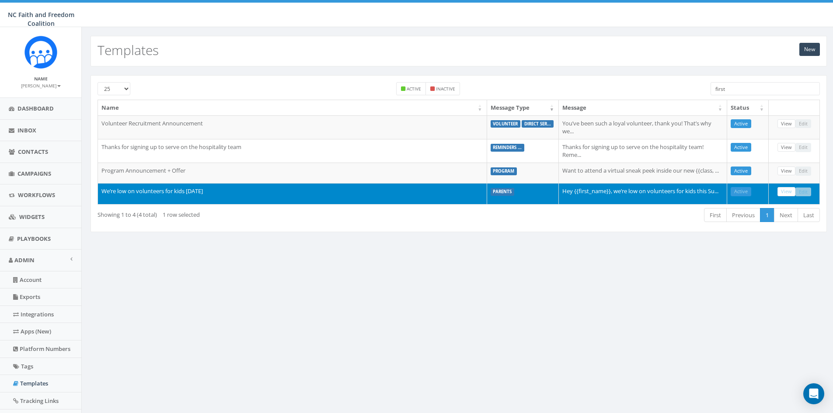
click at [514, 284] on div "New Templates 25 50 100 Active Inactive first Name Message Type Message Status …" at bounding box center [458, 259] width 755 height 464
click at [31, 109] on span "Dashboard" at bounding box center [35, 109] width 36 height 8
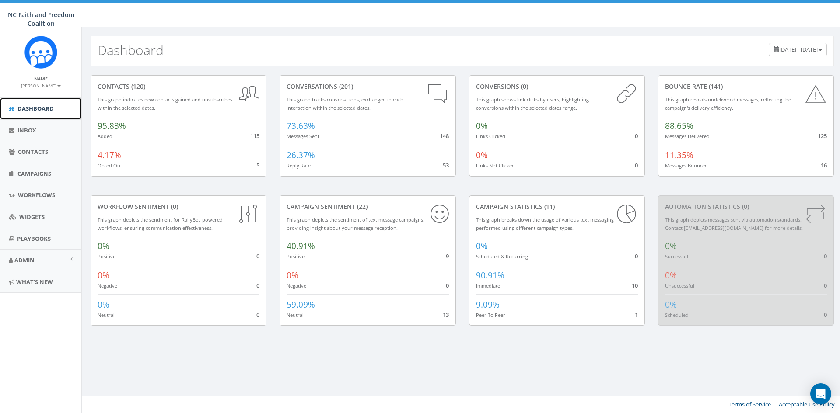
click at [45, 104] on link "Dashboard" at bounding box center [40, 108] width 81 height 21
click at [43, 148] on span "Contacts" at bounding box center [33, 152] width 30 height 8
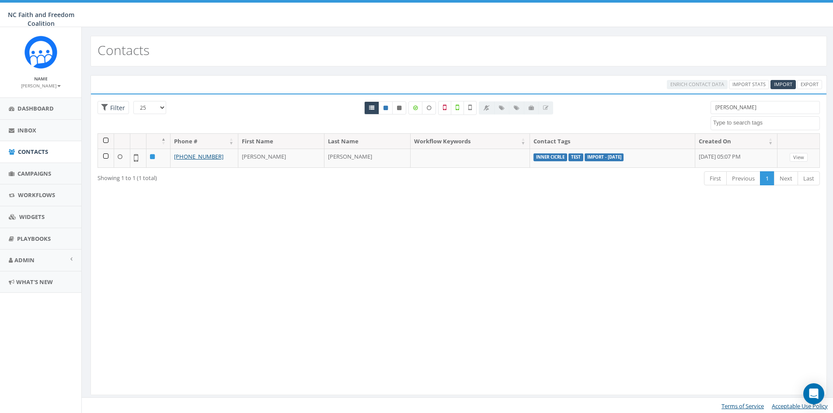
select select
click at [27, 256] on span "Admin" at bounding box center [24, 260] width 20 height 8
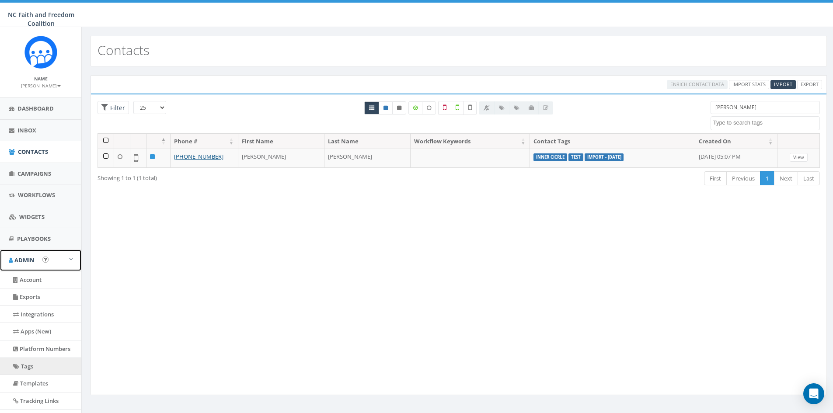
scroll to position [44, 0]
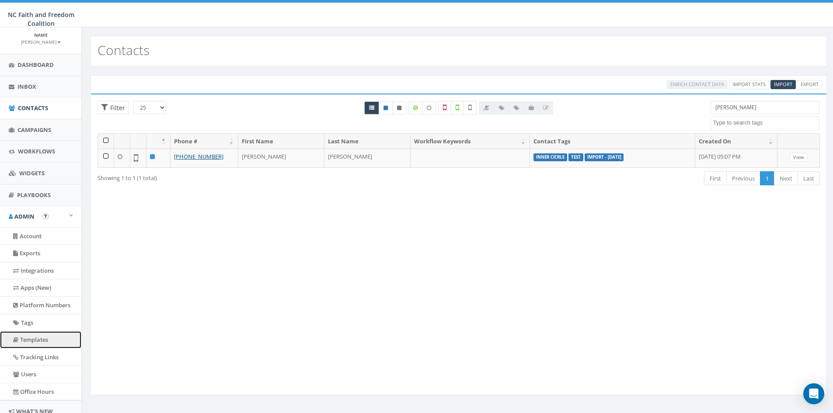
click at [39, 339] on link "Templates" at bounding box center [40, 340] width 81 height 17
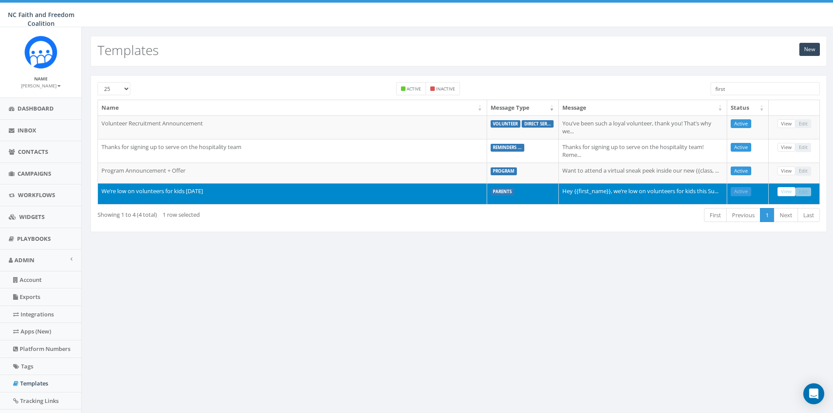
click at [727, 91] on input "first" at bounding box center [765, 88] width 109 height 13
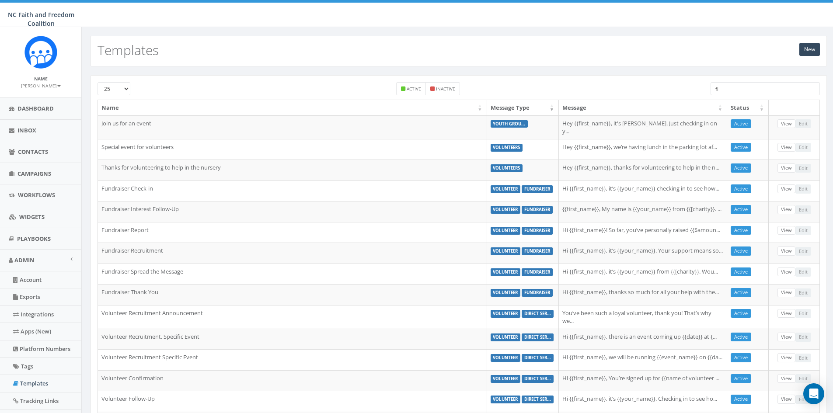
type input "f"
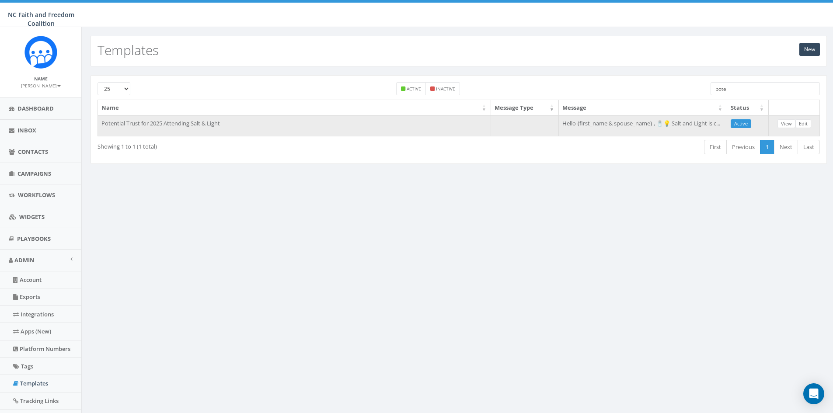
type input "pote"
click at [625, 124] on td "Hello {first_name & spouse_name} , 🧂💡 Salt and Light is c..." at bounding box center [643, 125] width 168 height 21
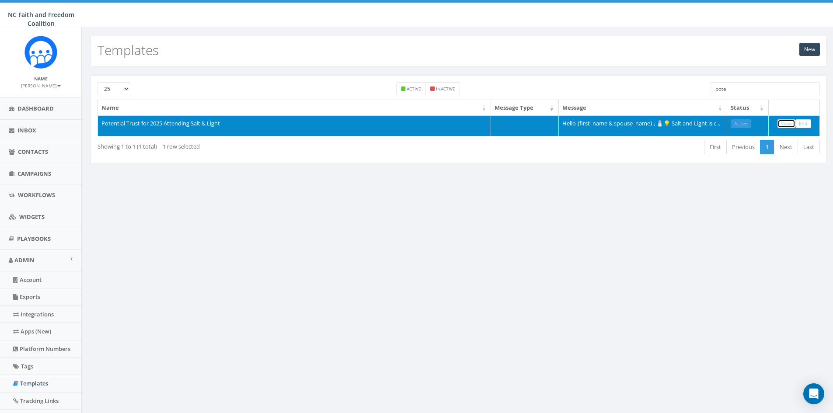
click at [787, 122] on link "View" at bounding box center [787, 123] width 18 height 9
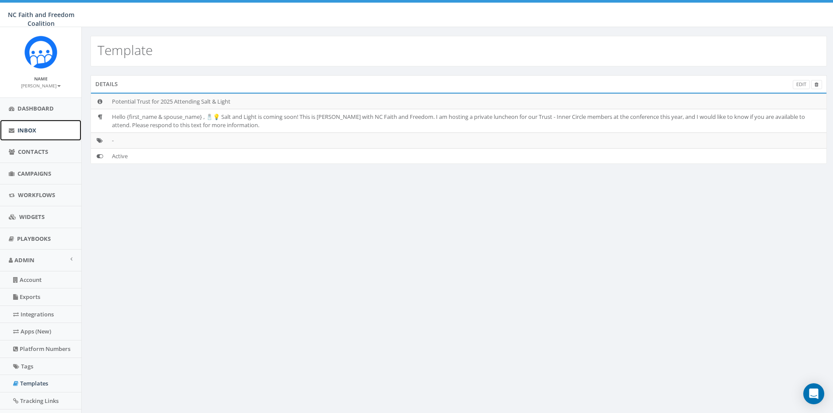
click at [31, 125] on link "Inbox" at bounding box center [40, 130] width 81 height 21
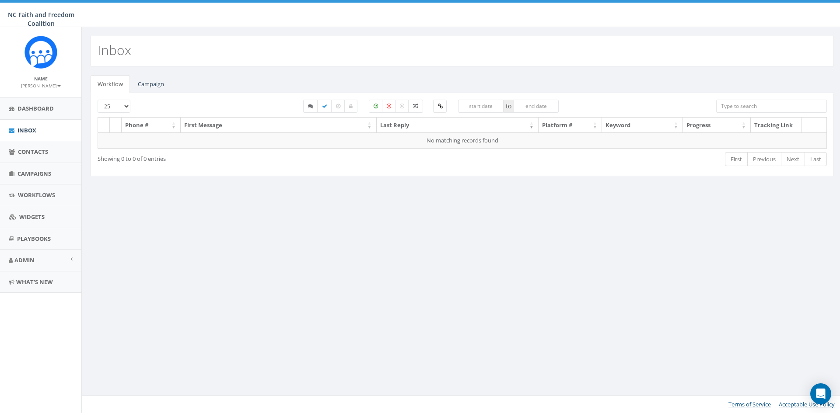
click at [730, 105] on input "search" at bounding box center [771, 106] width 111 height 13
type input "c"
type input "brint"
click at [38, 126] on link "Inbox" at bounding box center [40, 130] width 81 height 21
click at [37, 109] on span "Dashboard" at bounding box center [35, 109] width 36 height 8
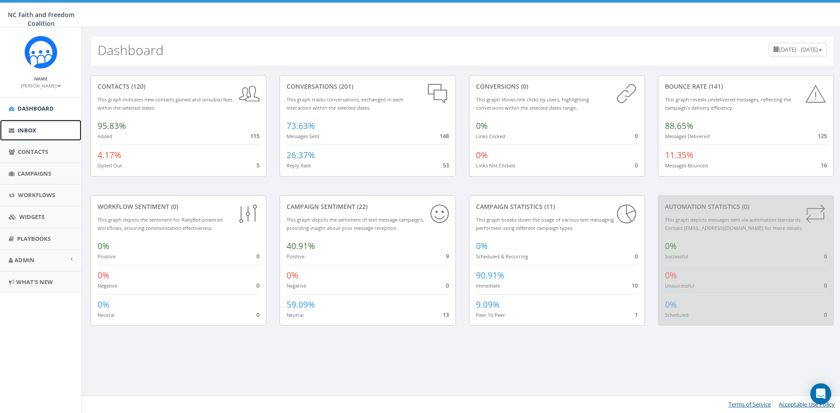
click at [27, 129] on span "Inbox" at bounding box center [26, 130] width 19 height 8
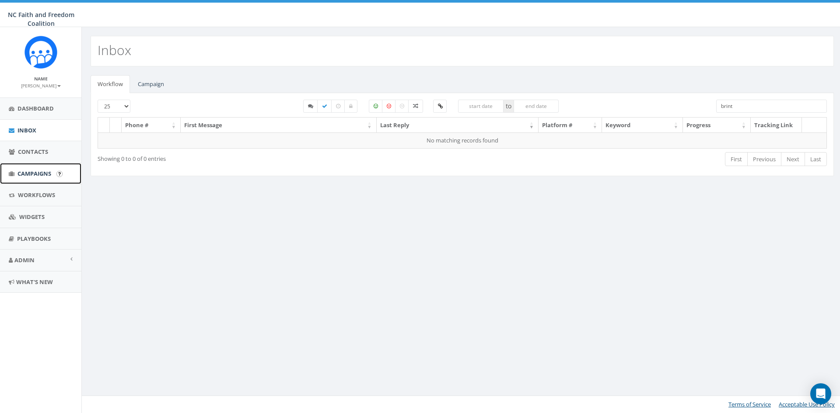
click at [38, 173] on span "Campaigns" at bounding box center [34, 174] width 34 height 8
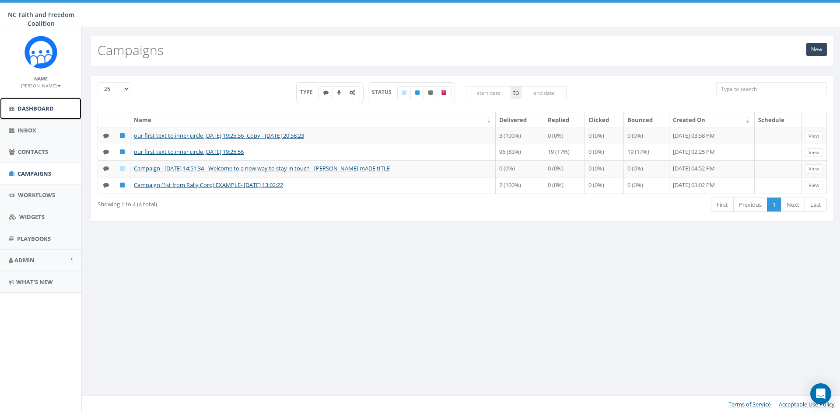
click at [38, 103] on link "Dashboard" at bounding box center [40, 108] width 81 height 21
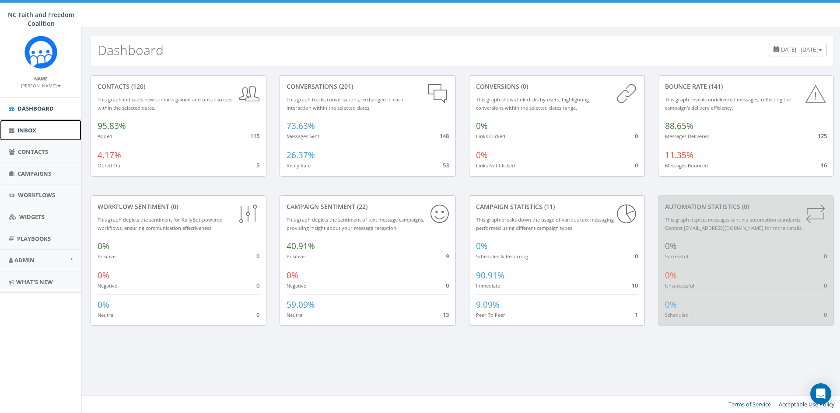
click at [28, 131] on span "Inbox" at bounding box center [26, 130] width 19 height 8
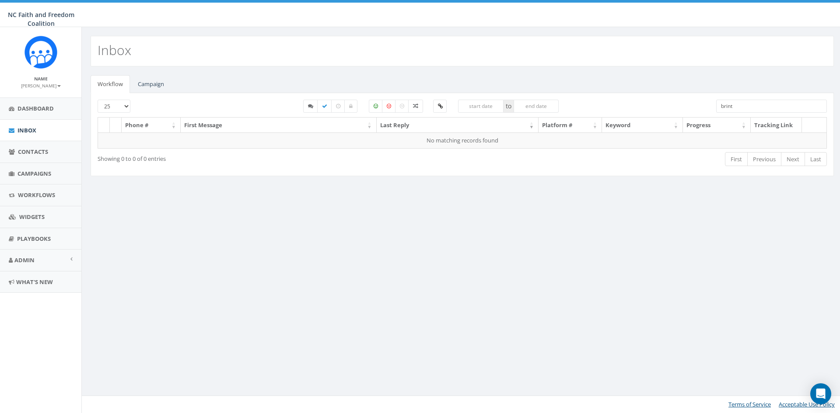
drag, startPoint x: 738, startPoint y: 104, endPoint x: 687, endPoint y: 109, distance: 51.4
click at [687, 109] on div "25 50 100 to brint" at bounding box center [462, 108] width 742 height 17
click at [29, 153] on span "Contacts" at bounding box center [33, 152] width 30 height 8
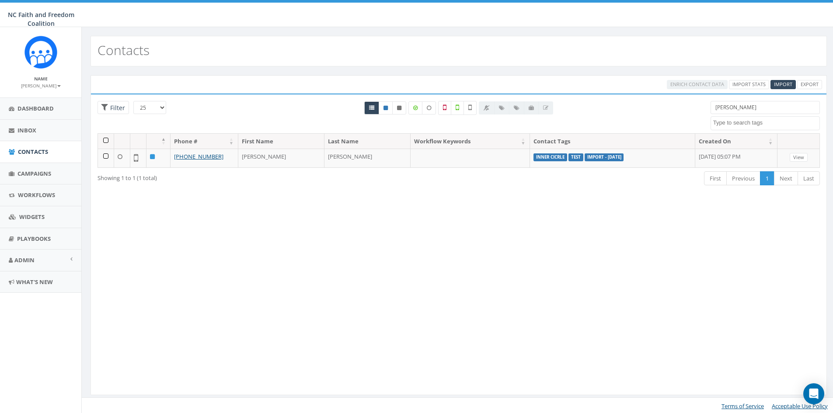
select select
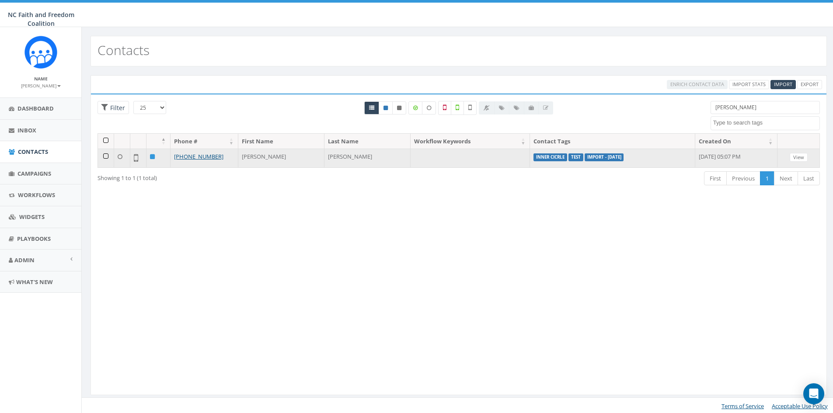
click at [105, 156] on td at bounding box center [106, 158] width 16 height 19
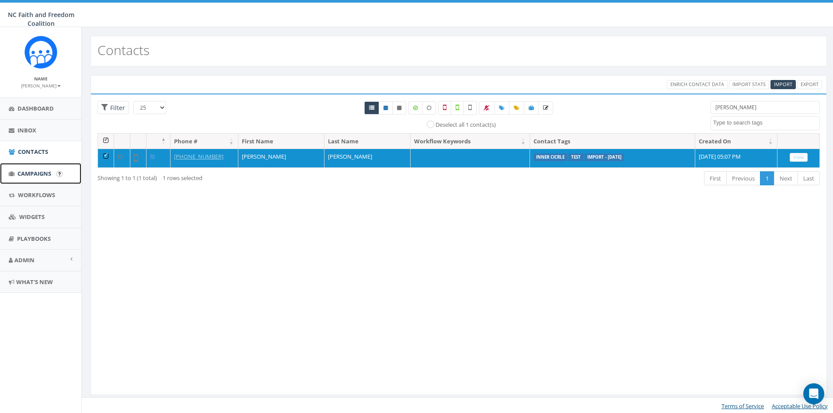
click at [33, 168] on link "Campaigns" at bounding box center [40, 173] width 81 height 21
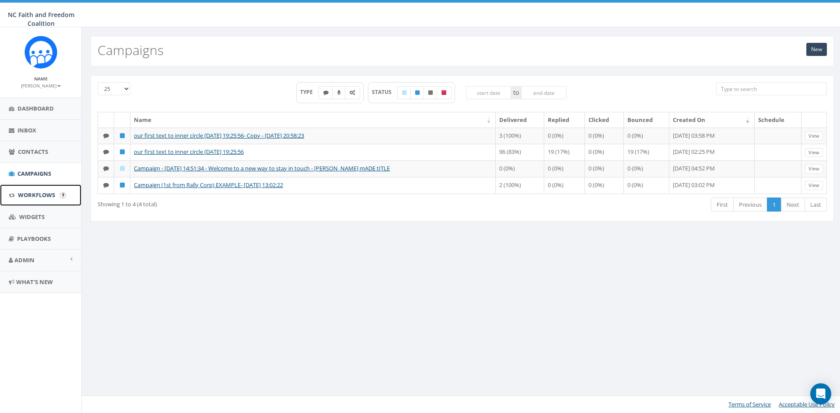
click at [38, 194] on span "Workflows" at bounding box center [36, 195] width 37 height 8
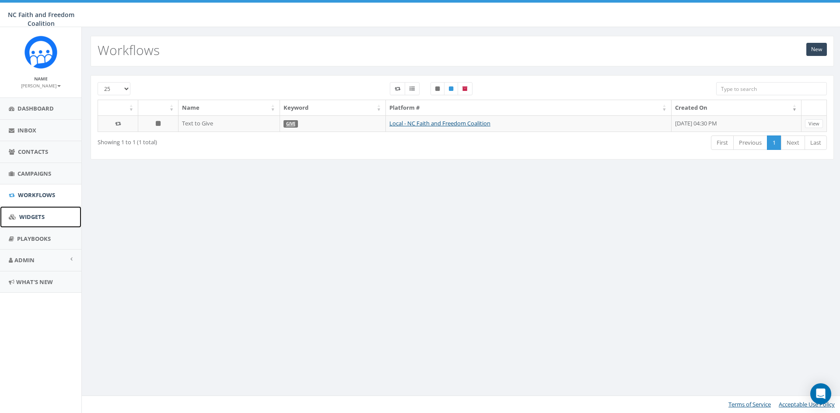
click at [41, 213] on span "Widgets" at bounding box center [31, 217] width 25 height 8
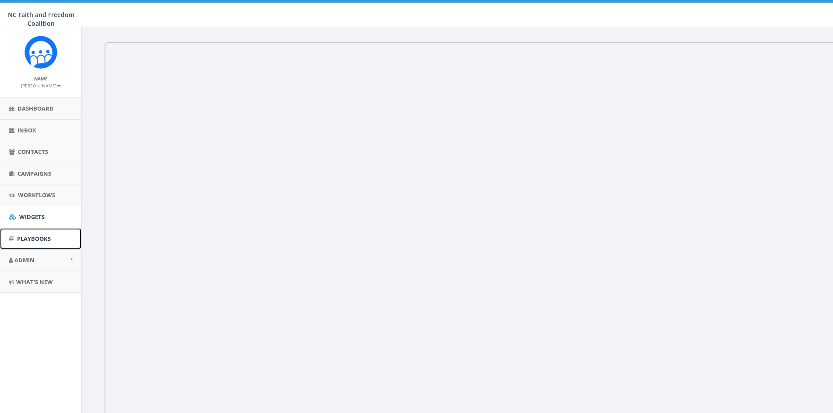
click at [38, 237] on span "Playbooks" at bounding box center [34, 239] width 34 height 8
click at [33, 258] on span "Admin" at bounding box center [24, 260] width 20 height 8
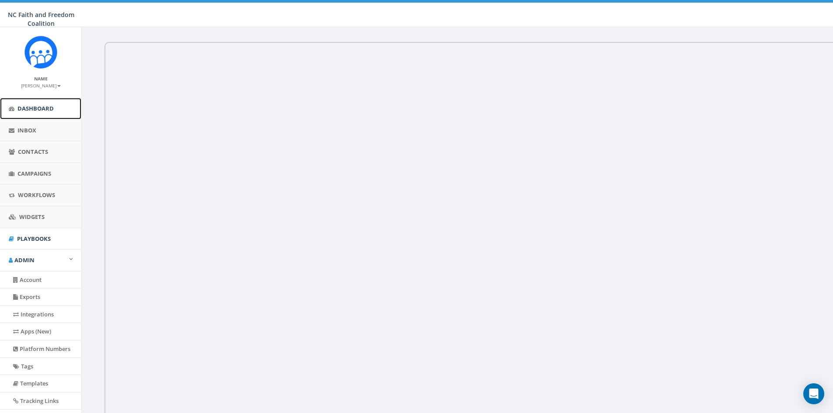
click at [43, 109] on span "Dashboard" at bounding box center [35, 109] width 36 height 8
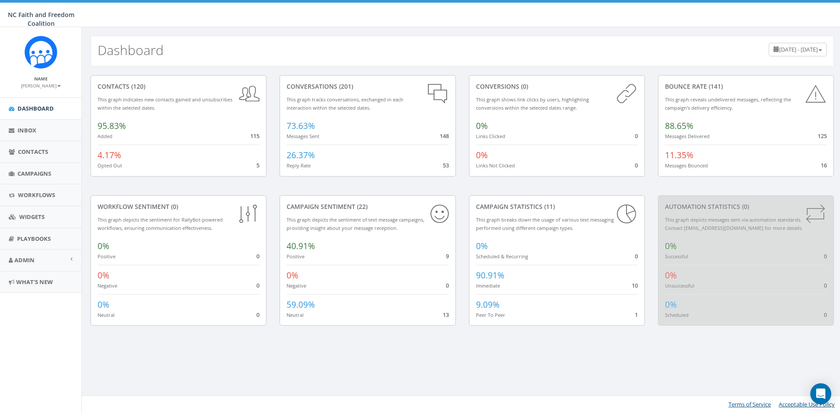
click at [436, 92] on icon at bounding box center [437, 93] width 23 height 23
click at [31, 149] on span "Contacts" at bounding box center [33, 152] width 30 height 8
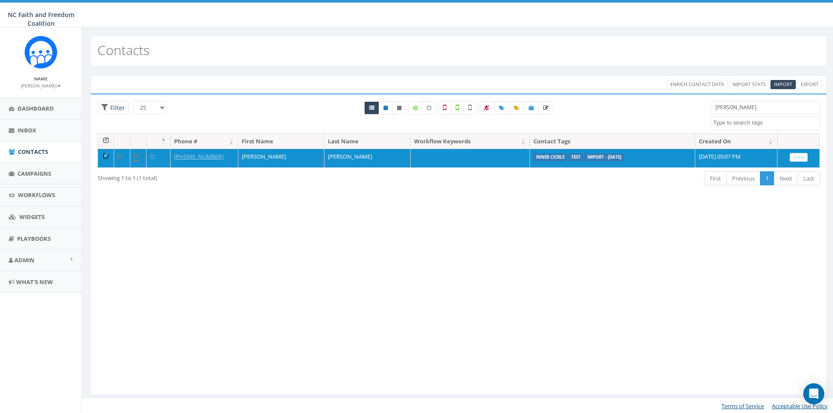
select select
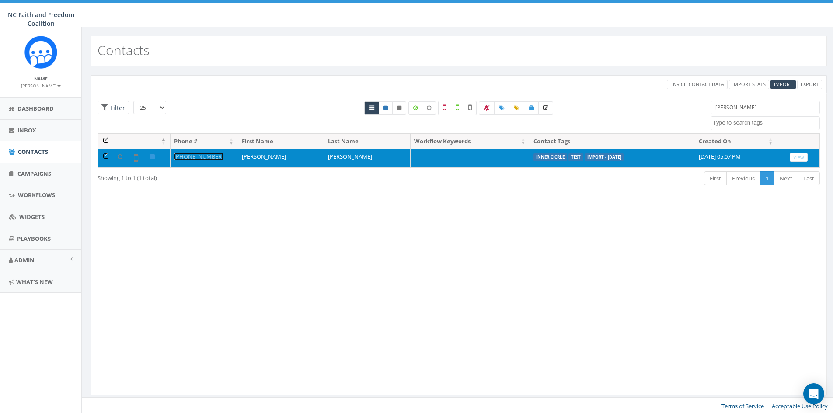
click at [205, 155] on link "+1 704-860-0800" at bounding box center [198, 157] width 49 height 8
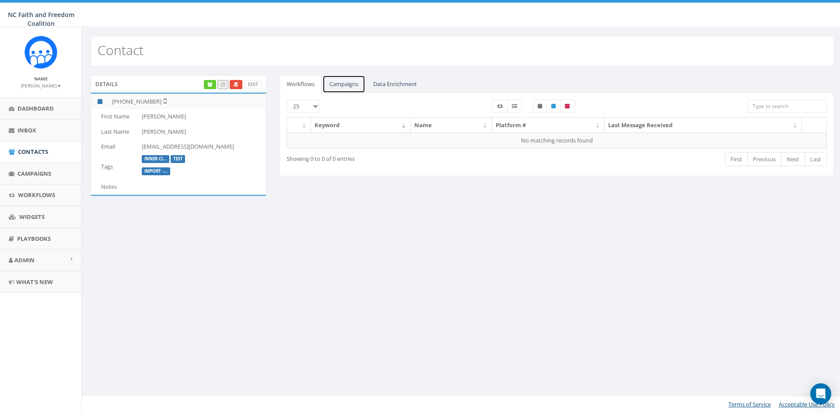
click at [347, 84] on link "Campaigns" at bounding box center [343, 84] width 43 height 18
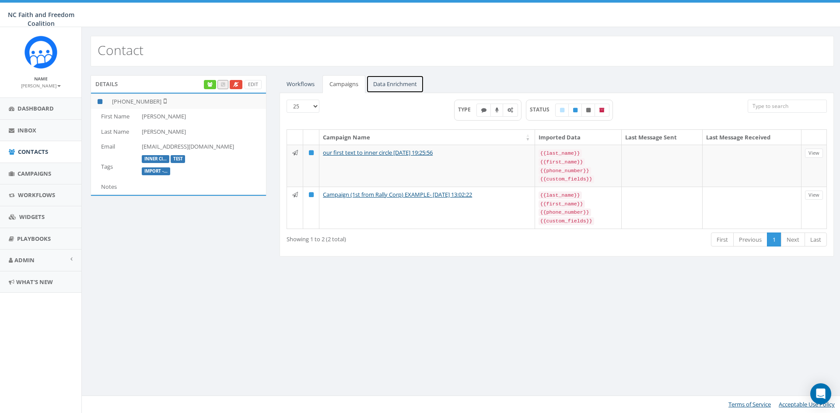
click at [399, 80] on link "Data Enrichment" at bounding box center [395, 84] width 58 height 18
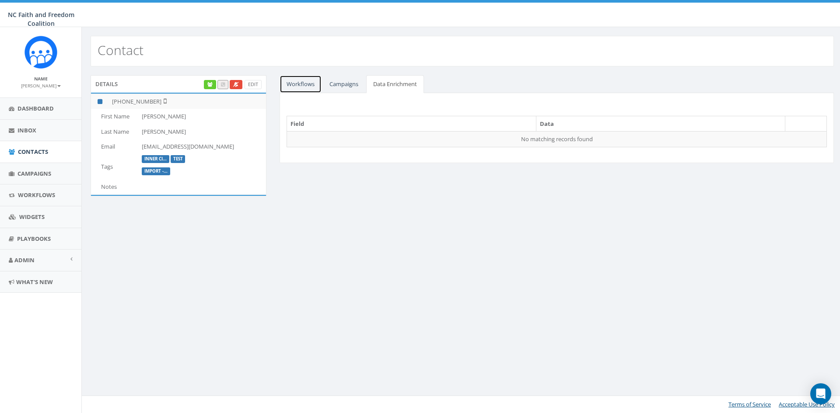
click at [297, 82] on link "Workflows" at bounding box center [301, 84] width 42 height 18
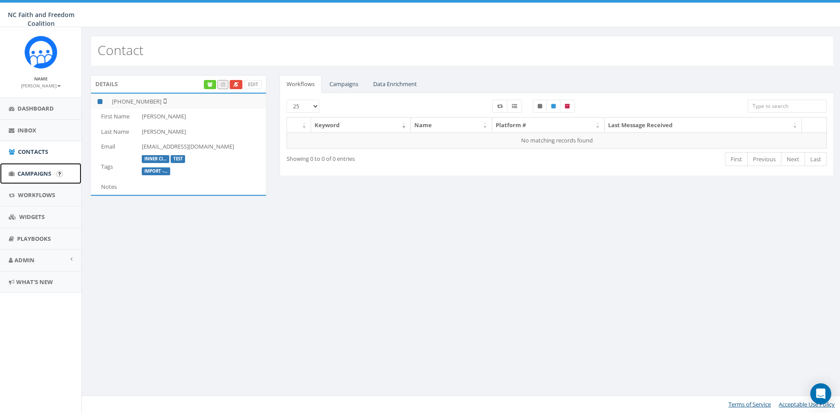
click at [40, 170] on span "Campaigns" at bounding box center [34, 174] width 34 height 8
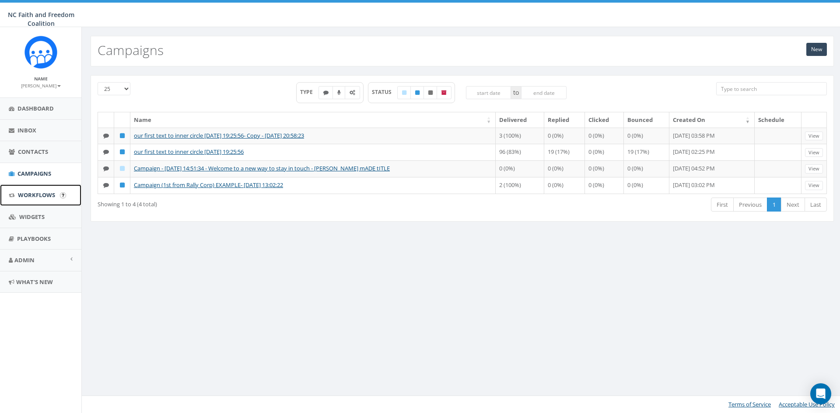
click at [34, 192] on span "Workflows" at bounding box center [36, 195] width 37 height 8
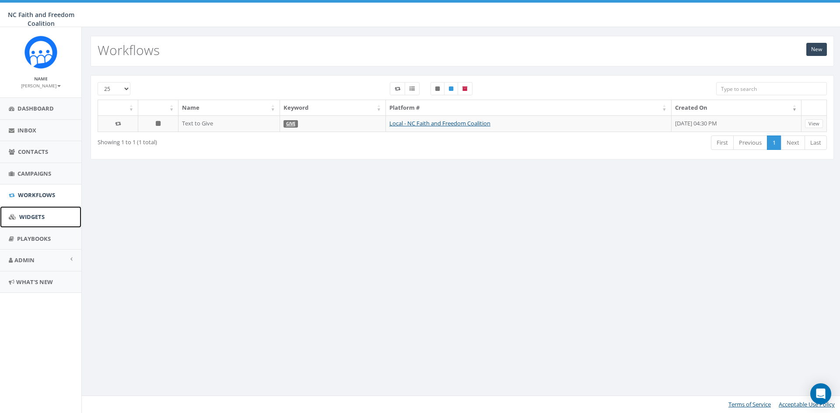
click at [31, 214] on span "Widgets" at bounding box center [31, 217] width 25 height 8
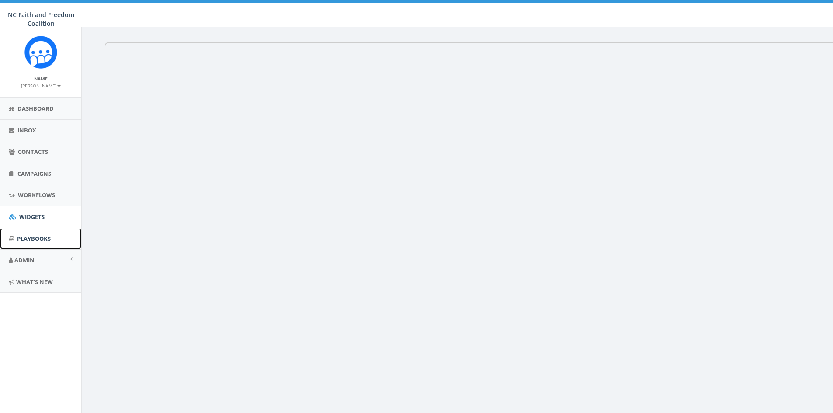
click at [33, 239] on span "Playbooks" at bounding box center [34, 239] width 34 height 8
click at [30, 258] on span "Admin" at bounding box center [24, 260] width 20 height 8
